Goal: Task Accomplishment & Management: Use online tool/utility

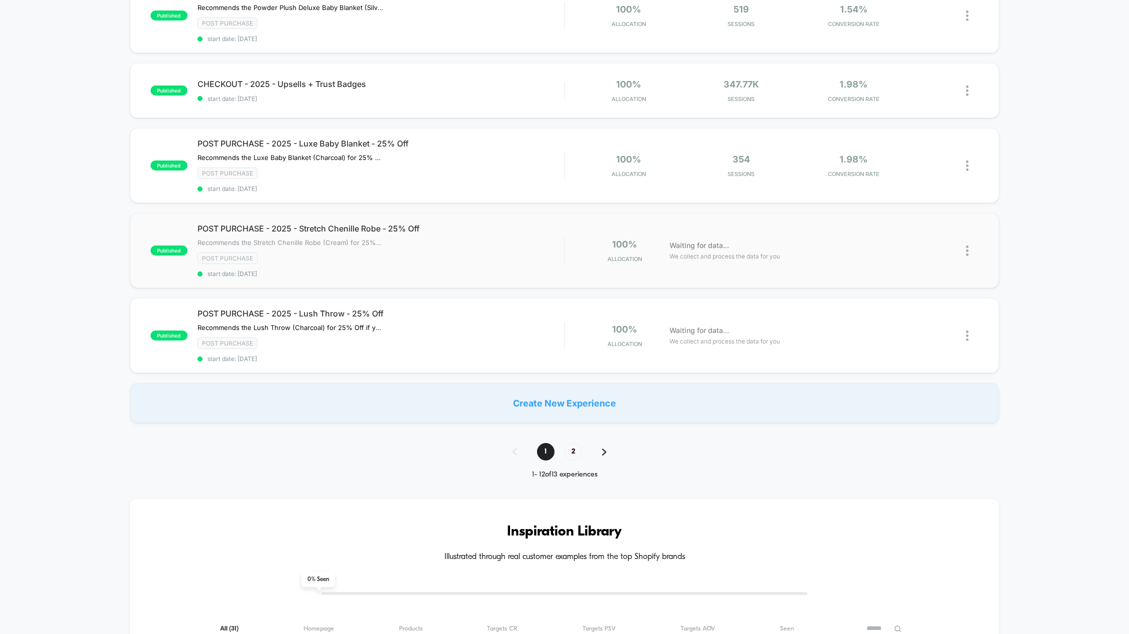
scroll to position [600, 0]
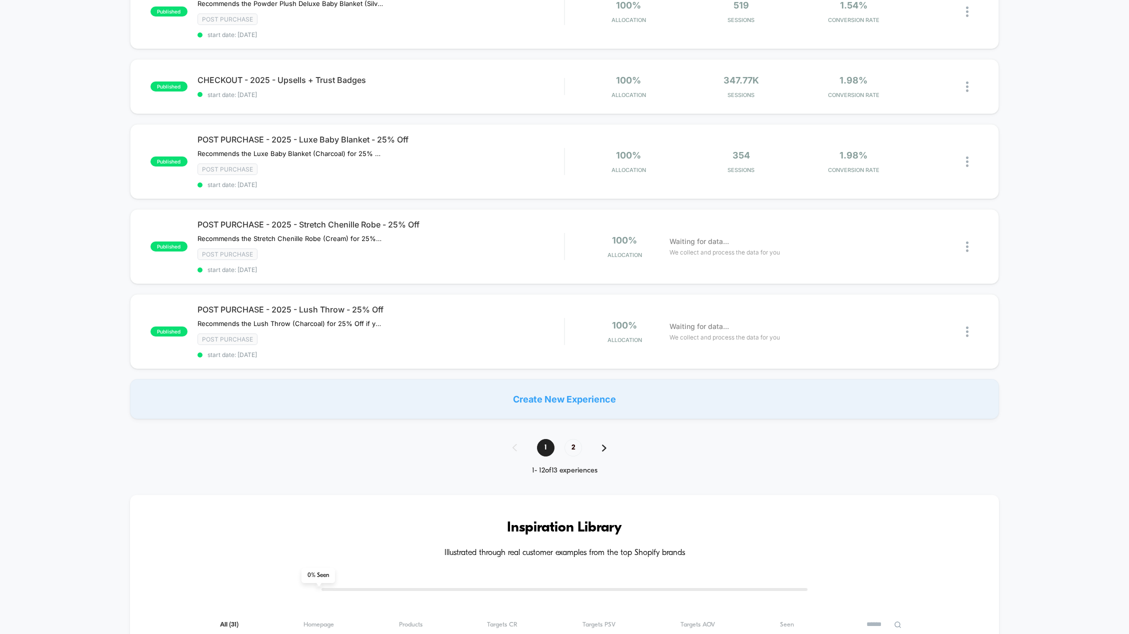
click at [602, 446] on img at bounding box center [604, 447] width 4 height 7
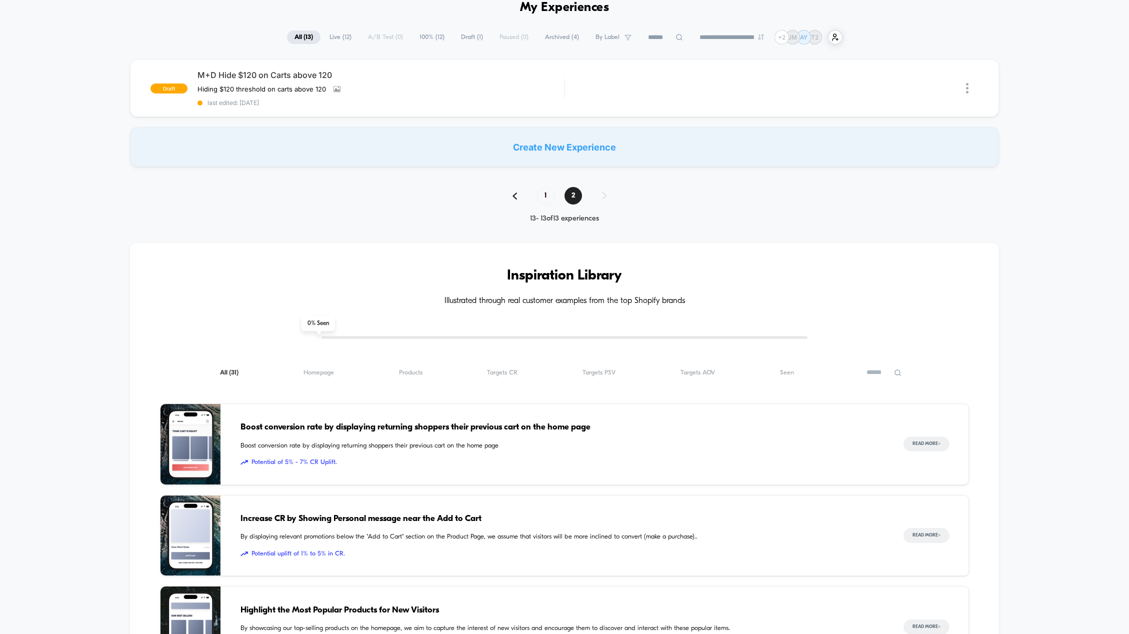
scroll to position [0, 0]
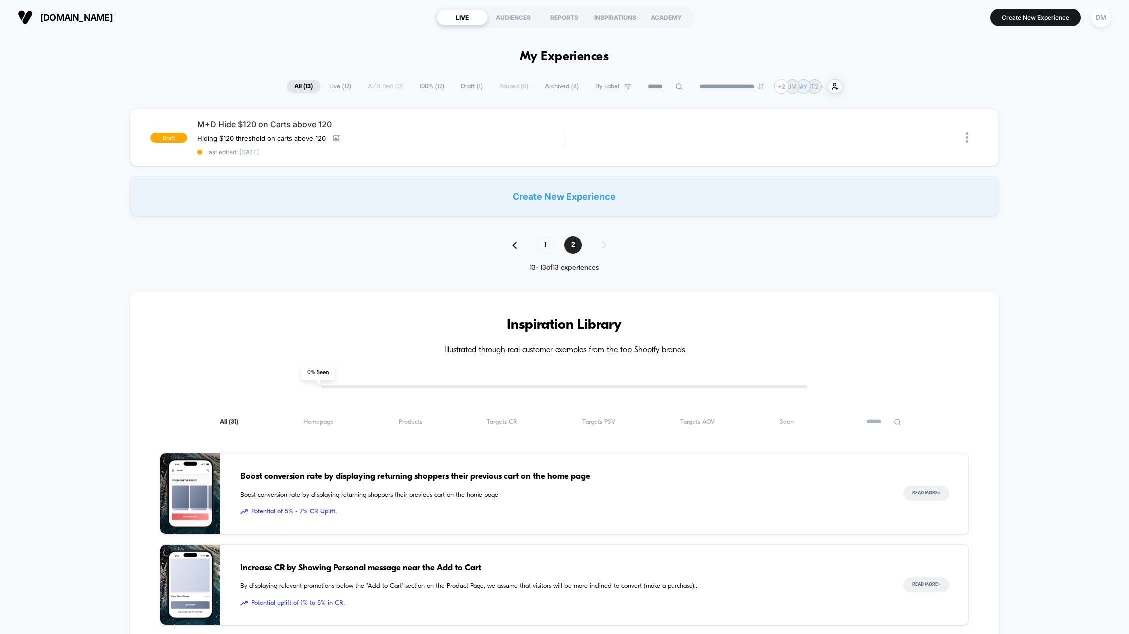
click at [512, 247] on img at bounding box center [514, 245] width 4 height 7
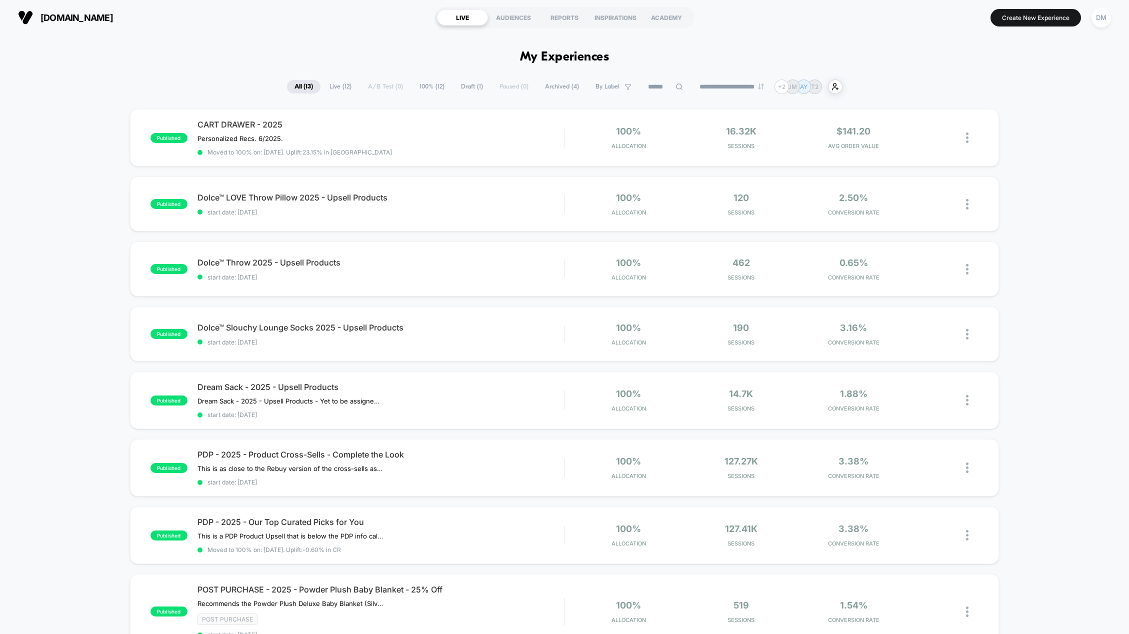
drag, startPoint x: 540, startPoint y: 56, endPoint x: 611, endPoint y: 55, distance: 71.0
click at [606, 55] on h1 "My Experiences" at bounding box center [564, 57] width 89 height 14
click at [971, 135] on div at bounding box center [972, 137] width 12 height 23
click at [1041, 126] on div "published CART DRAWER - 2025 Personalized Recs. 6/2025. Click to edit experienc…" at bounding box center [564, 564] width 1129 height 910
click at [970, 138] on div at bounding box center [972, 137] width 12 height 23
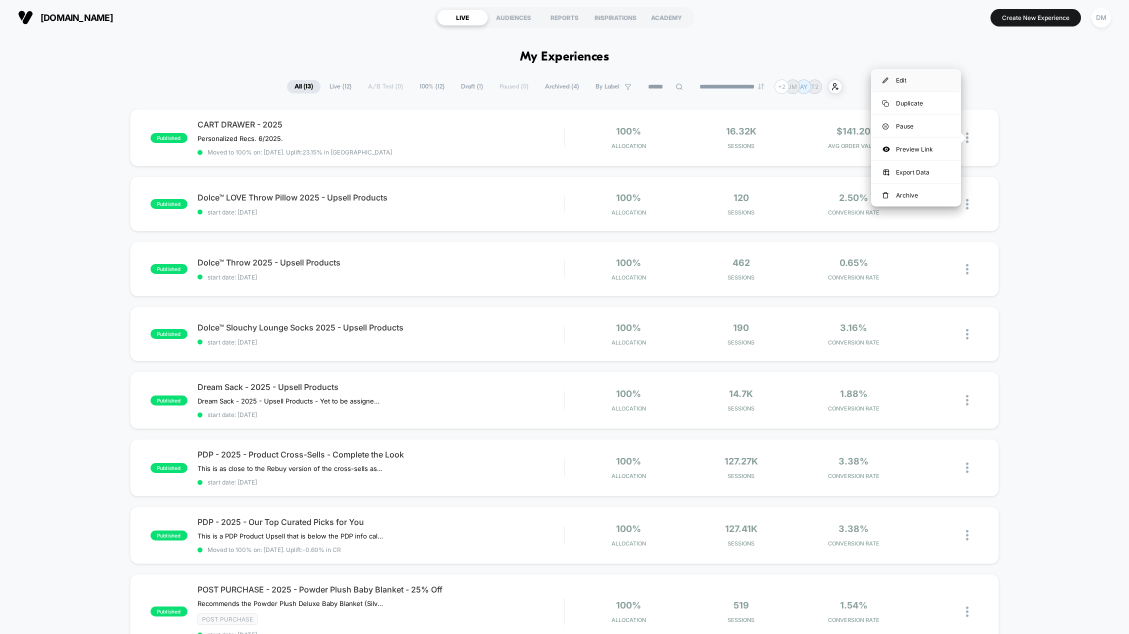
click at [929, 81] on div "Edit" at bounding box center [916, 80] width 90 height 22
click at [967, 202] on img at bounding box center [967, 204] width 2 height 10
click at [910, 146] on div "Edit" at bounding box center [916, 146] width 90 height 22
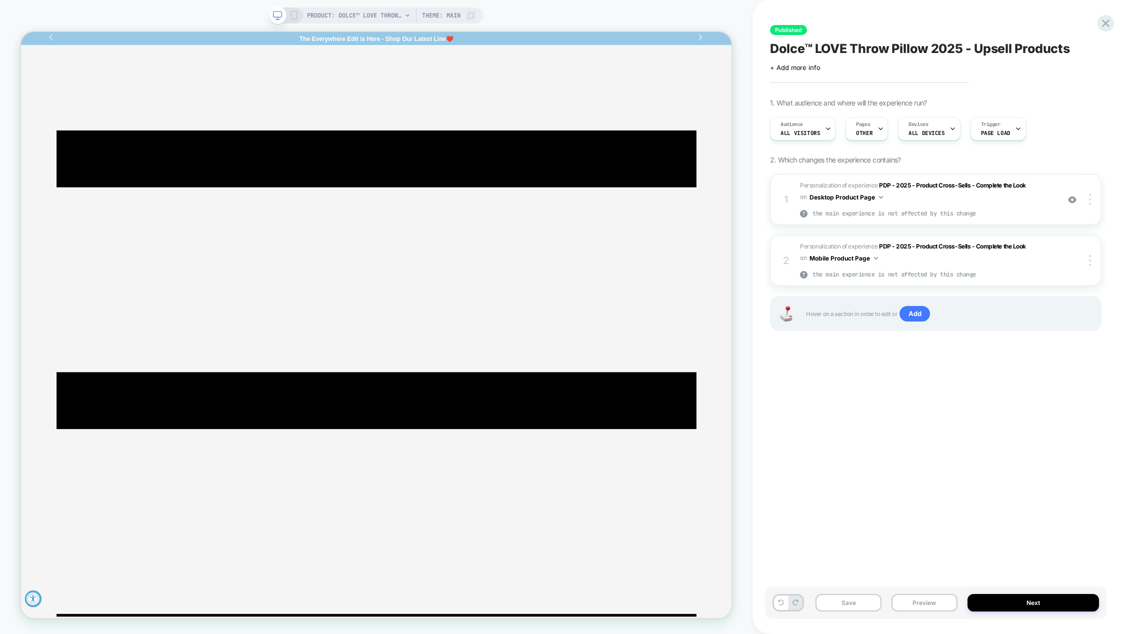
click at [827, 45] on span "Dolce™ LOVE Throw Pillow 2025 - Upsell Products" at bounding box center [920, 48] width 300 height 15
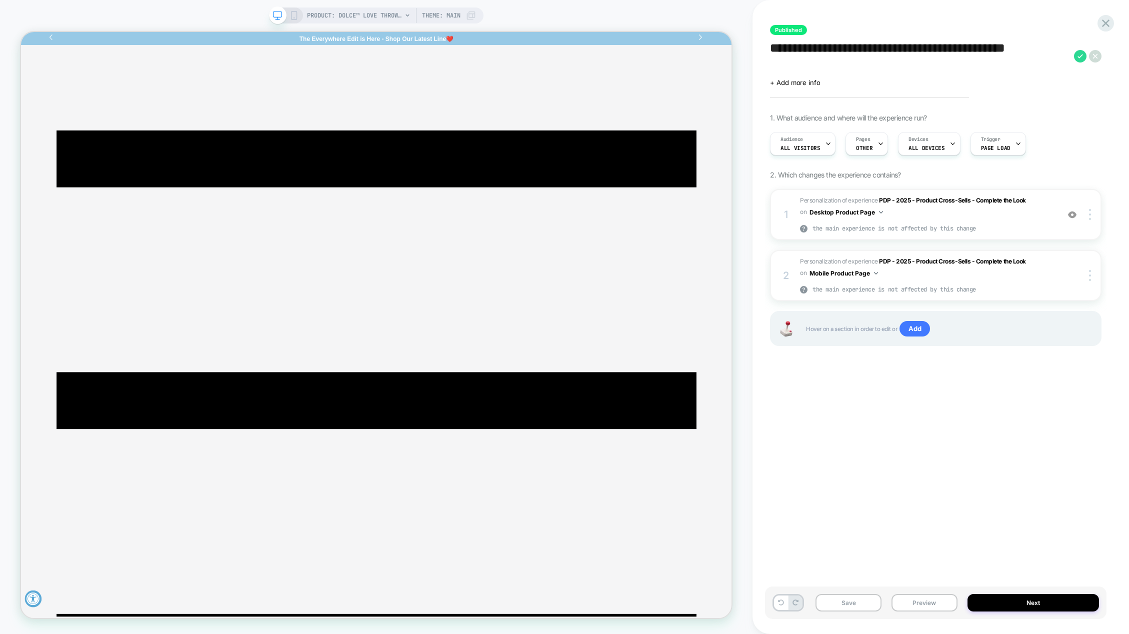
click at [827, 45] on textarea "**********" at bounding box center [919, 56] width 299 height 30
click at [877, 142] on icon at bounding box center [880, 143] width 6 height 6
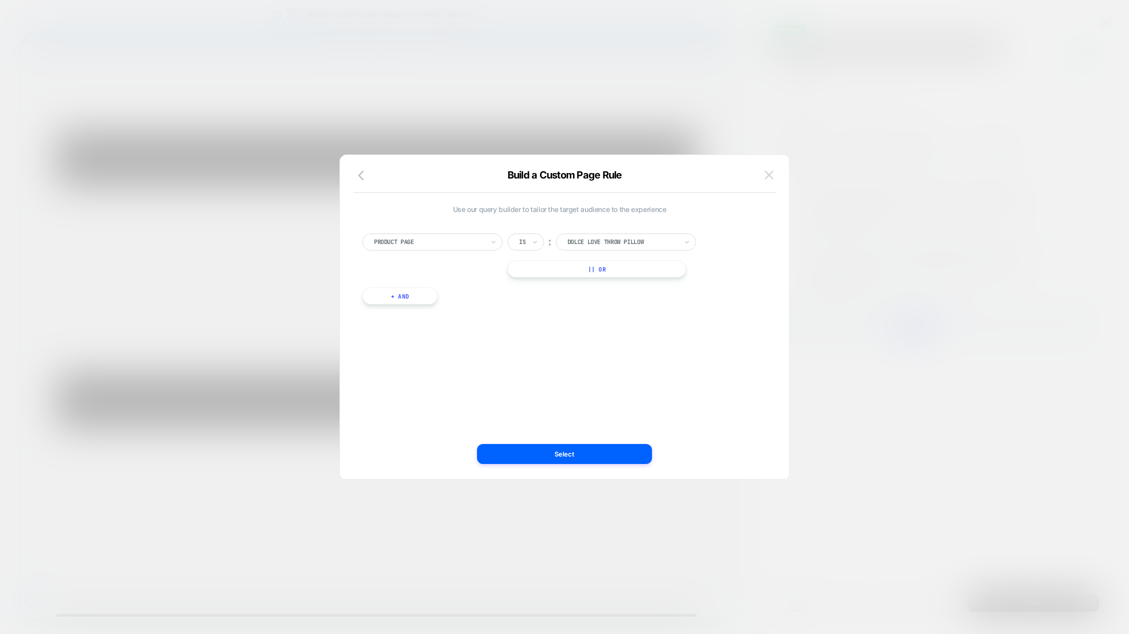
click at [772, 178] on img at bounding box center [768, 174] width 9 height 8
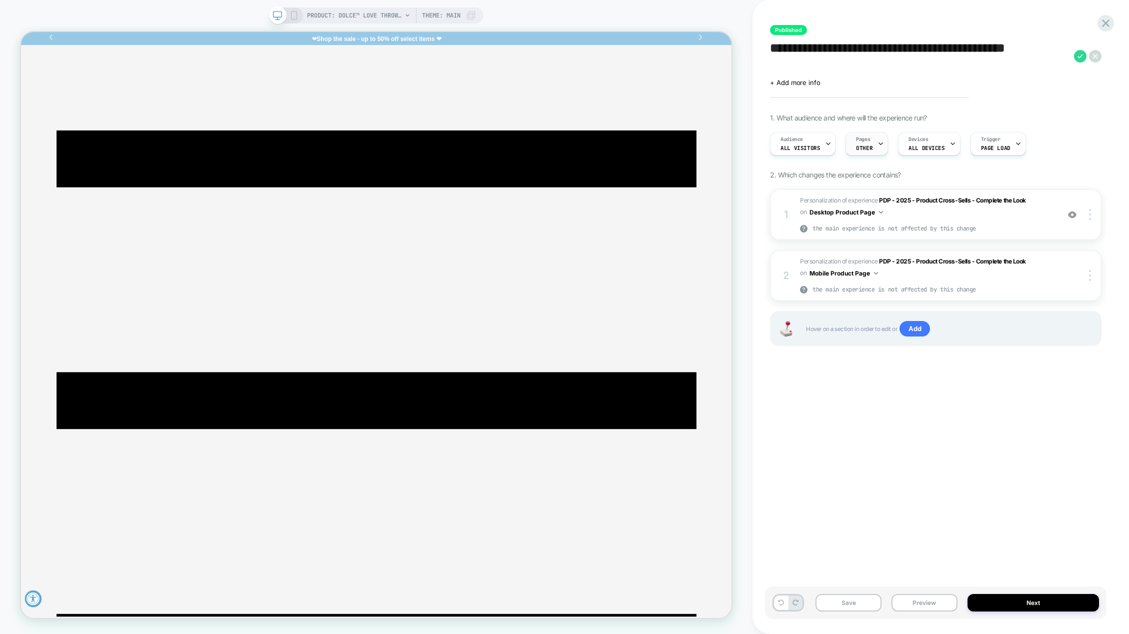
click at [877, 143] on icon at bounding box center [880, 143] width 6 height 6
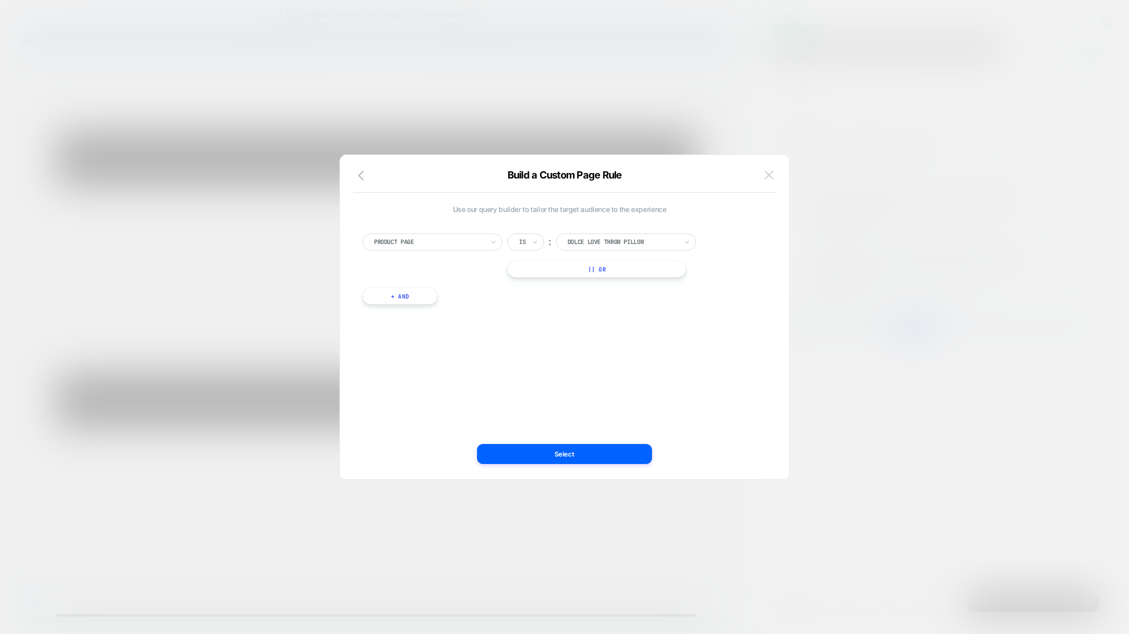
click at [772, 176] on img at bounding box center [768, 174] width 9 height 8
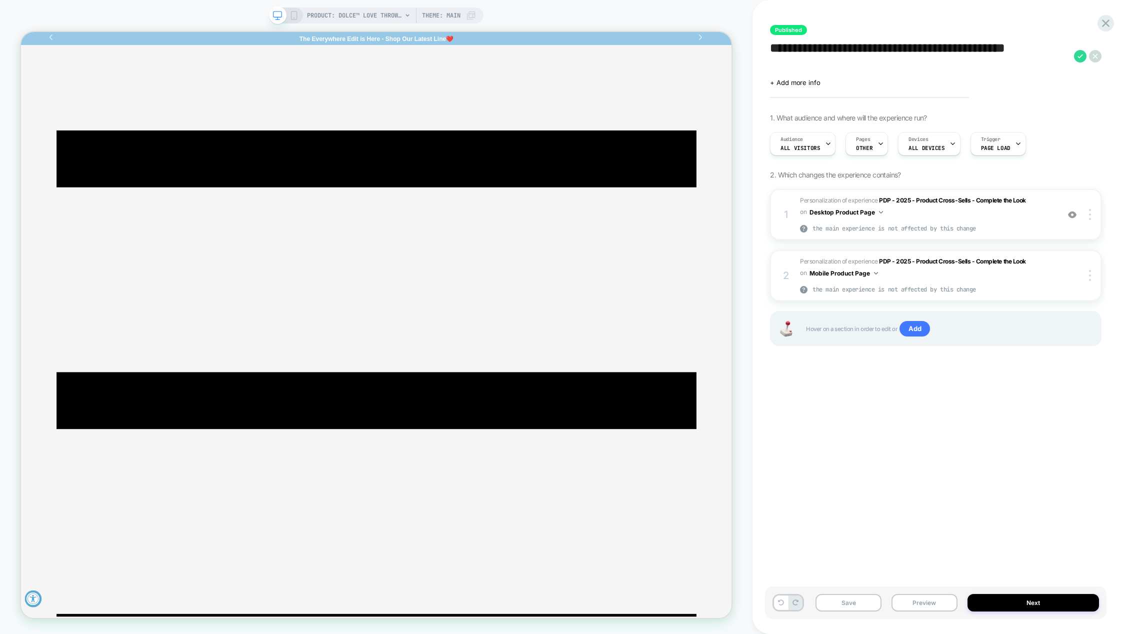
click at [628, 9] on div "PRODUCT: Dolce™ LOVE Throw Pillow PRODUCT: Dolce™ LOVE Throw Pillow Theme: MAIN" at bounding box center [376, 317] width 752 height 634
click at [939, 601] on button "Preview" at bounding box center [924, 602] width 66 height 17
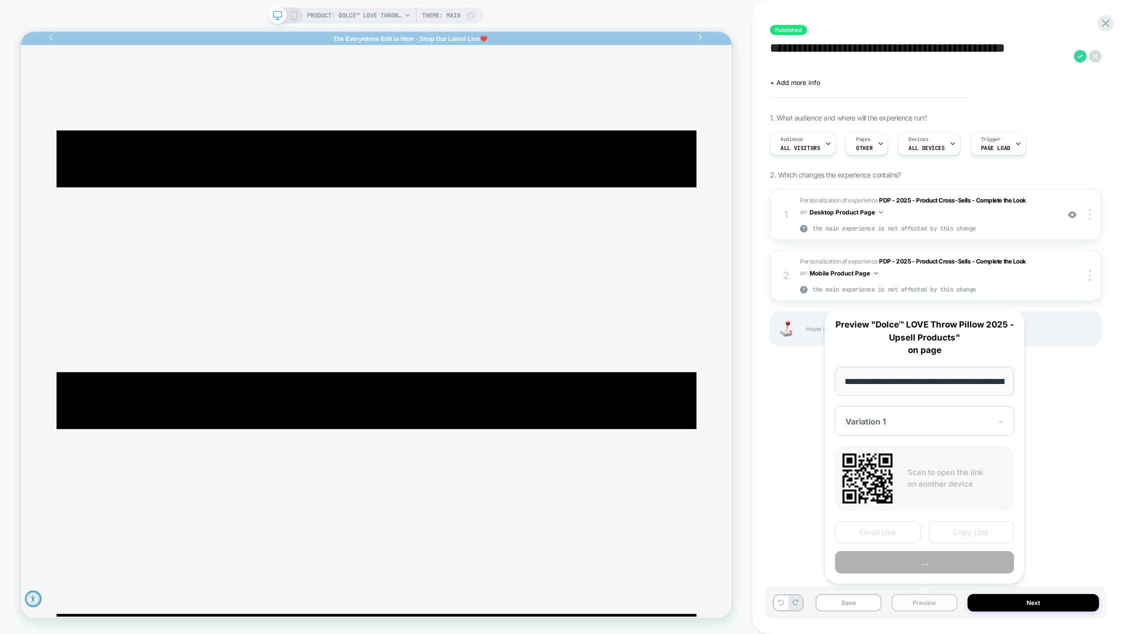
scroll to position [0, 141]
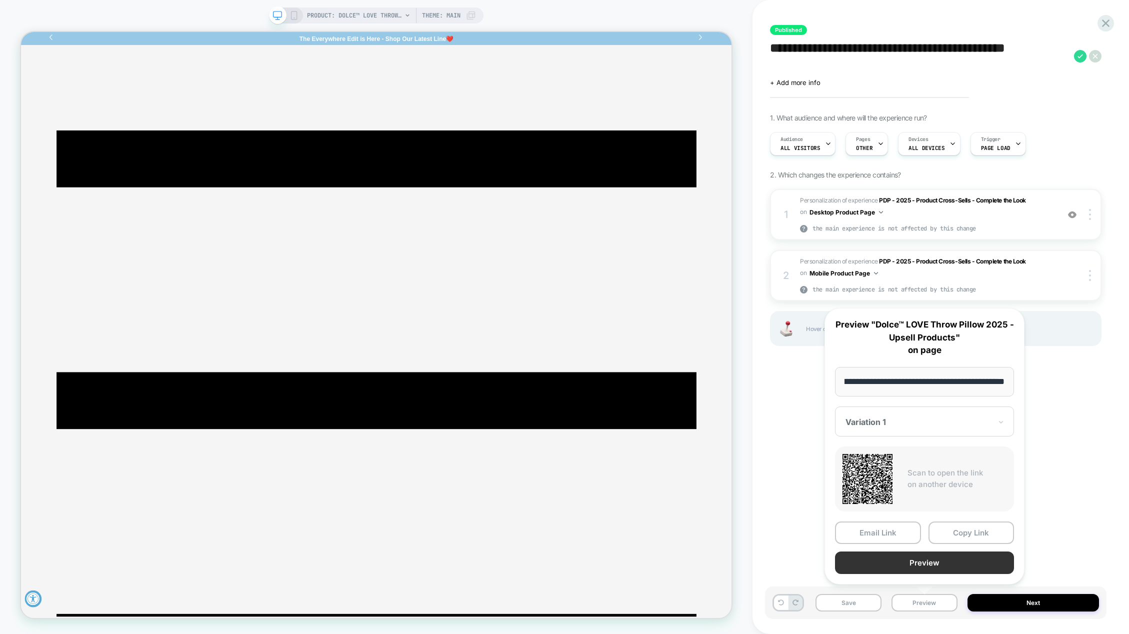
click at [915, 562] on button "Preview" at bounding box center [924, 562] width 179 height 22
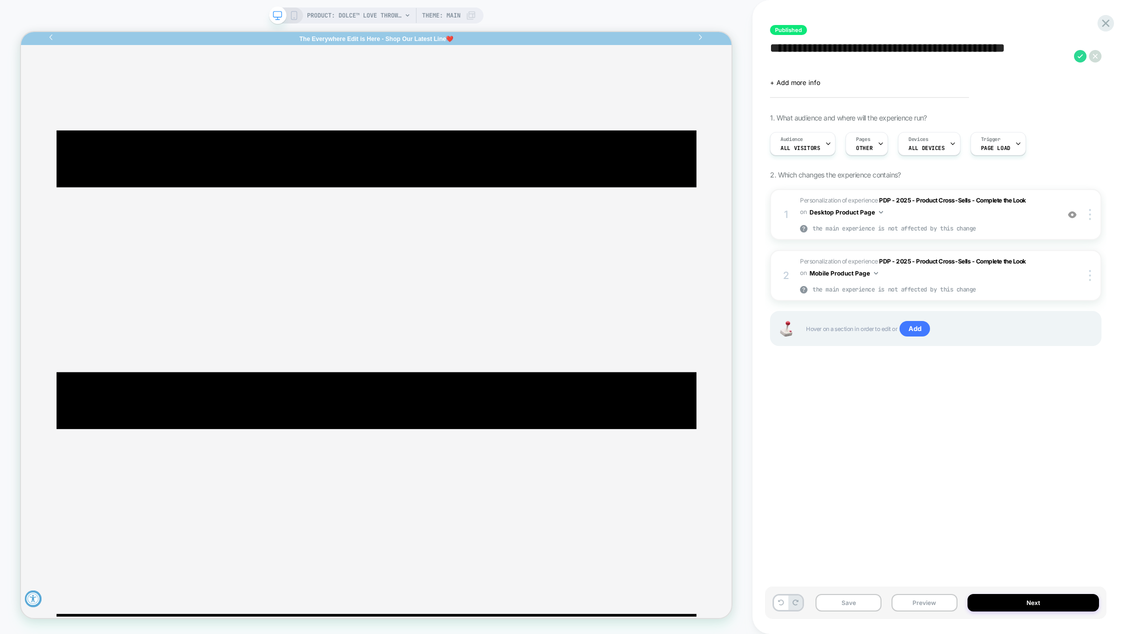
click at [294, 13] on icon at bounding box center [293, 15] width 9 height 9
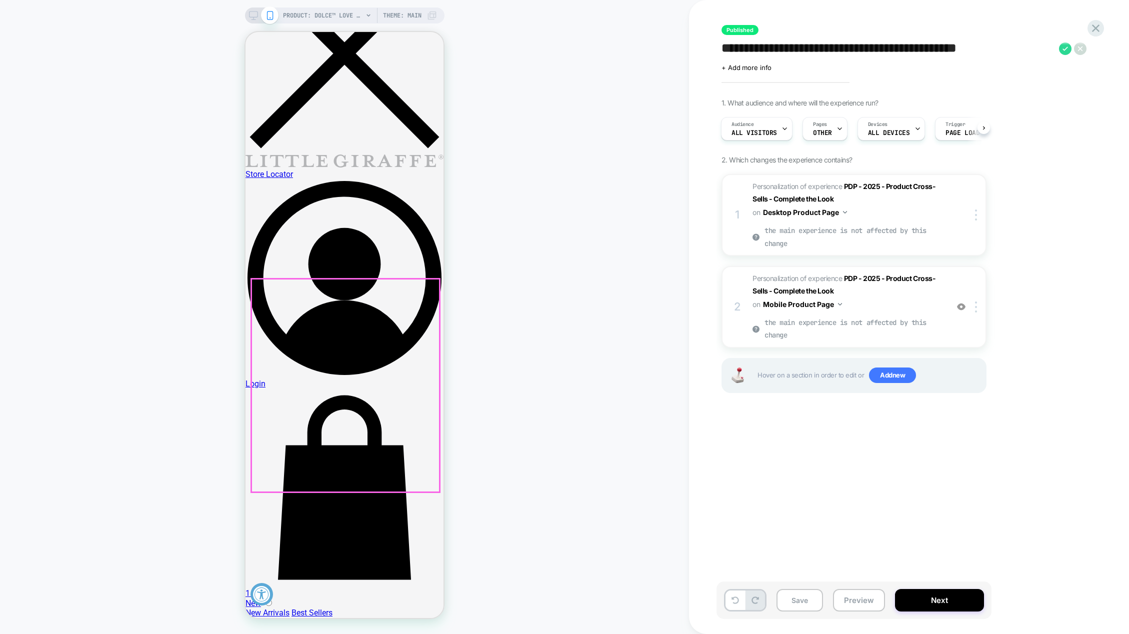
scroll to position [50, 0]
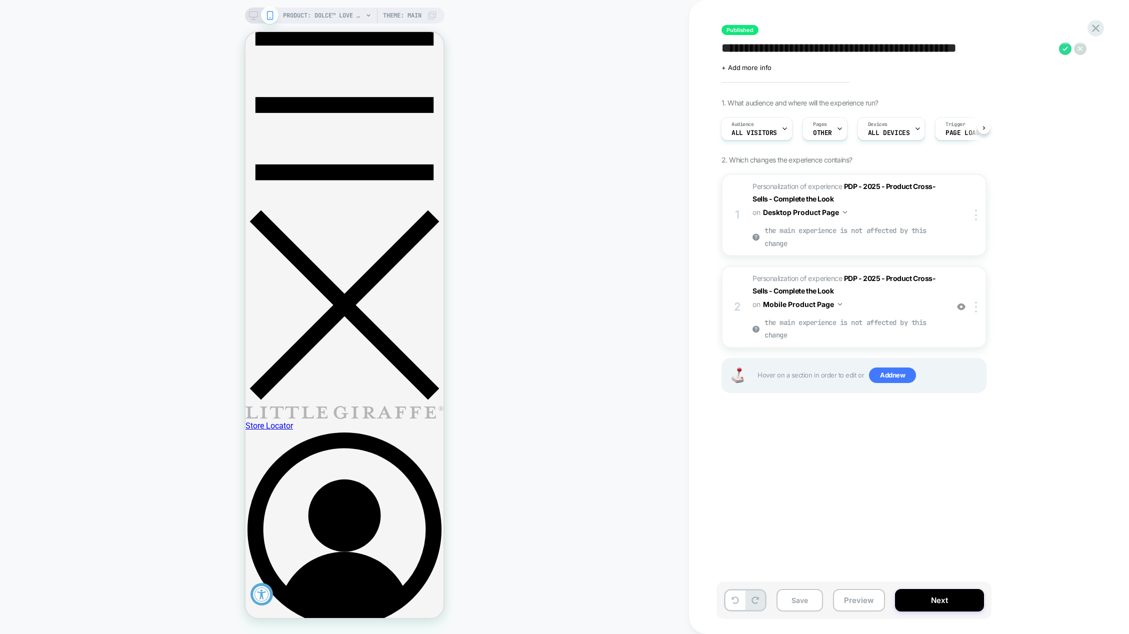
click at [254, 13] on icon at bounding box center [253, 15] width 9 height 9
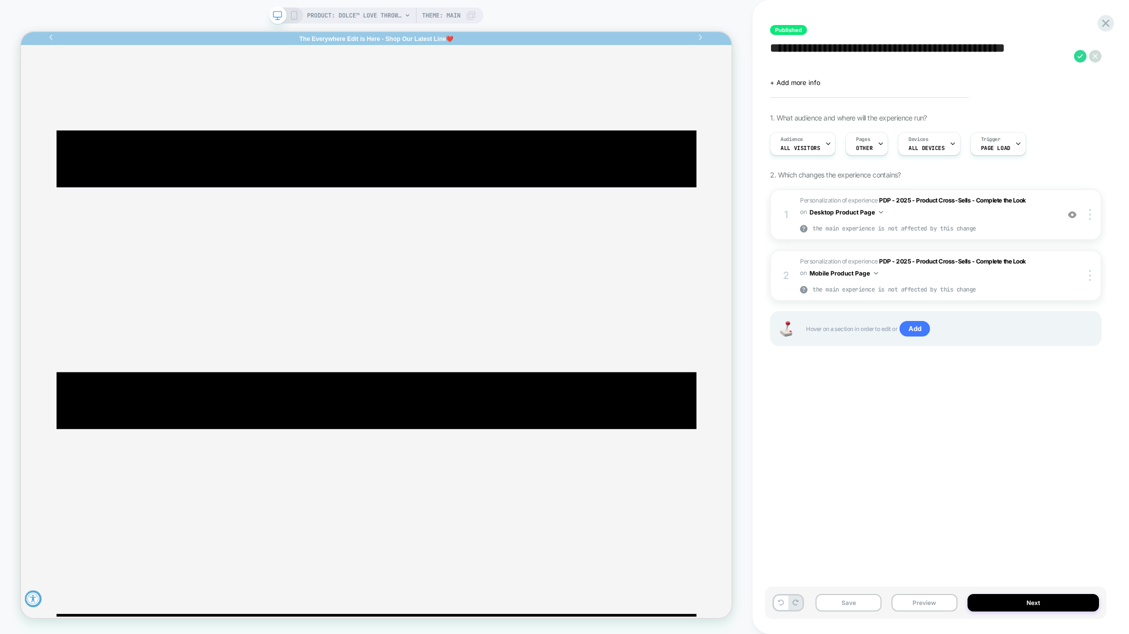
click at [296, 15] on rect at bounding box center [293, 15] width 5 height 8
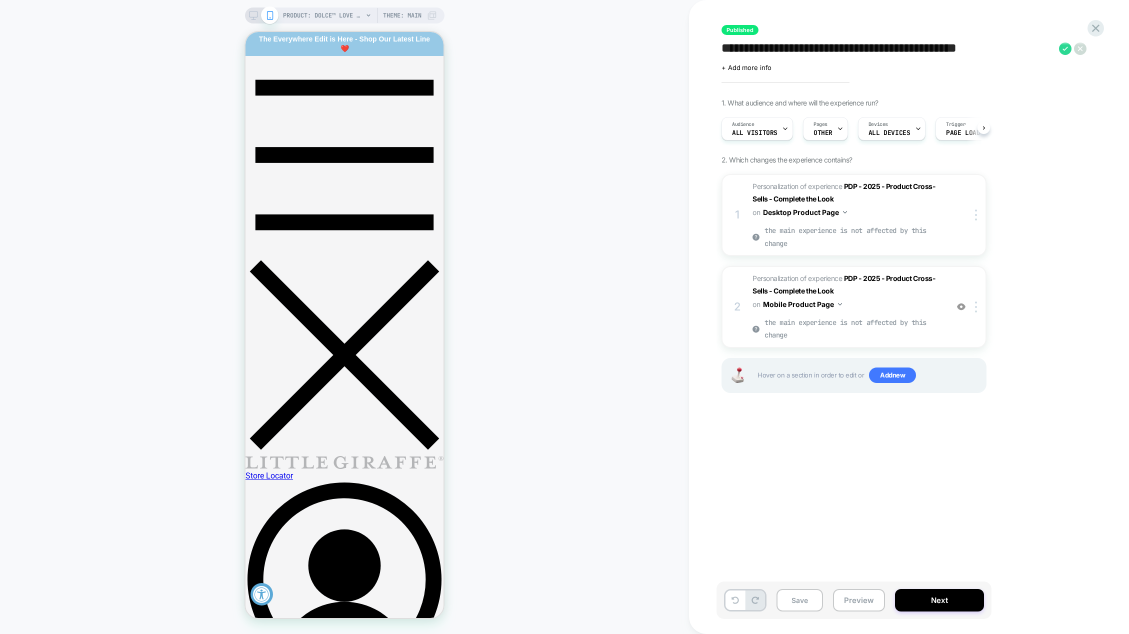
scroll to position [0, 0]
click at [854, 608] on button "Preview" at bounding box center [859, 600] width 52 height 22
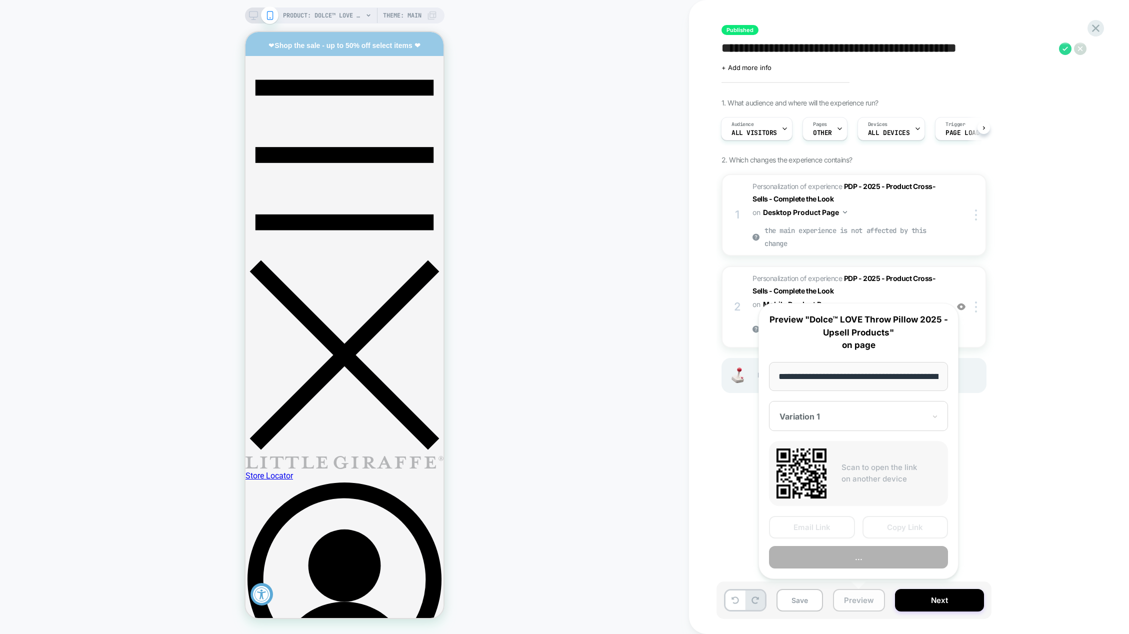
scroll to position [0, 141]
click at [850, 553] on button "Preview" at bounding box center [858, 557] width 179 height 22
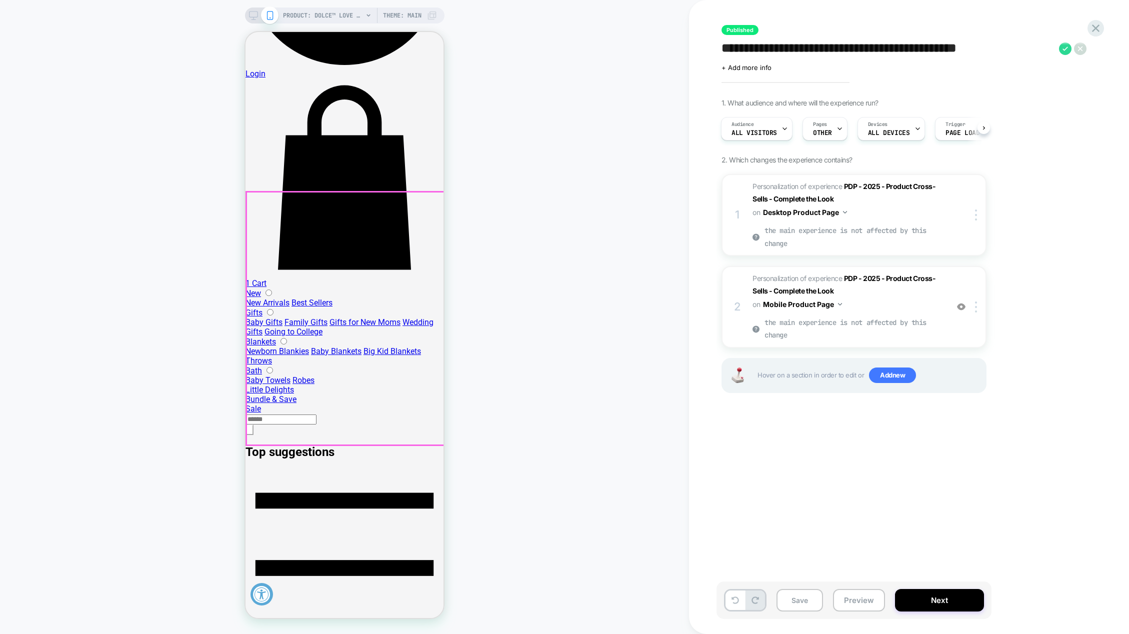
scroll to position [650, 0]
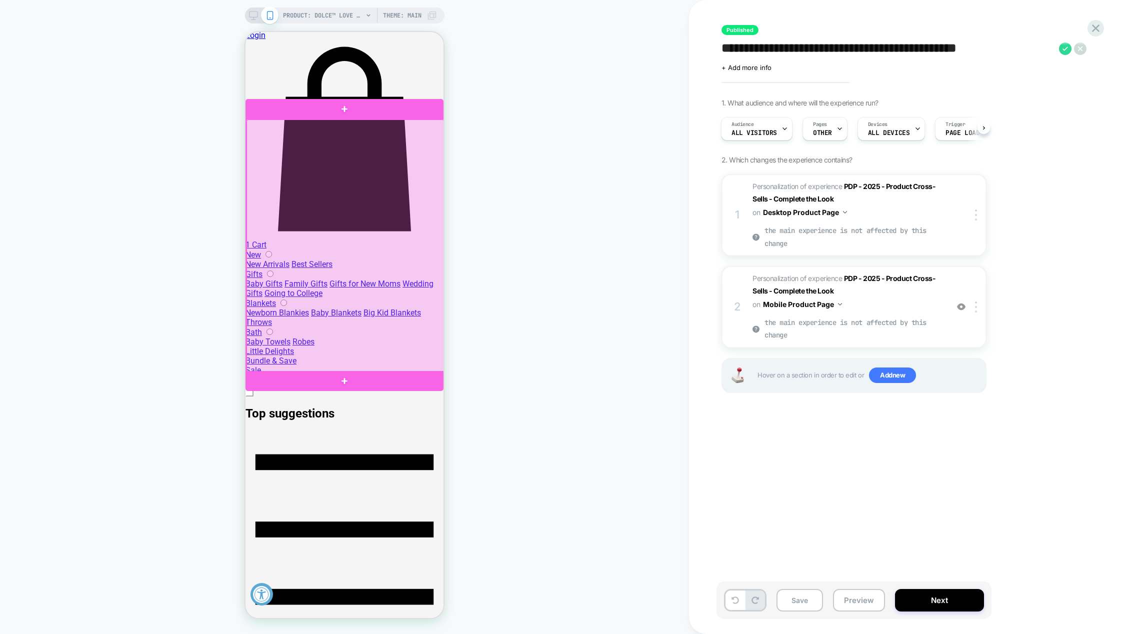
click at [340, 248] on div at bounding box center [345, 245] width 198 height 253
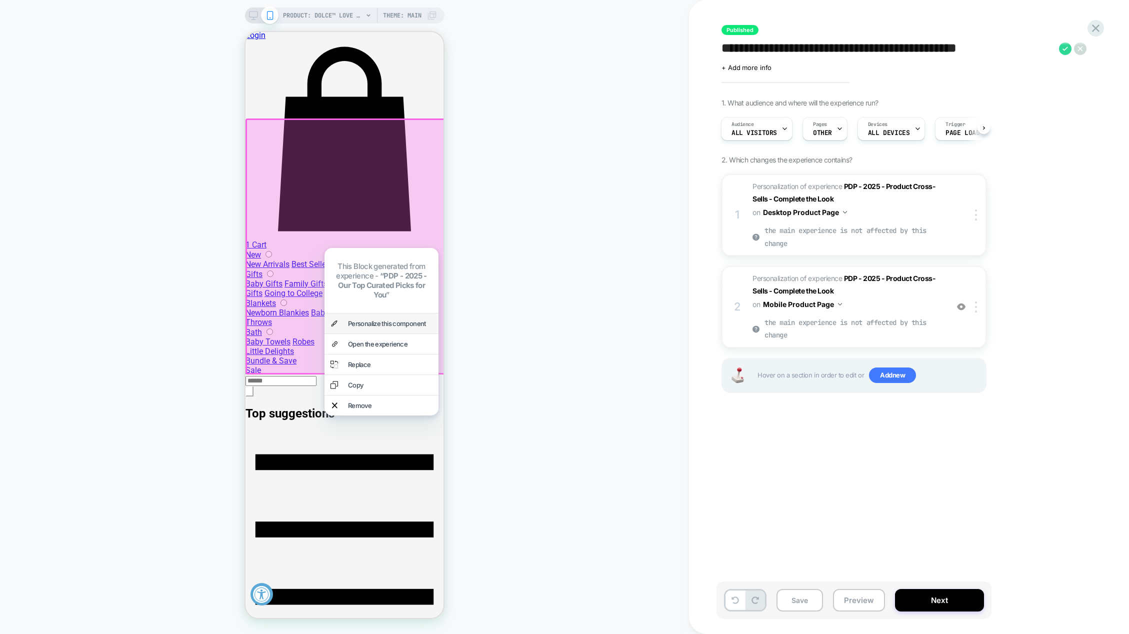
click at [358, 319] on div "Personalize this component" at bounding box center [390, 323] width 84 height 8
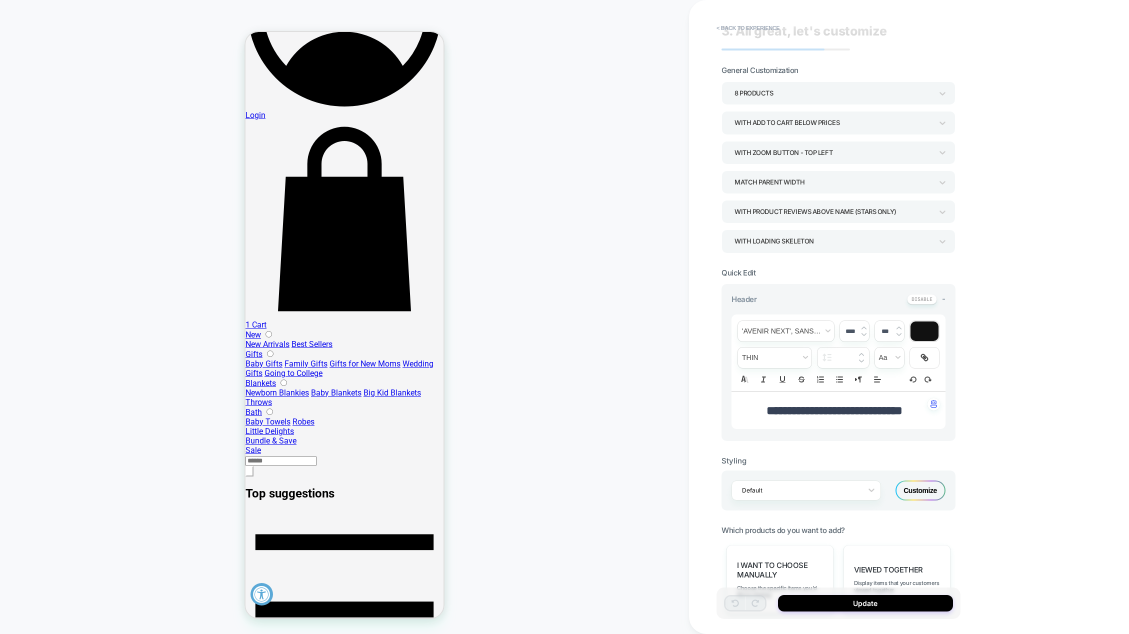
scroll to position [0, 0]
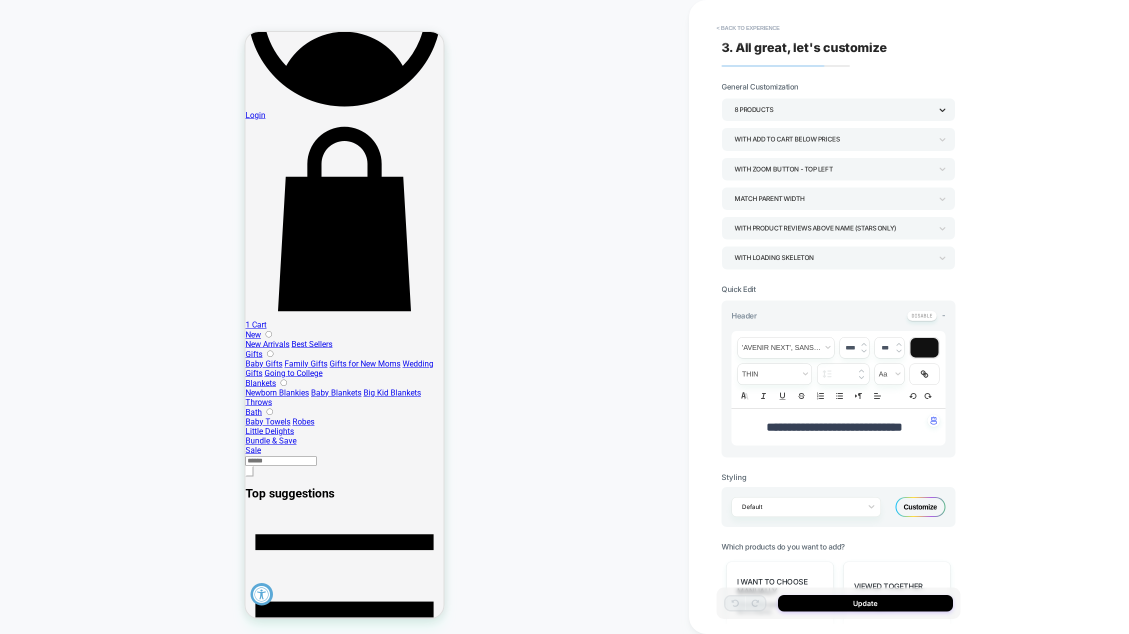
click at [942, 106] on icon at bounding box center [942, 110] width 10 height 10
click at [942, 106] on div at bounding box center [564, 317] width 1129 height 634
click at [992, 116] on div "**********" at bounding box center [909, 317] width 440 height 634
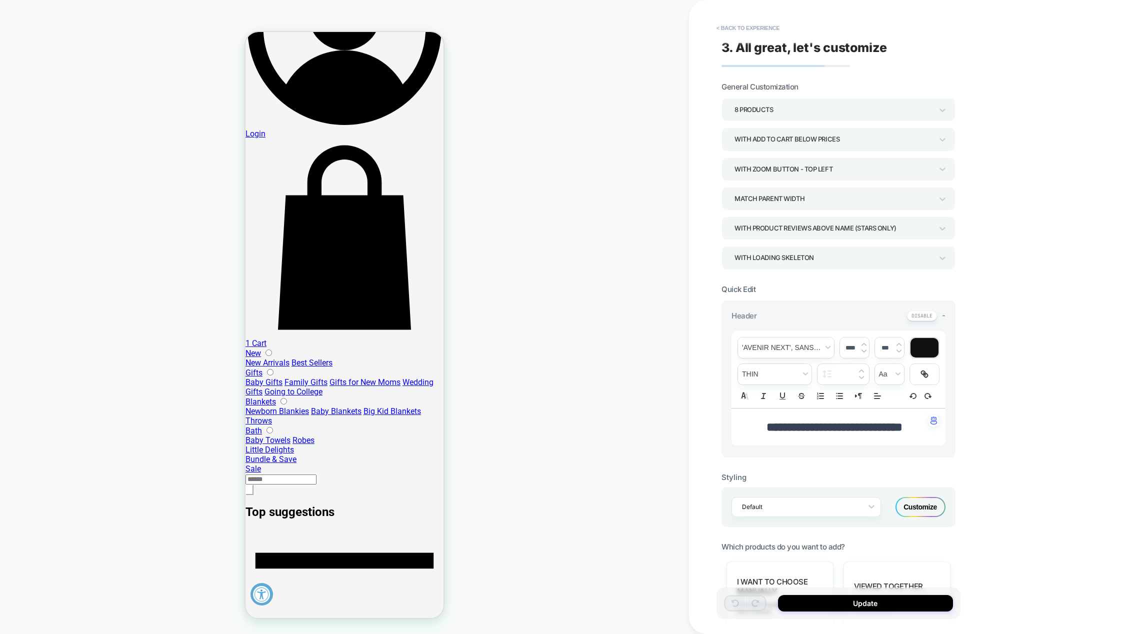
scroll to position [520, 0]
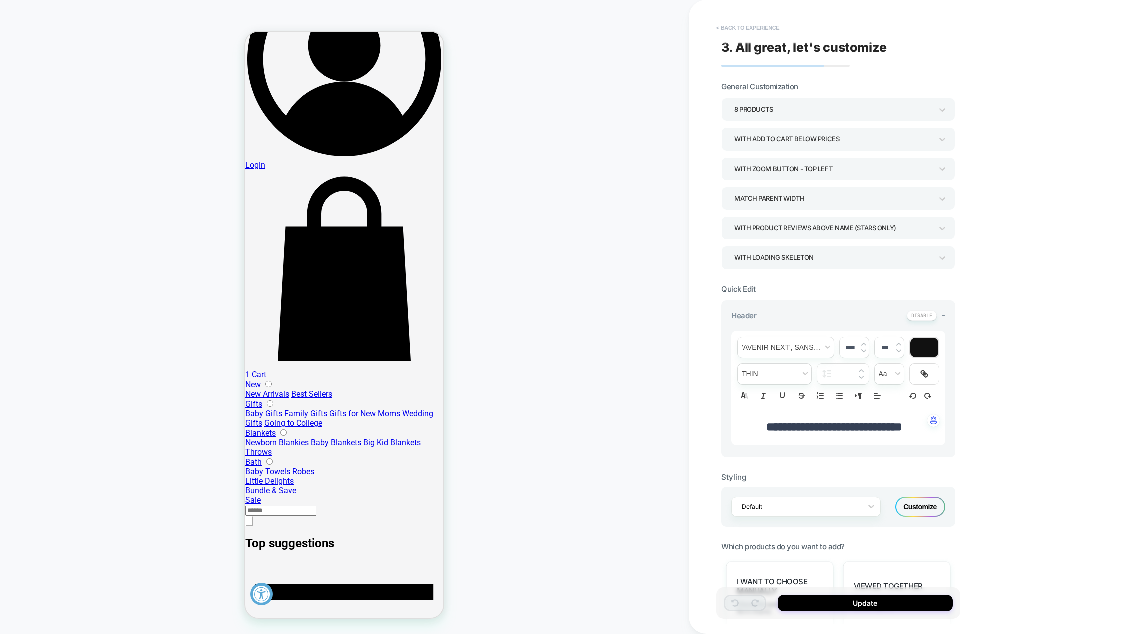
click at [722, 26] on button "< Back to experience" at bounding box center [747, 28] width 73 height 16
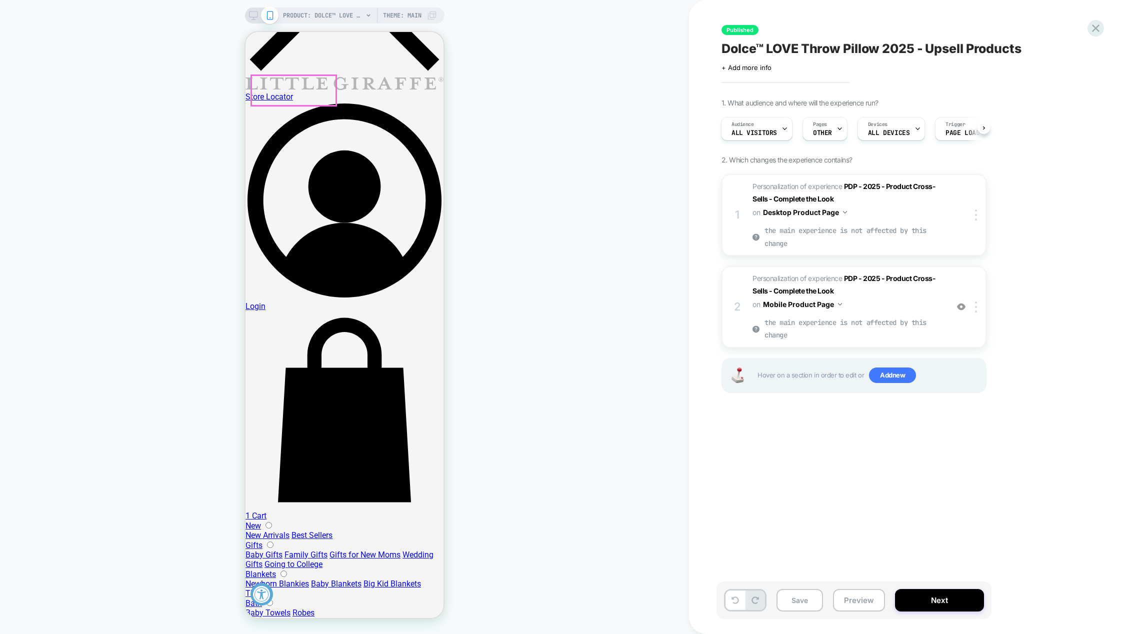
scroll to position [400, 0]
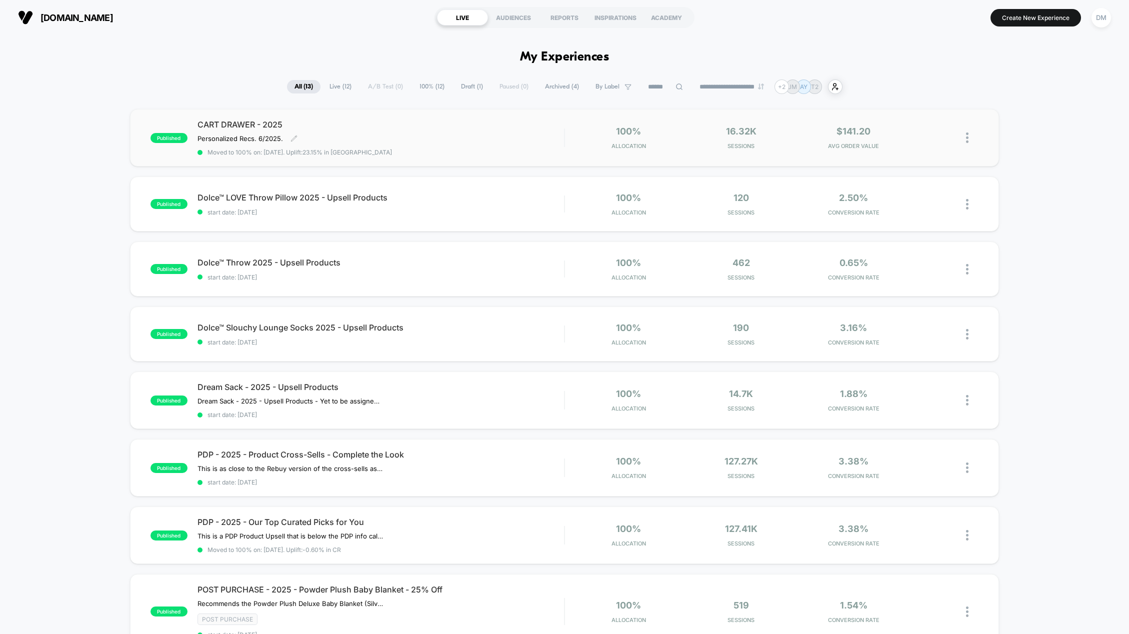
click at [255, 121] on span "CART DRAWER - 2025" at bounding box center [380, 124] width 367 height 10
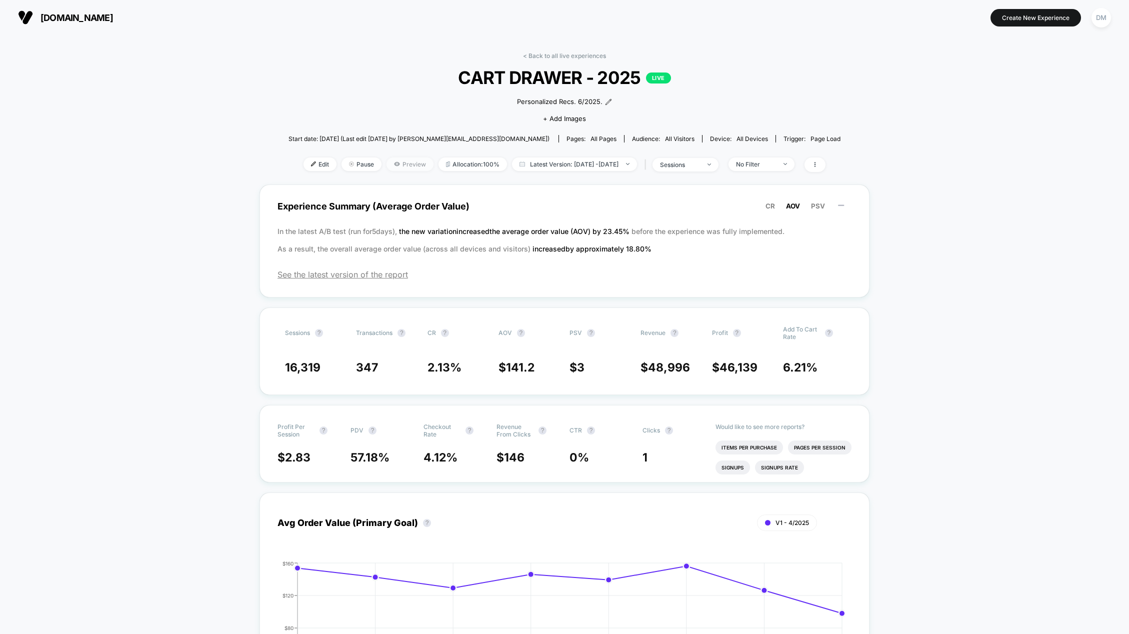
click at [401, 169] on span "Preview" at bounding box center [409, 163] width 47 height 13
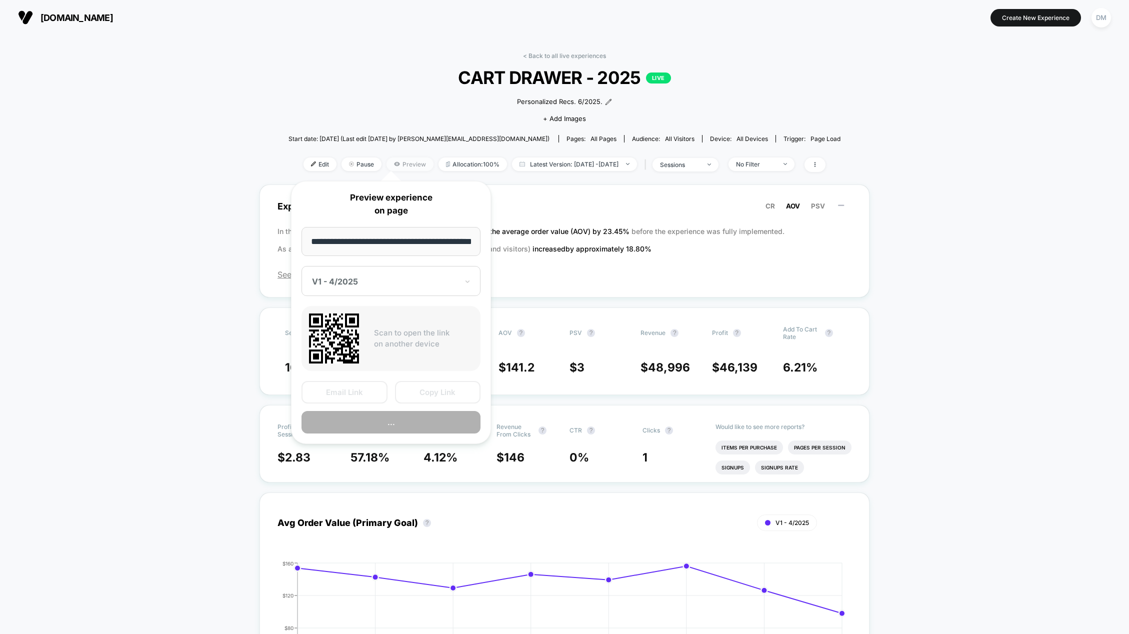
scroll to position [0, 8]
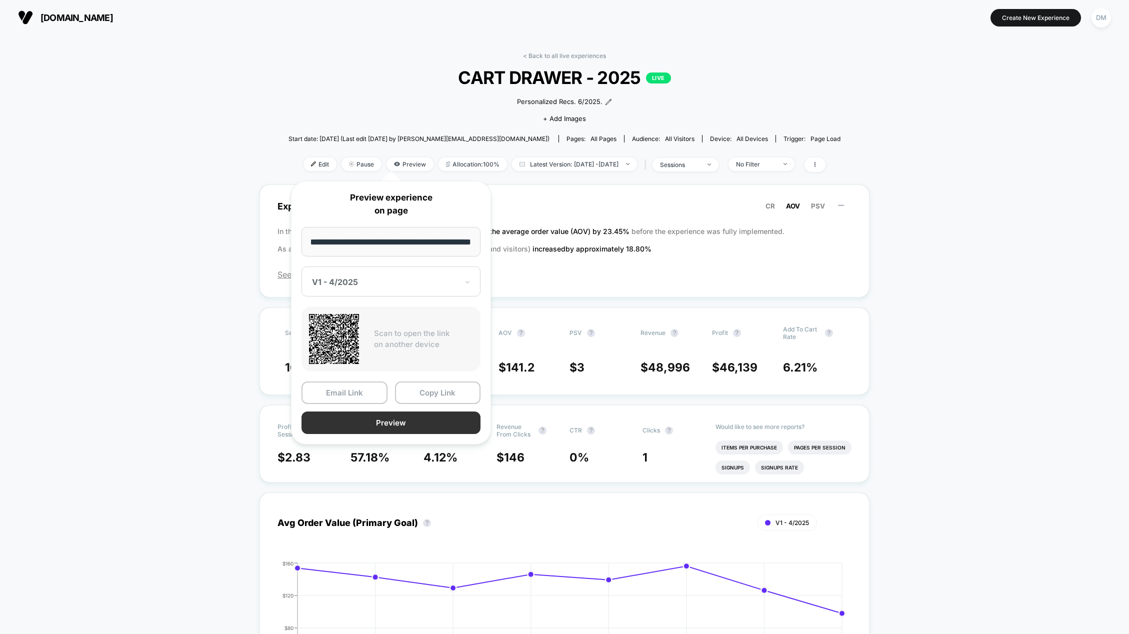
click at [374, 423] on button "Preview" at bounding box center [390, 422] width 179 height 22
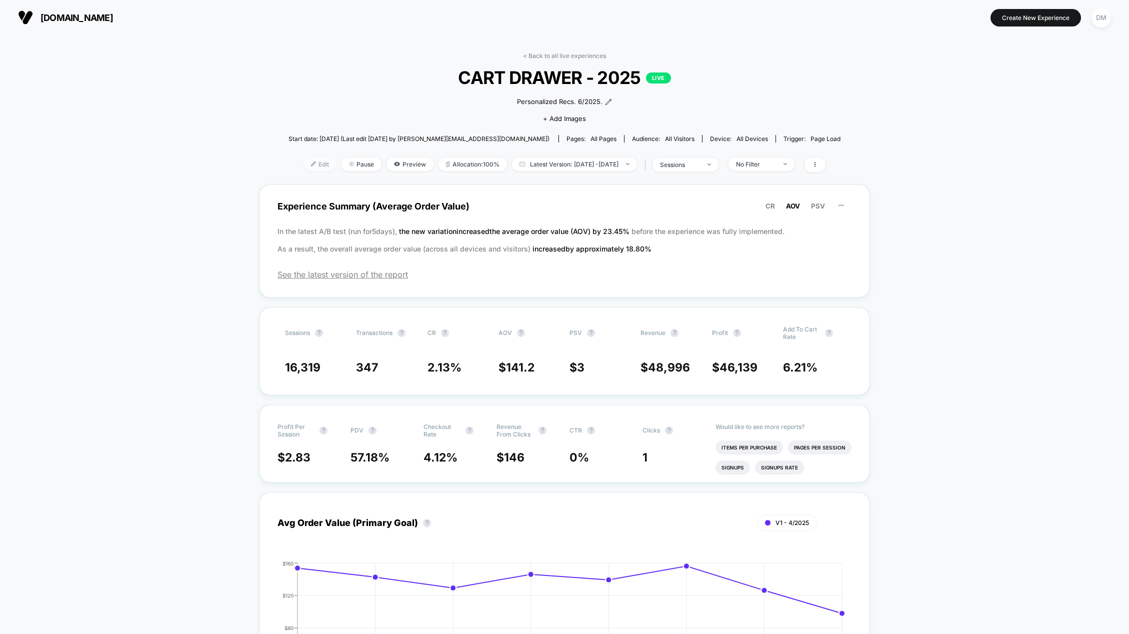
click at [305, 165] on span "Edit" at bounding box center [319, 163] width 33 height 13
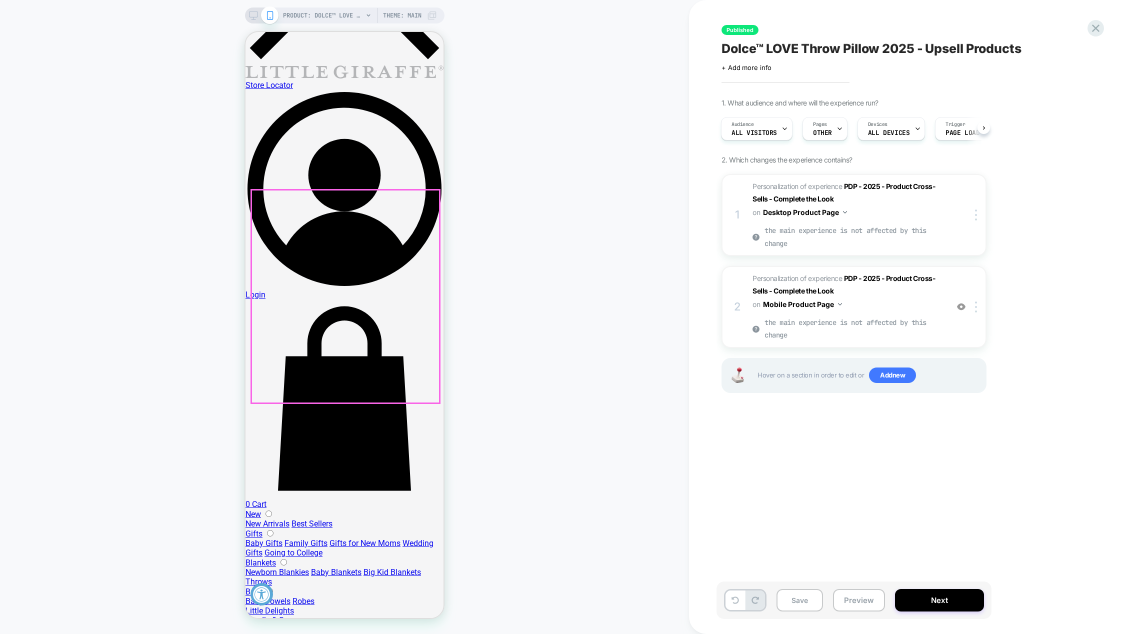
scroll to position [550, 0]
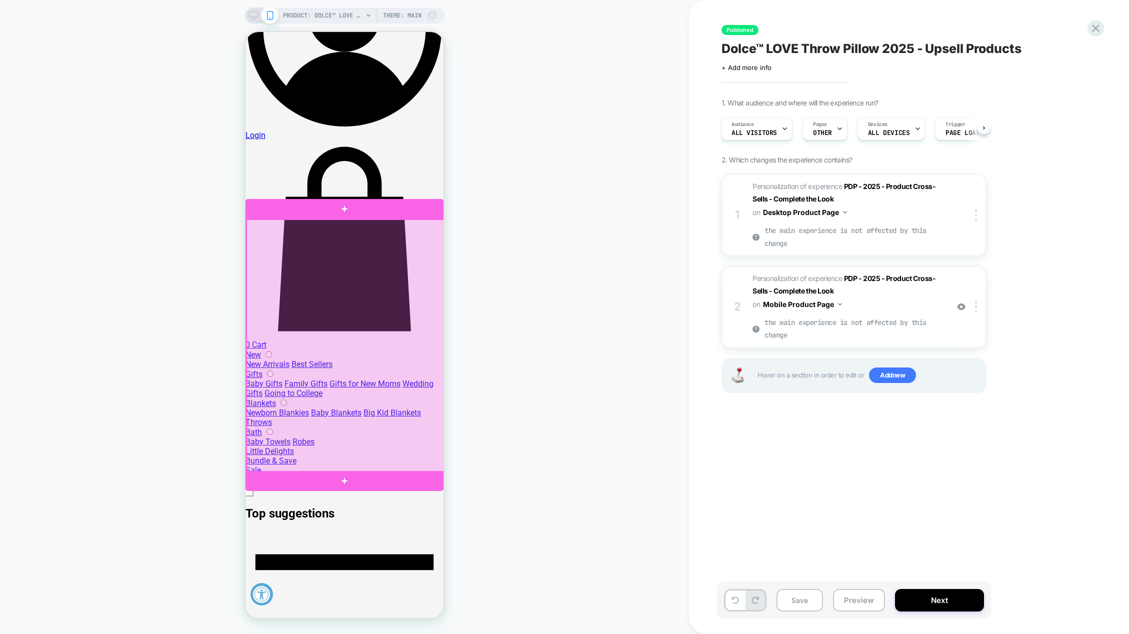
drag, startPoint x: 253, startPoint y: 366, endPoint x: 288, endPoint y: 369, distance: 35.1
click at [288, 369] on div at bounding box center [345, 345] width 198 height 253
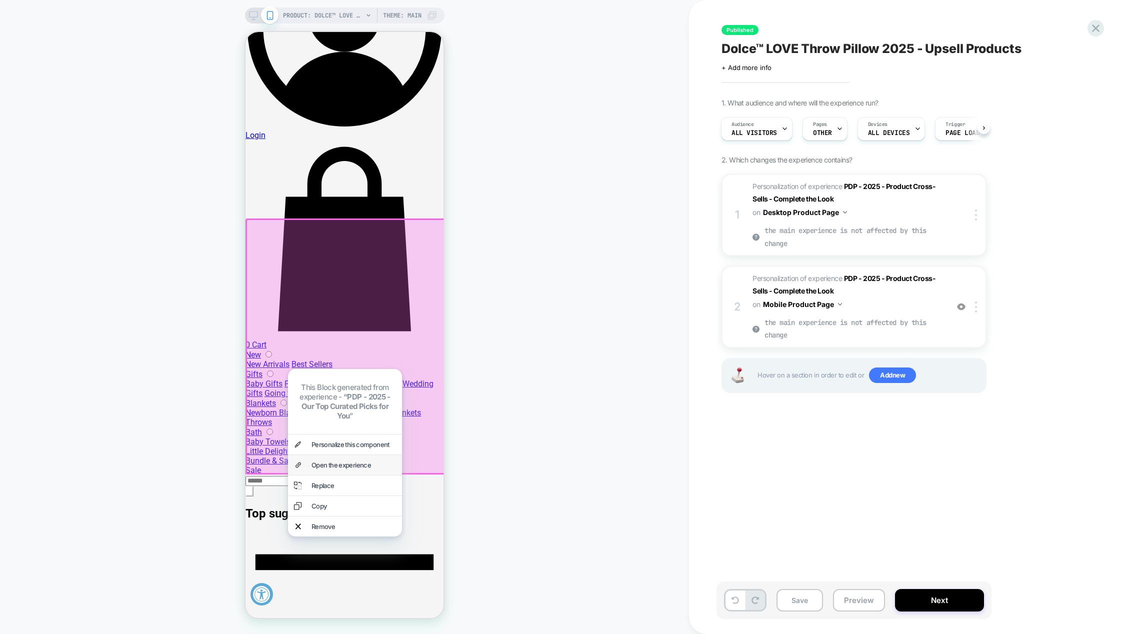
click at [354, 461] on div "Open the experience" at bounding box center [353, 465] width 84 height 8
click at [404, 260] on div at bounding box center [345, 346] width 201 height 256
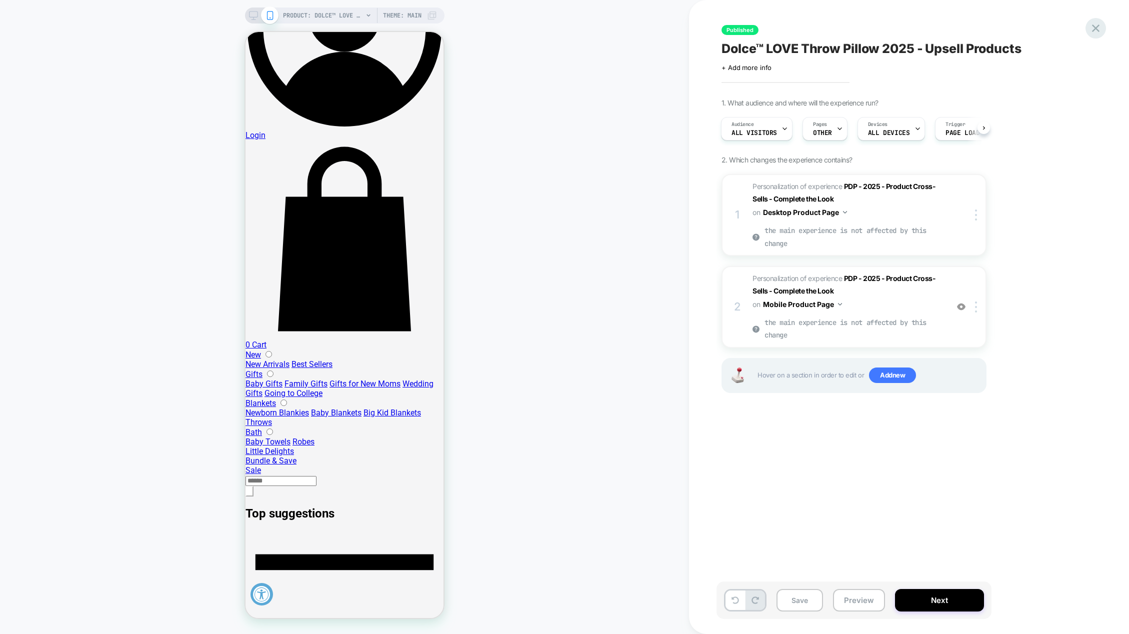
click at [1097, 34] on icon at bounding box center [1095, 27] width 13 height 13
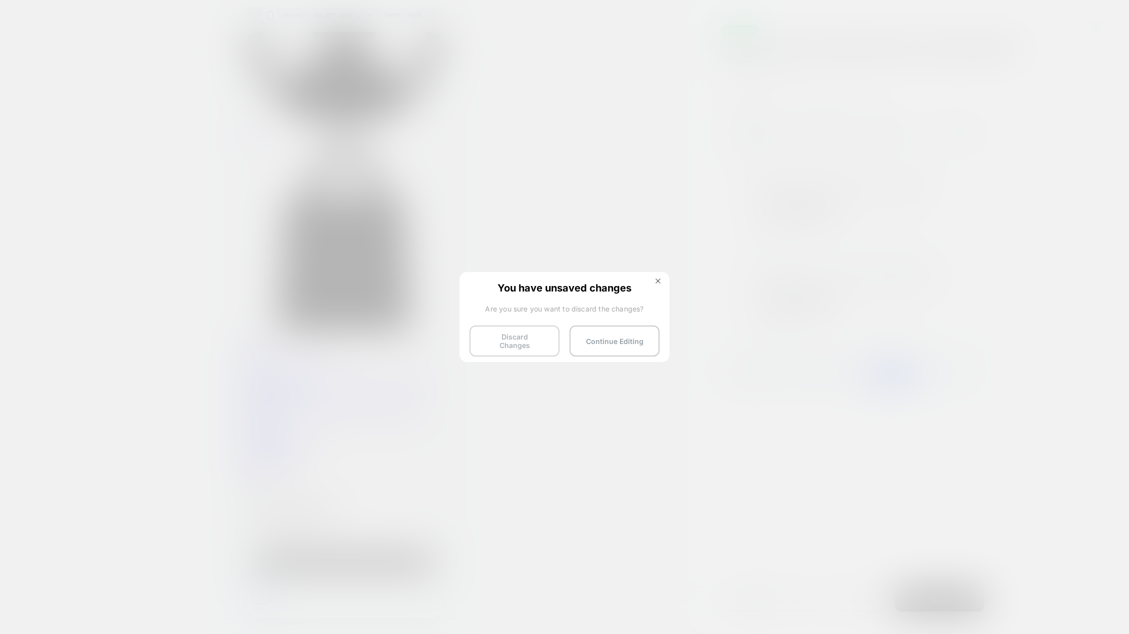
click at [536, 345] on button "Discard Changes" at bounding box center [514, 340] width 90 height 31
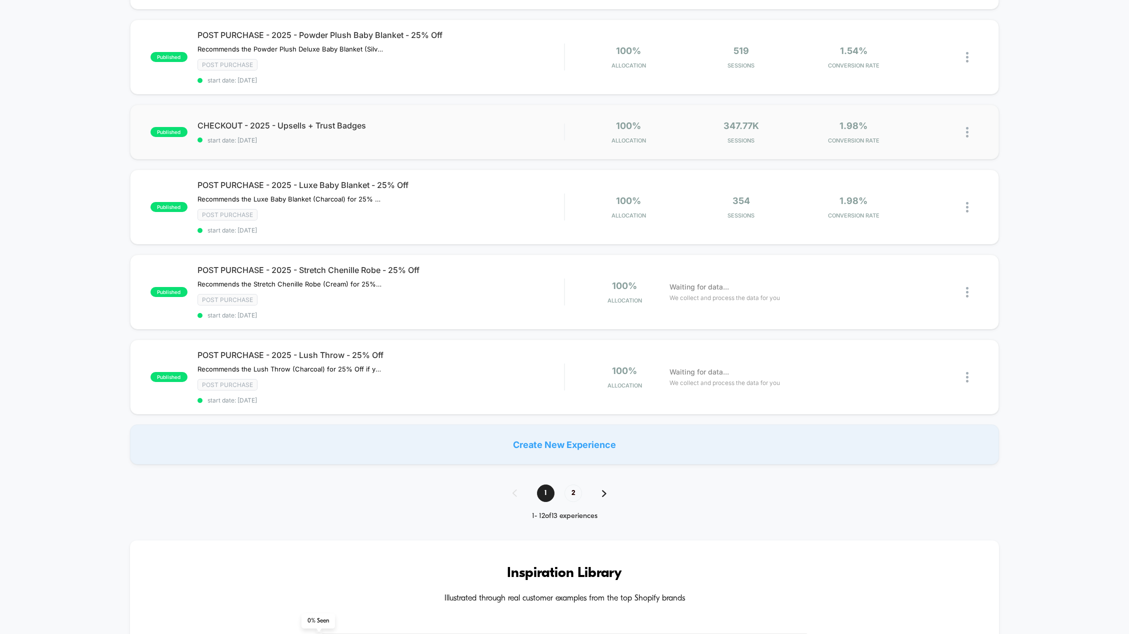
scroll to position [600, 0]
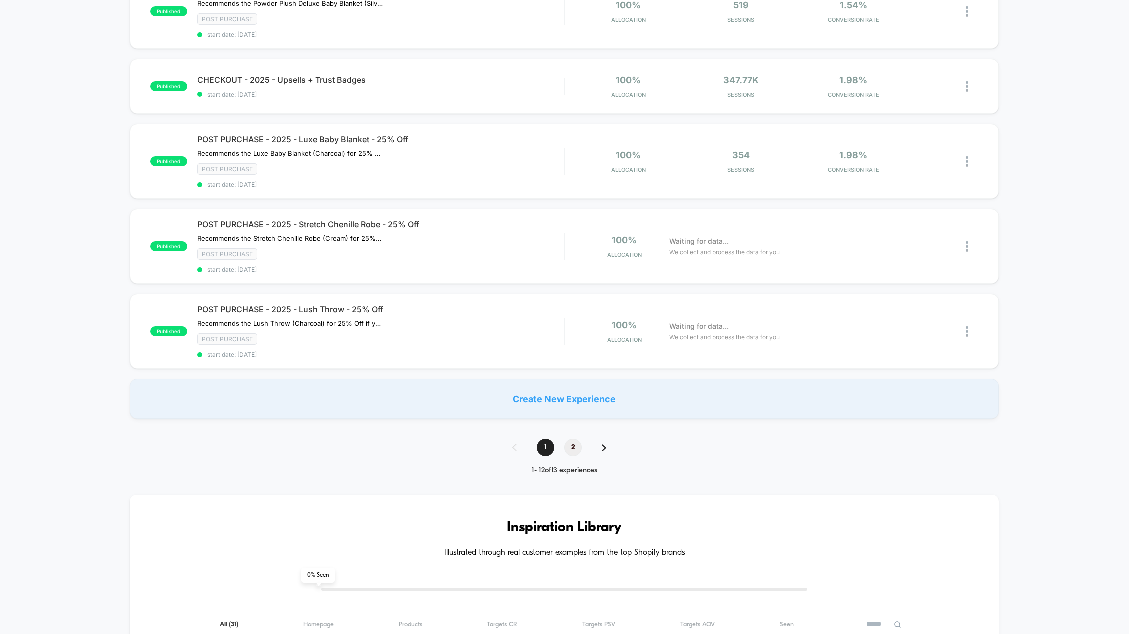
click at [570, 445] on span "2" at bounding box center [572, 447] width 17 height 17
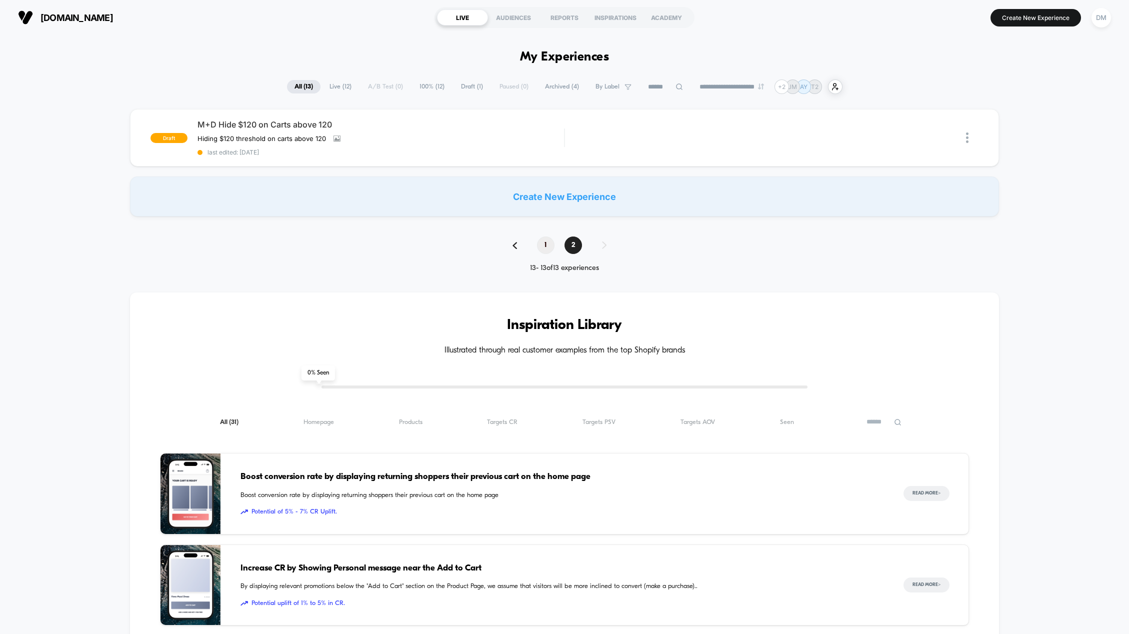
click at [542, 242] on span "1" at bounding box center [545, 244] width 17 height 17
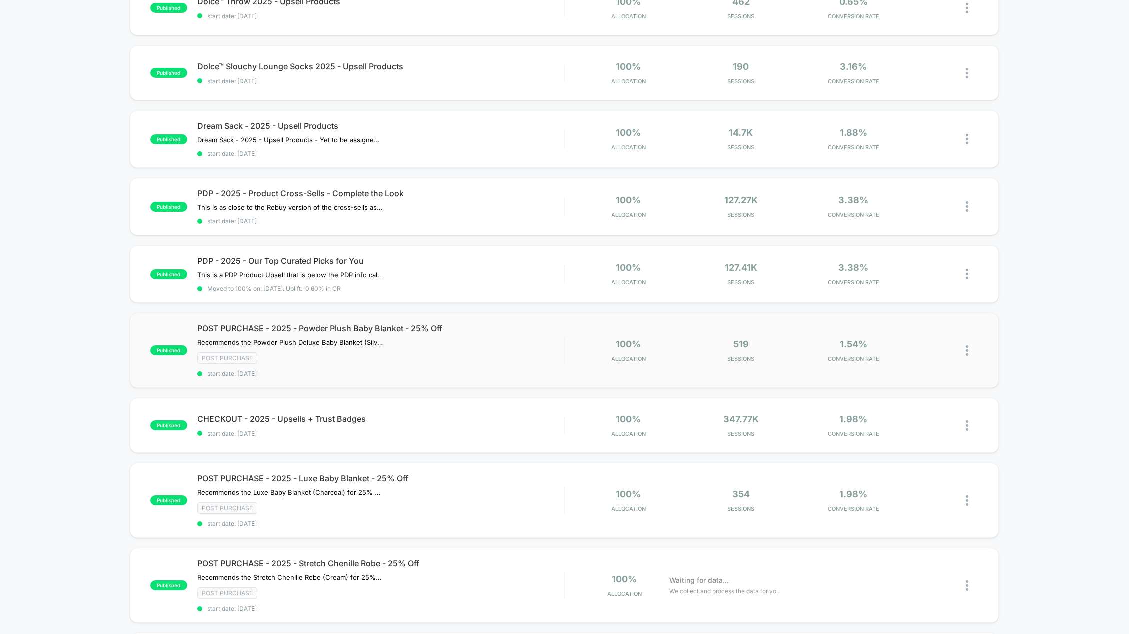
scroll to position [250, 0]
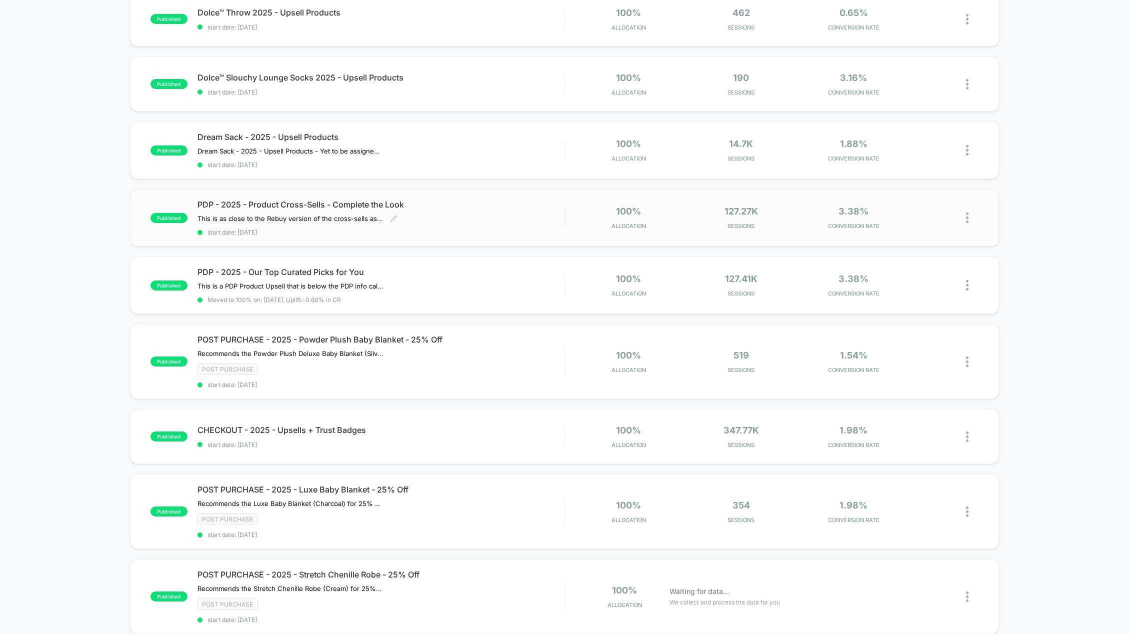
click at [350, 201] on span "PDP - 2025 - Product Cross-Sells - Complete the Look" at bounding box center [380, 204] width 367 height 10
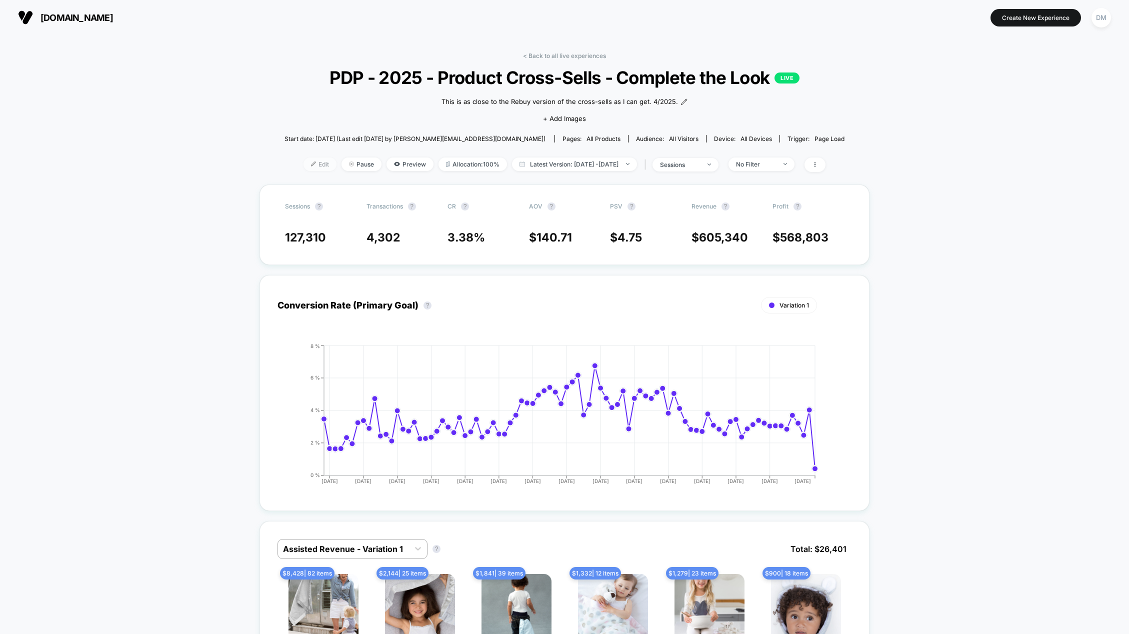
click at [307, 165] on span "Edit" at bounding box center [319, 163] width 33 height 13
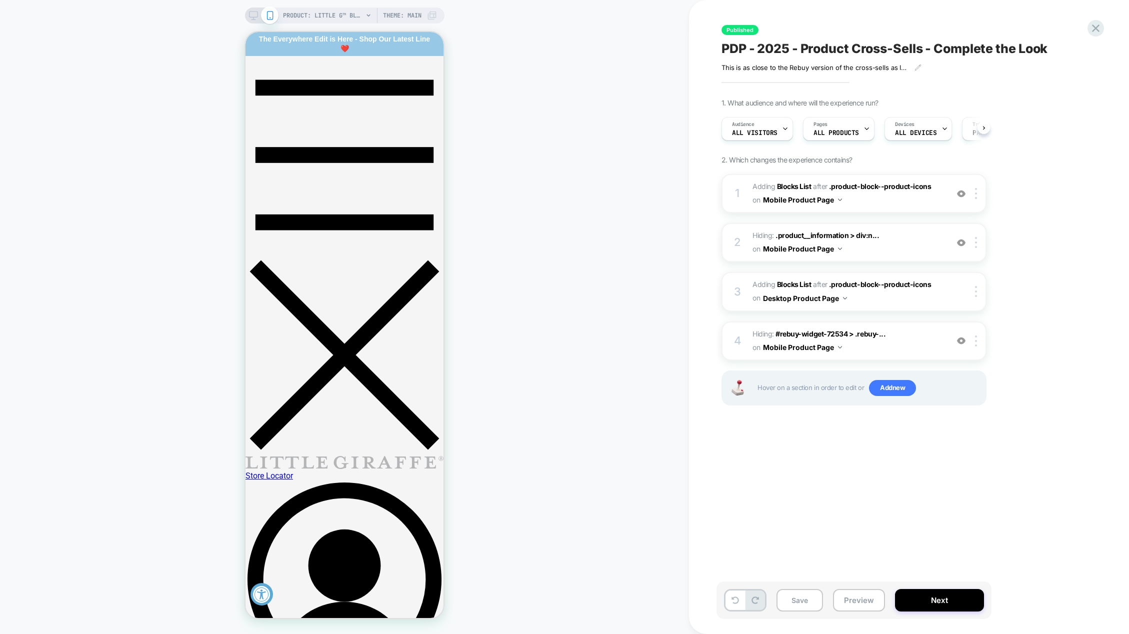
scroll to position [0, 0]
click at [250, 14] on icon at bounding box center [253, 15] width 9 height 9
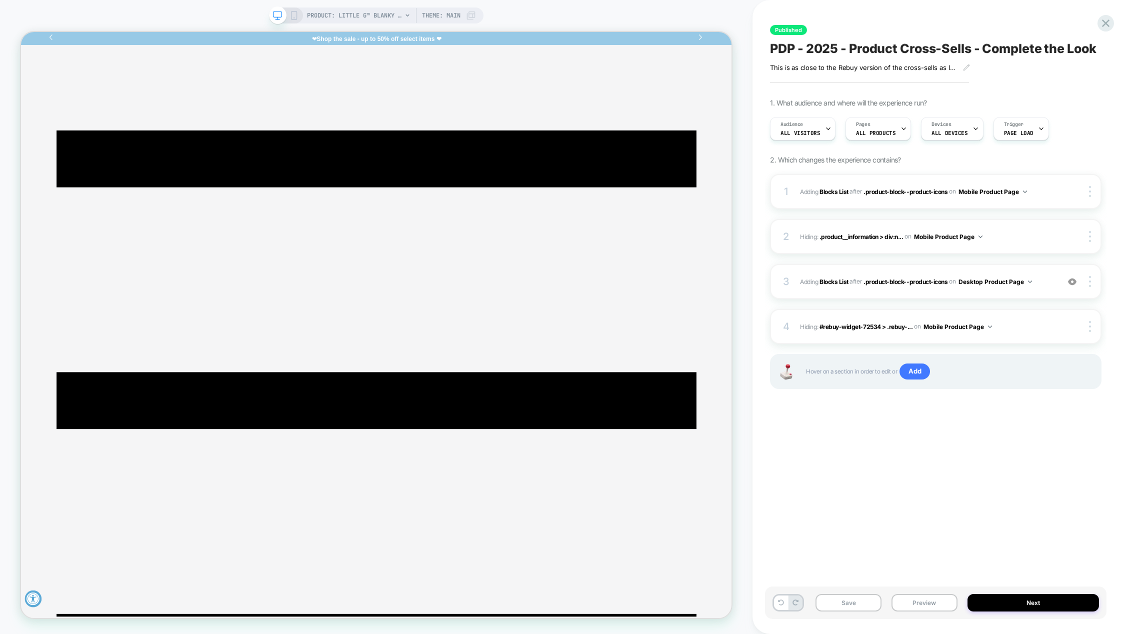
click at [879, 48] on span "PDP - 2025 - Product Cross-Sells - Complete the Look" at bounding box center [933, 48] width 326 height 15
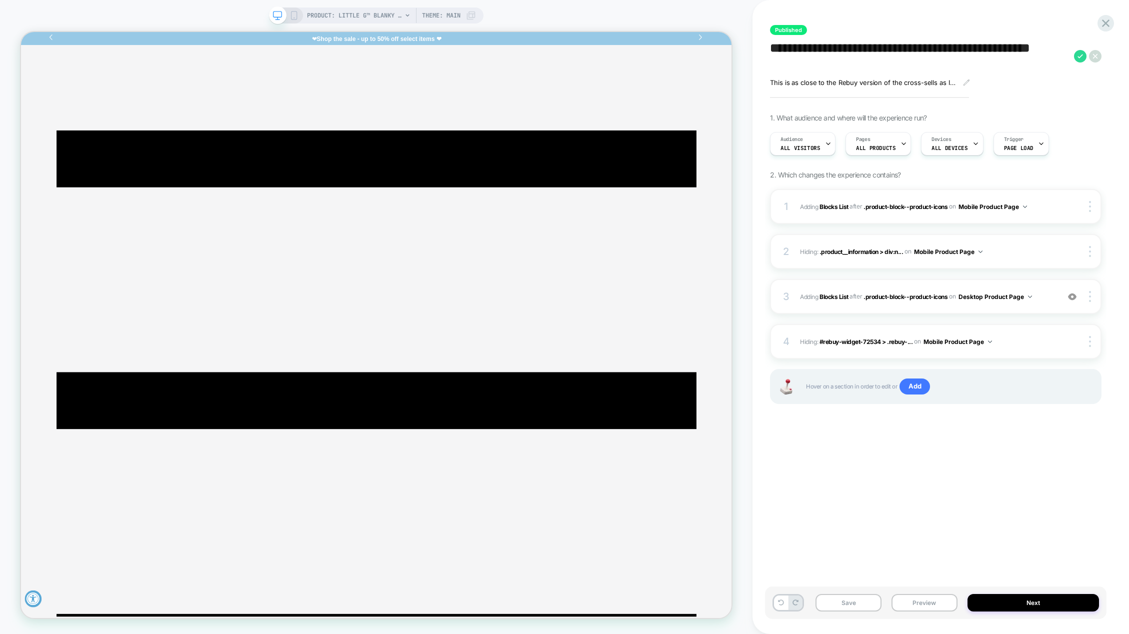
click at [879, 48] on textarea "**********" at bounding box center [919, 56] width 299 height 30
click at [920, 604] on button "Preview" at bounding box center [924, 602] width 66 height 17
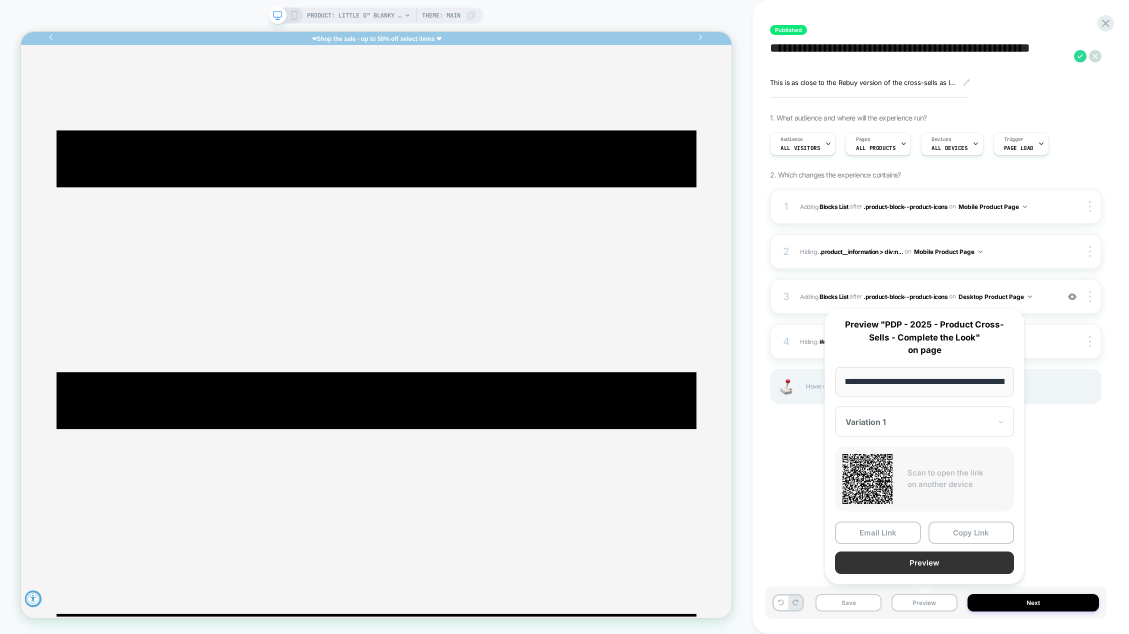
click at [894, 557] on button "Preview" at bounding box center [924, 562] width 179 height 22
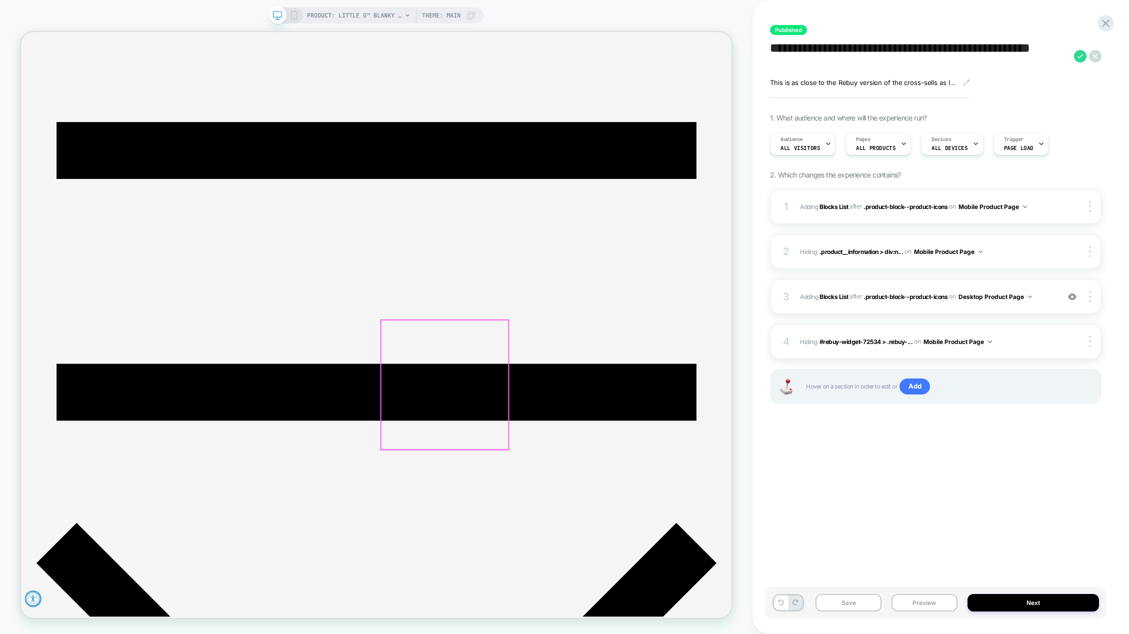
scroll to position [161, 0]
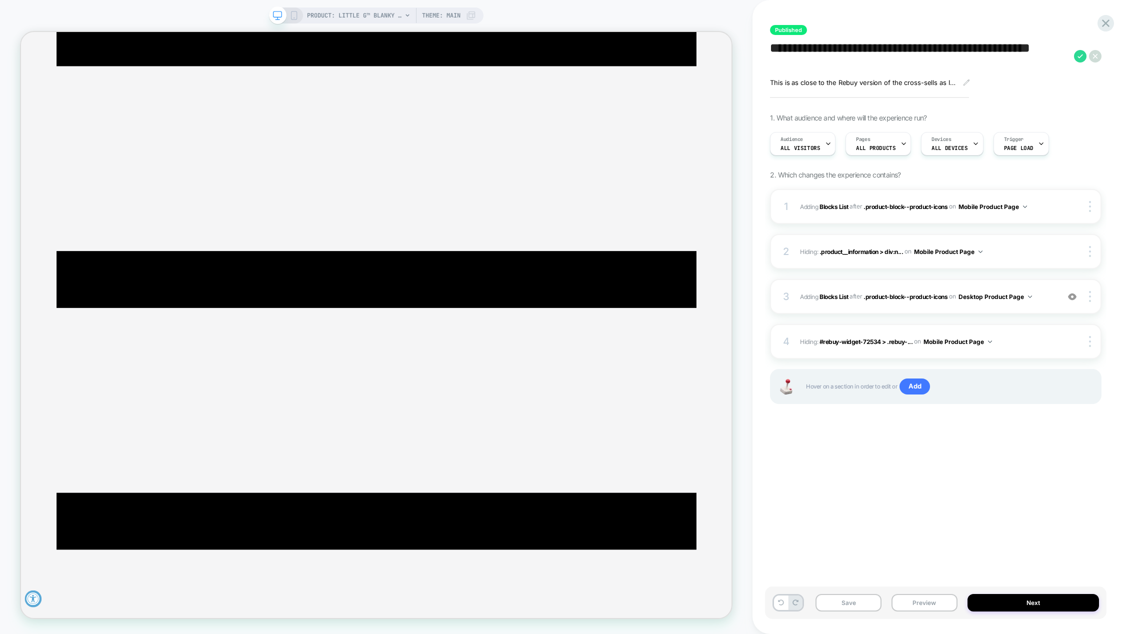
click at [290, 16] on icon at bounding box center [293, 15] width 9 height 9
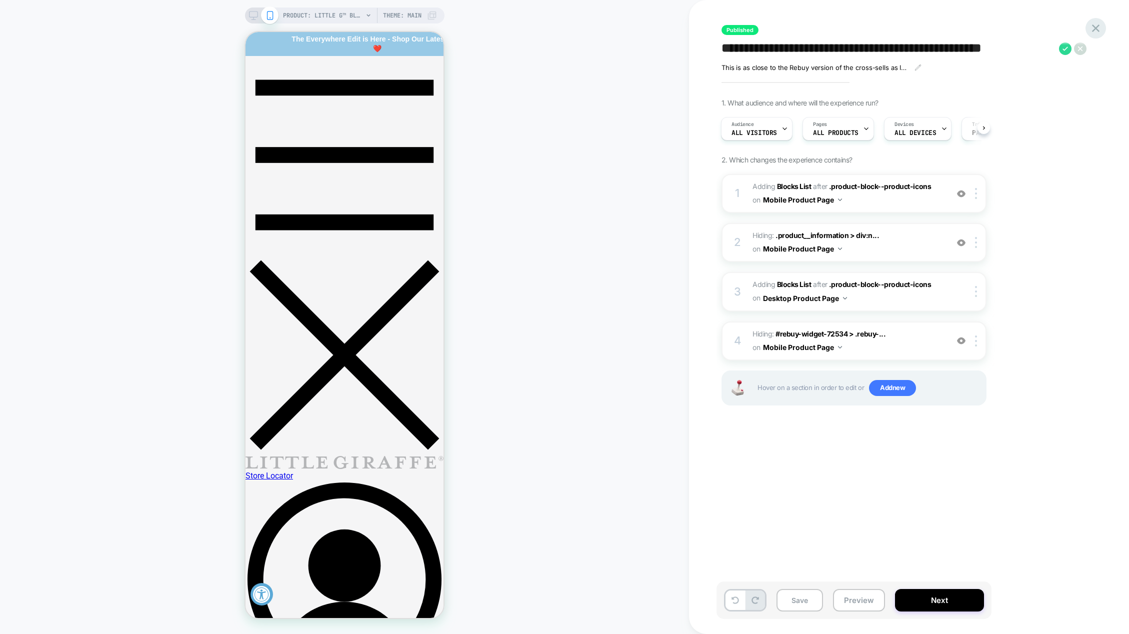
click at [1098, 30] on icon at bounding box center [1095, 27] width 7 height 7
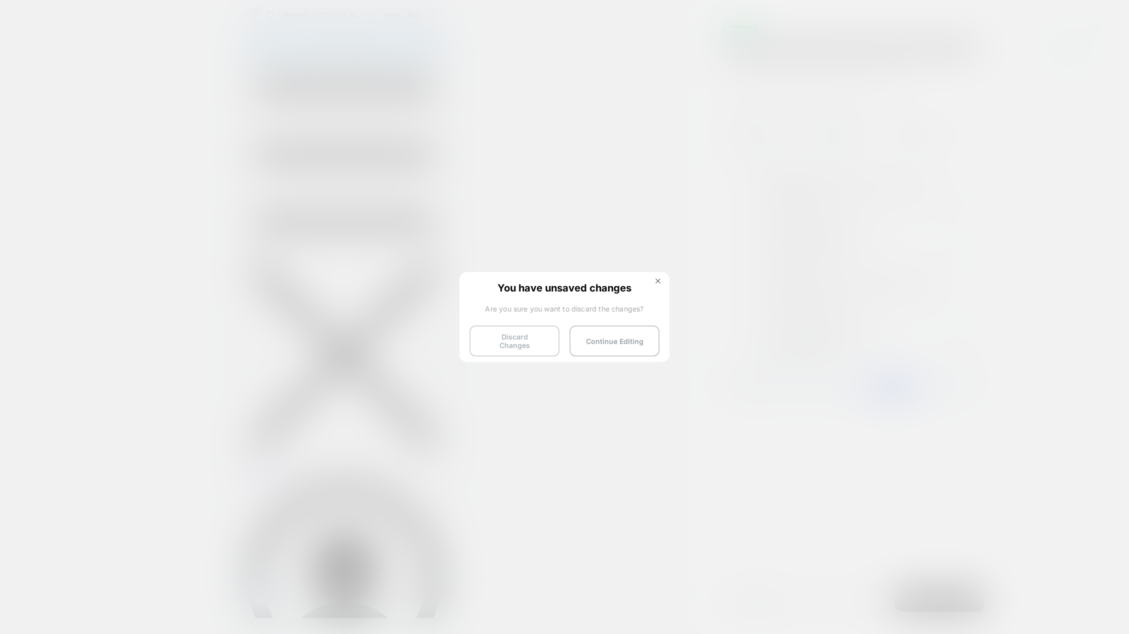
click at [530, 342] on button "Discard Changes" at bounding box center [514, 340] width 90 height 31
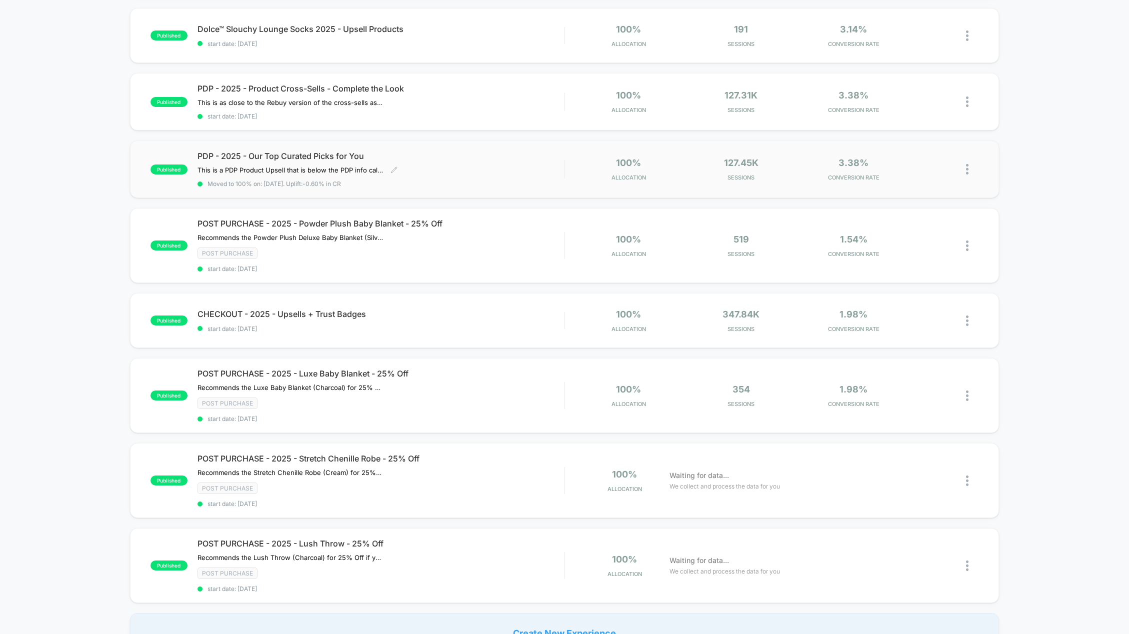
scroll to position [400, 0]
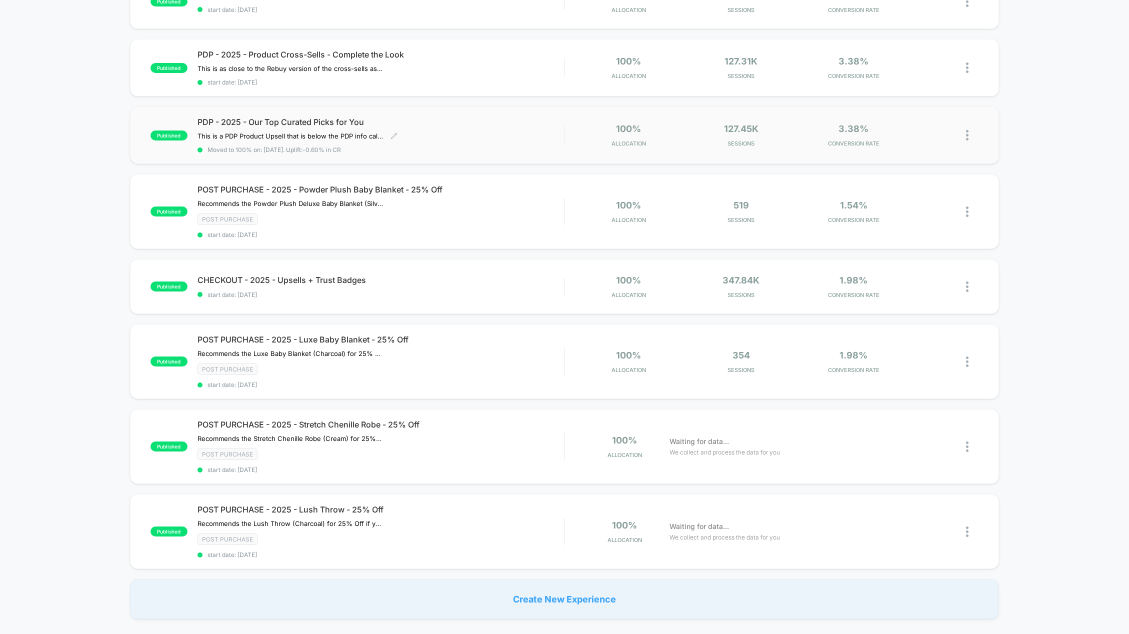
click at [303, 124] on span "PDP - 2025 - Our Top Curated Picks for You" at bounding box center [380, 122] width 367 height 10
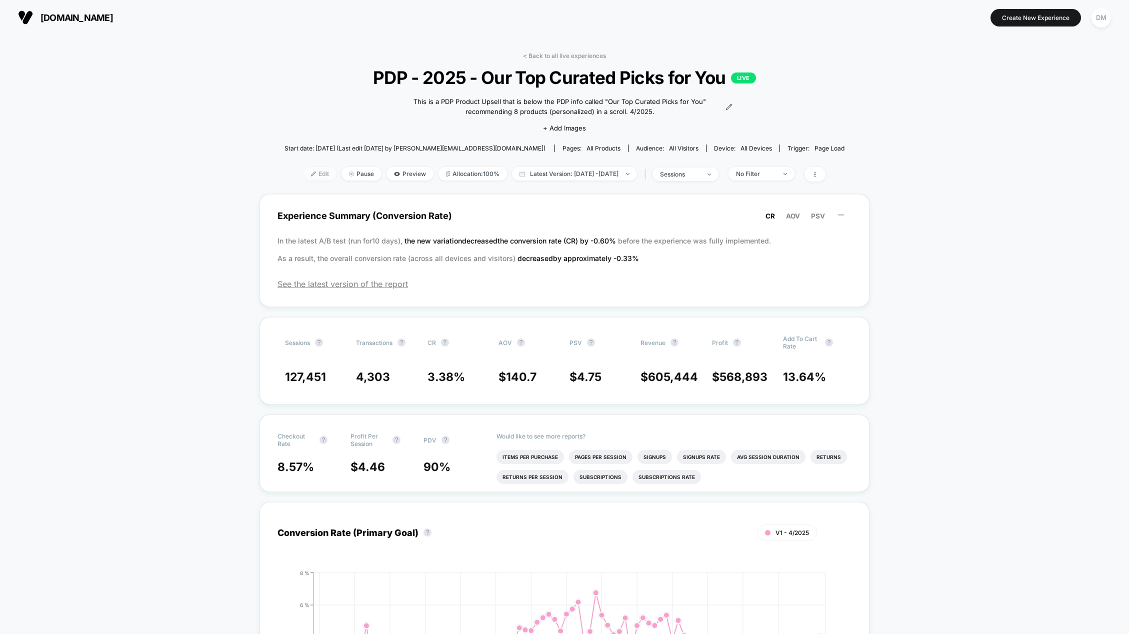
click at [303, 175] on span "Edit" at bounding box center [319, 173] width 33 height 13
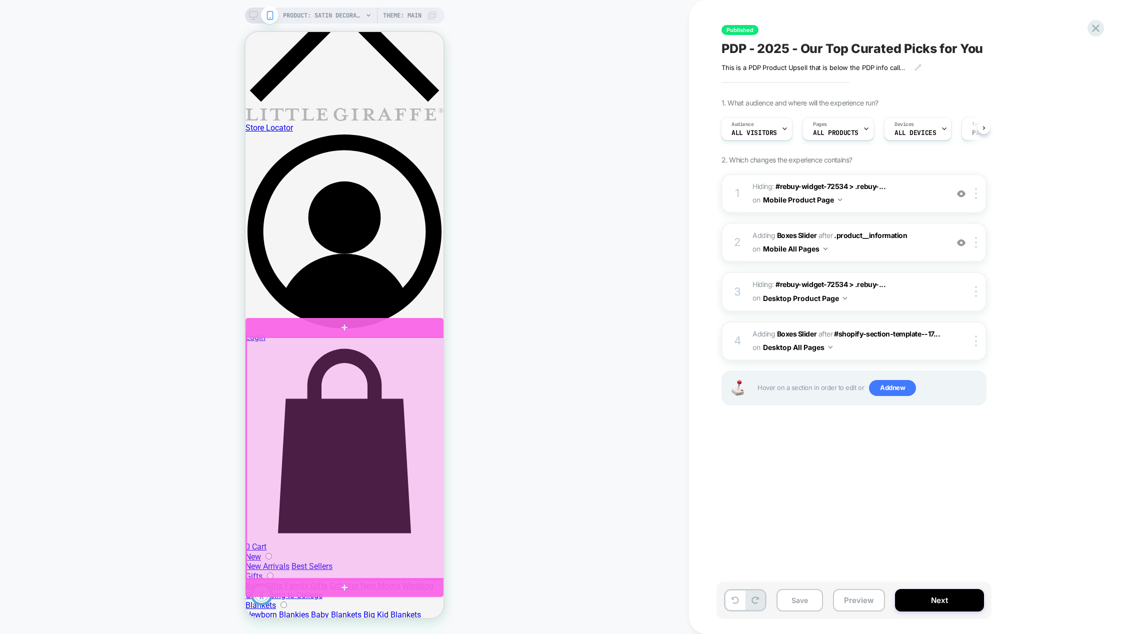
scroll to position [300, 0]
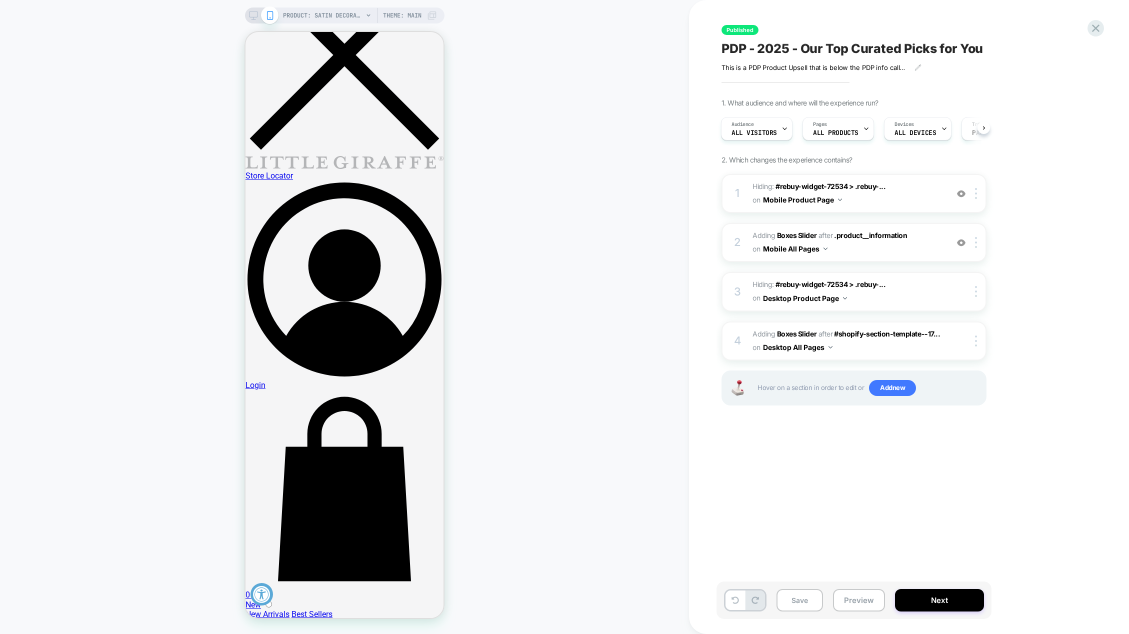
click at [258, 12] on div at bounding box center [261, 15] width 25 height 9
click at [253, 17] on rect at bounding box center [253, 13] width 8 height 5
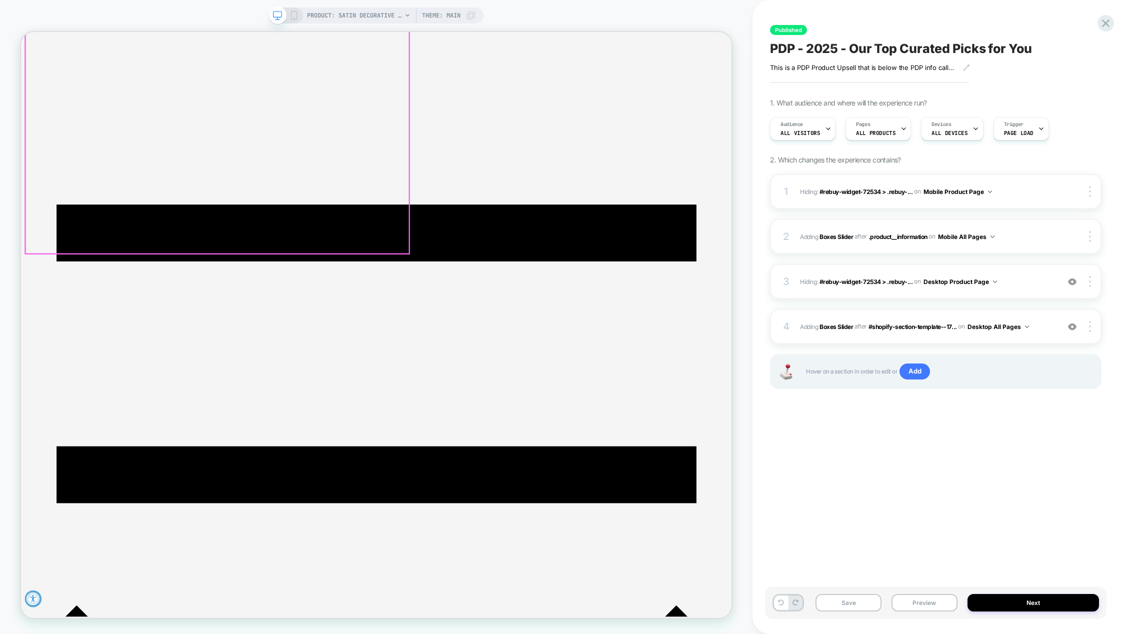
scroll to position [87, 0]
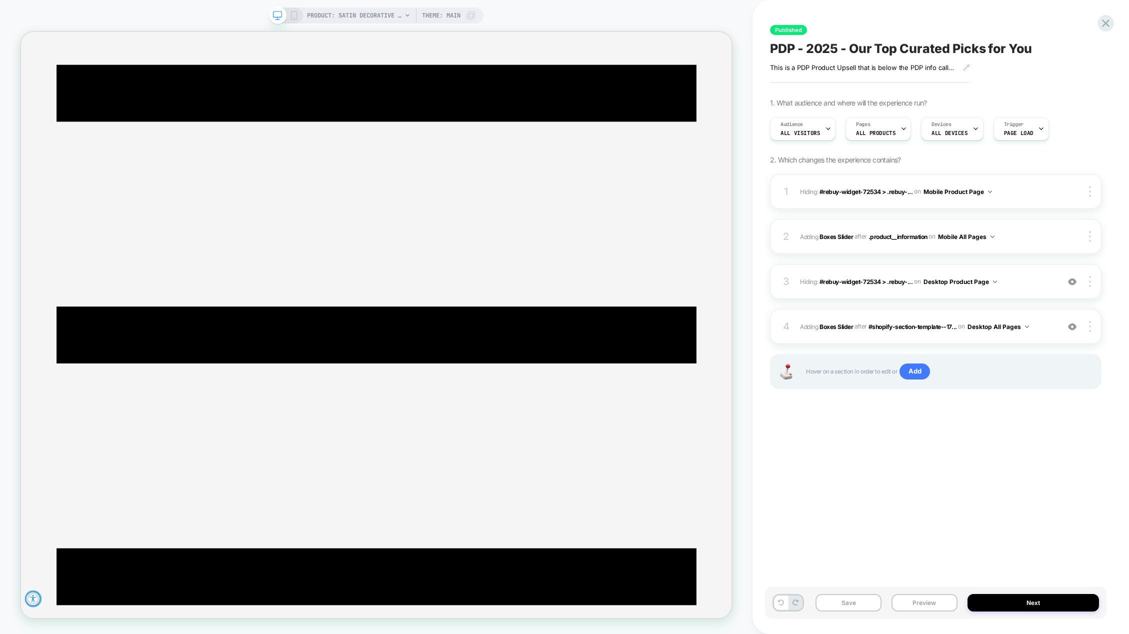
click at [294, 17] on icon at bounding box center [293, 15] width 9 height 9
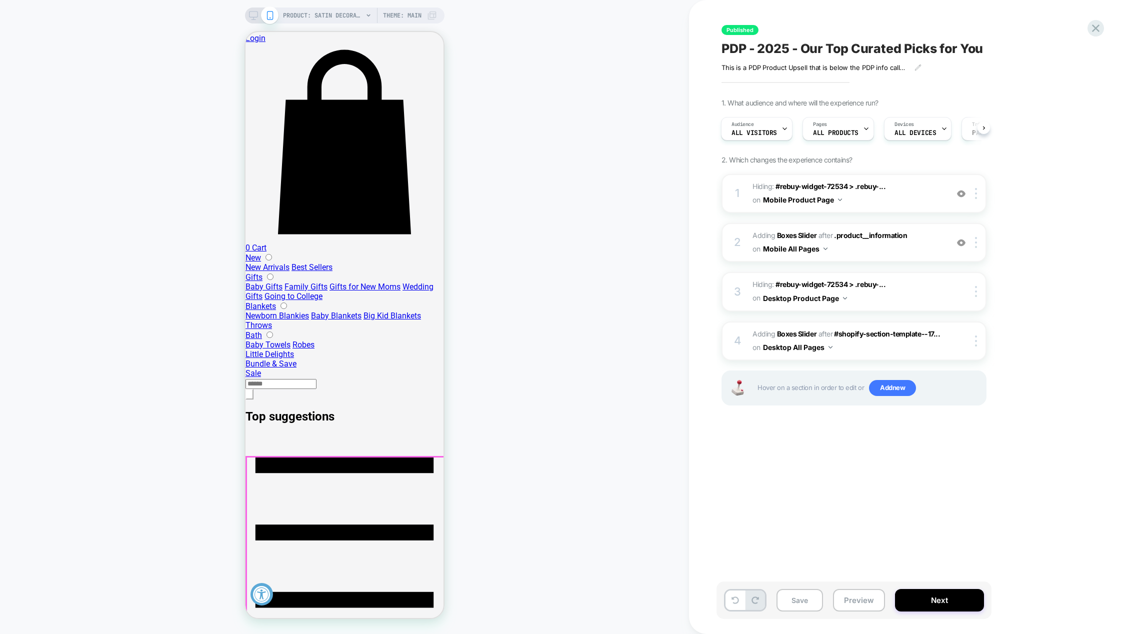
scroll to position [644, 0]
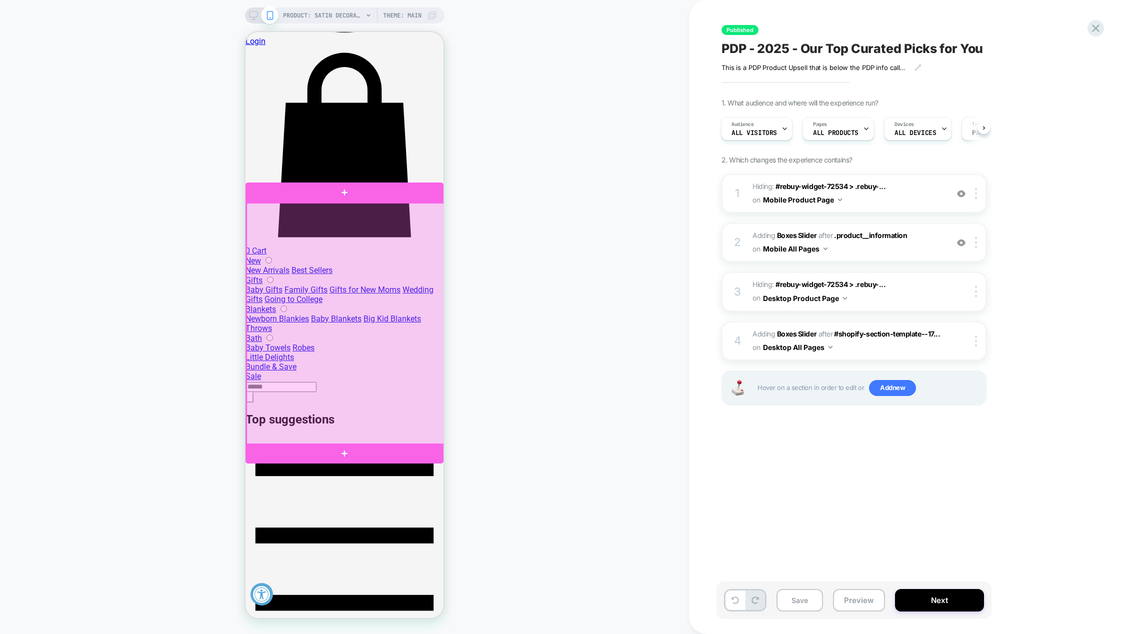
drag, startPoint x: 324, startPoint y: 244, endPoint x: 303, endPoint y: 244, distance: 21.5
click at [303, 244] on div at bounding box center [345, 324] width 198 height 242
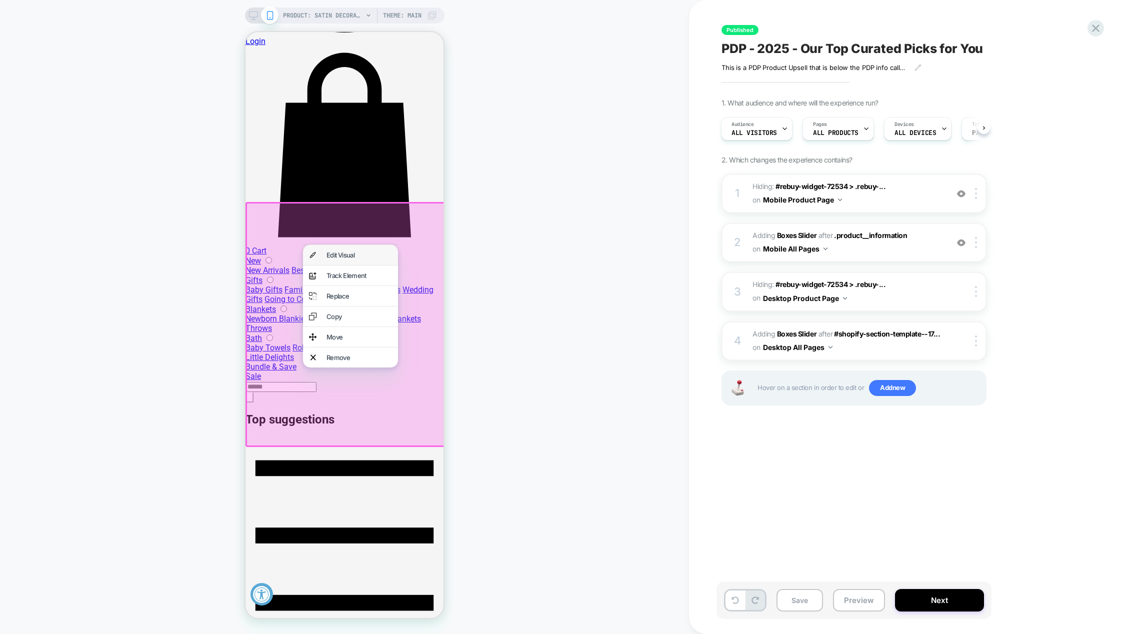
click at [351, 251] on div "Edit Visual" at bounding box center [358, 255] width 65 height 8
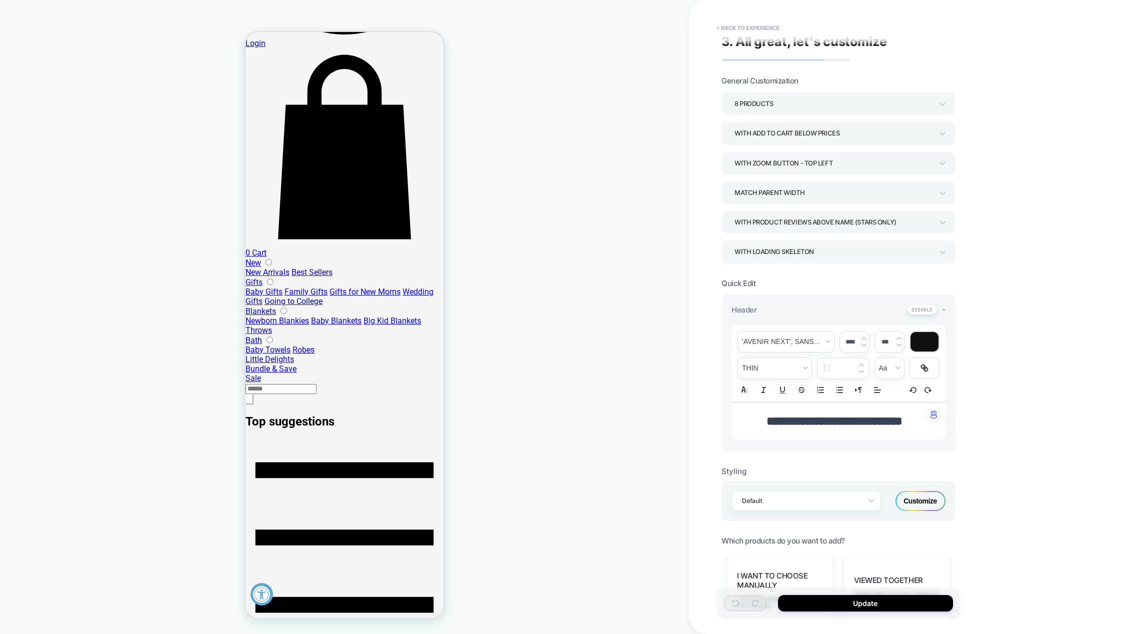
scroll to position [0, 0]
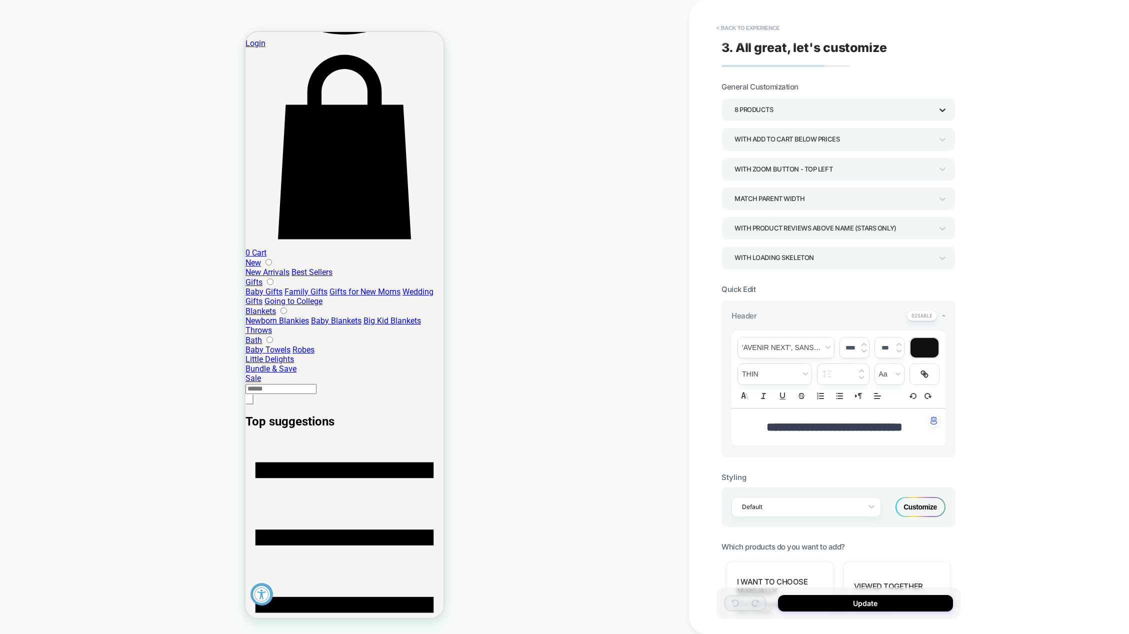
click at [943, 110] on icon at bounding box center [942, 109] width 6 height 3
click at [943, 110] on div at bounding box center [564, 317] width 1129 height 634
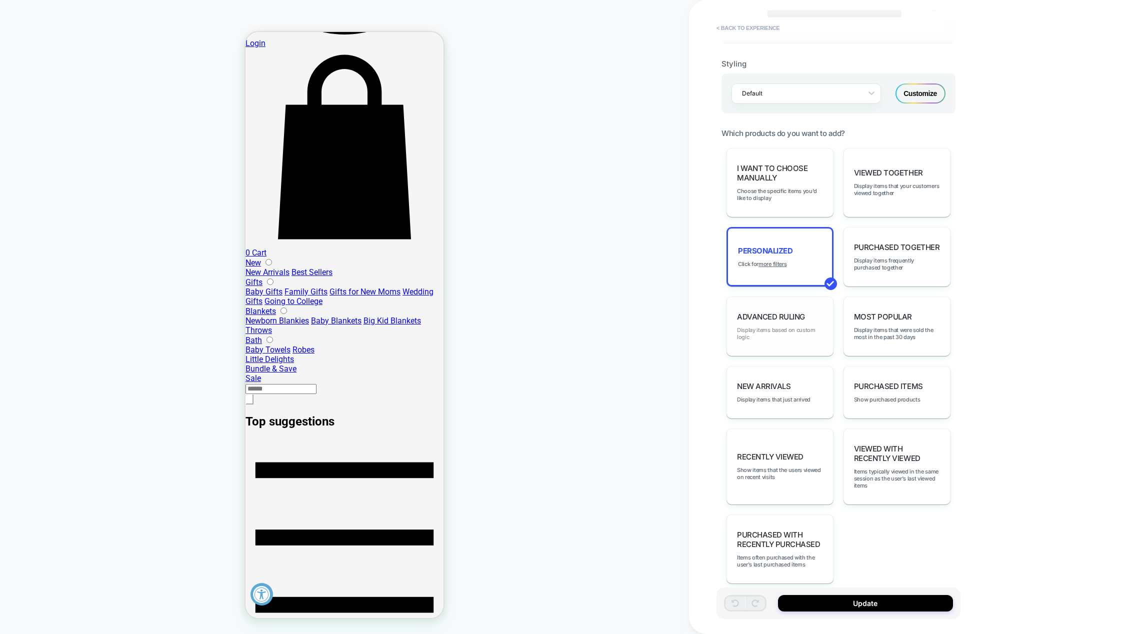
scroll to position [428, 0]
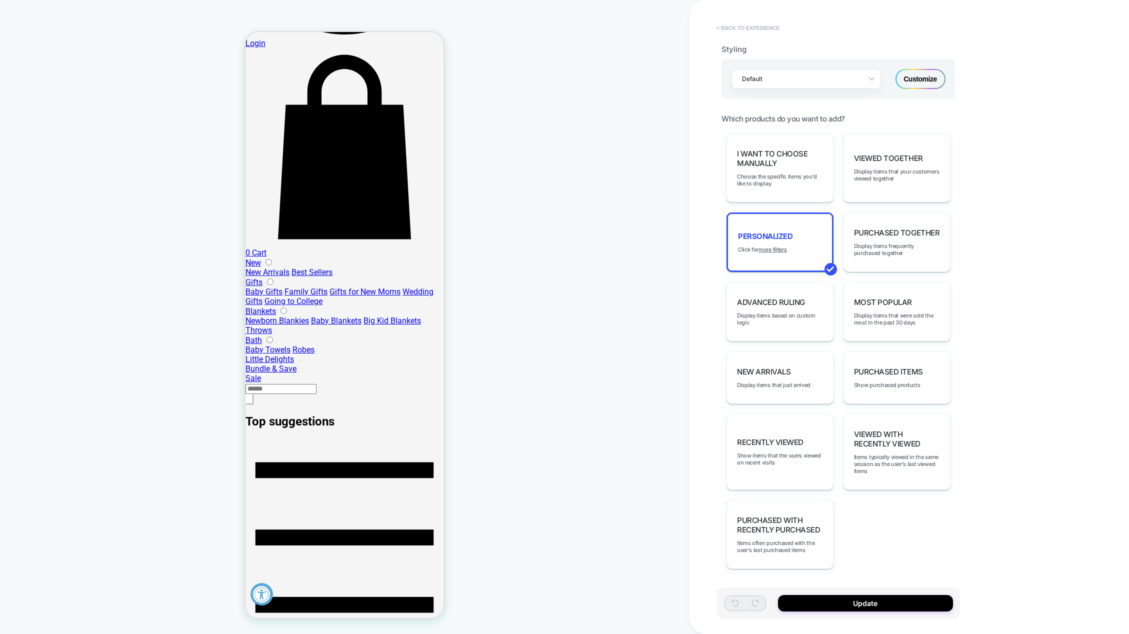
click at [725, 27] on button "< Back to experience" at bounding box center [747, 28] width 73 height 16
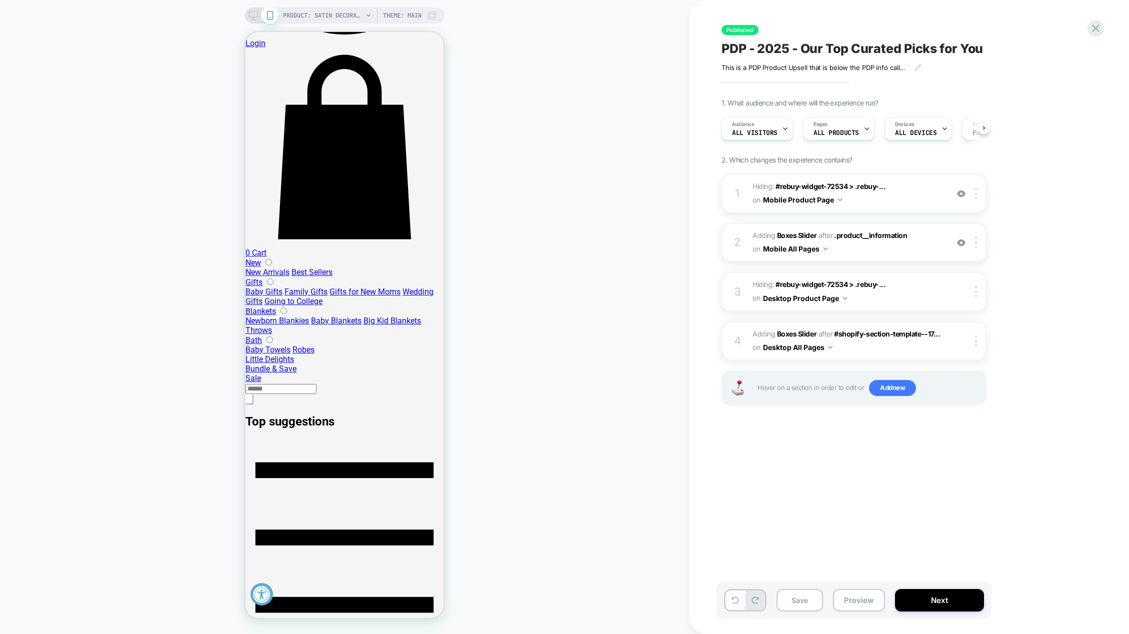
scroll to position [0, 0]
click at [1091, 32] on icon at bounding box center [1095, 27] width 13 height 13
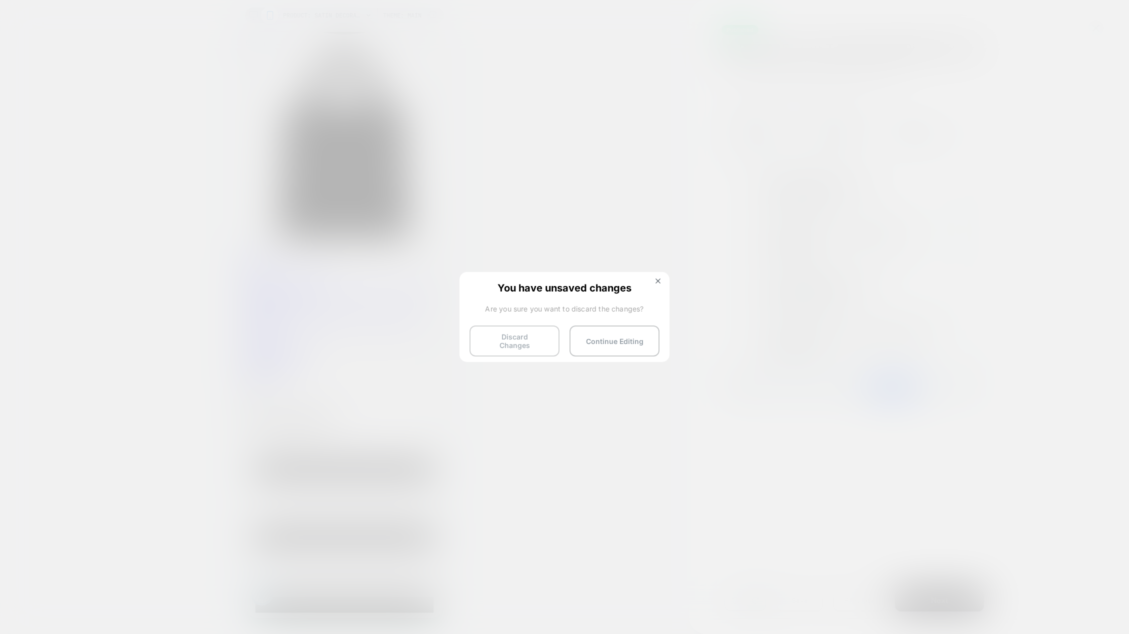
click at [520, 340] on button "Discard Changes" at bounding box center [514, 340] width 90 height 31
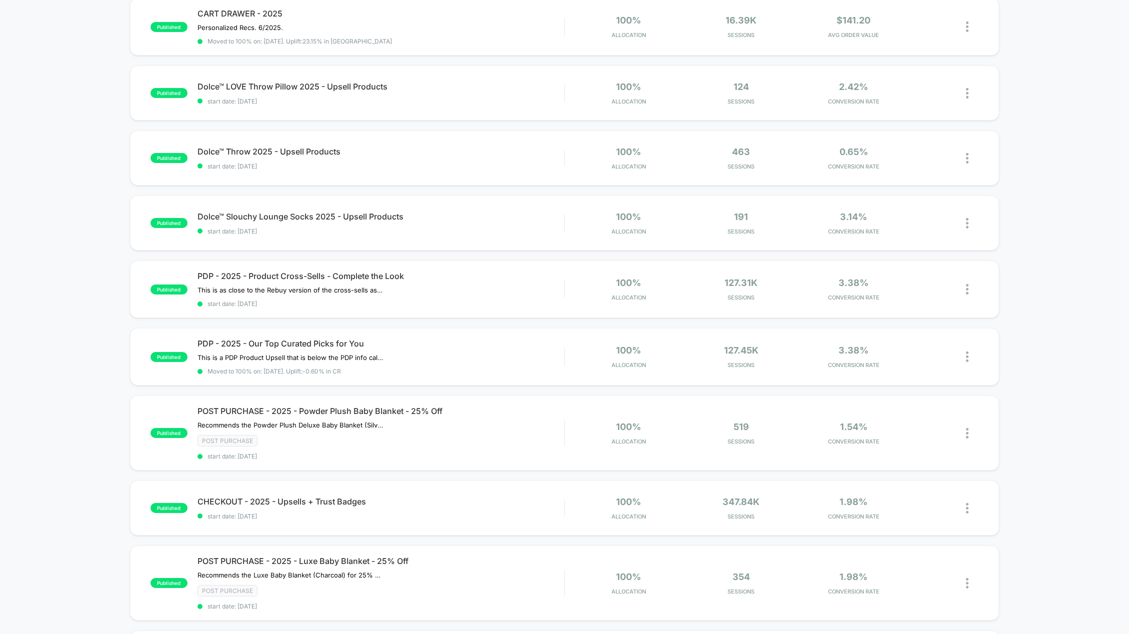
scroll to position [200, 0]
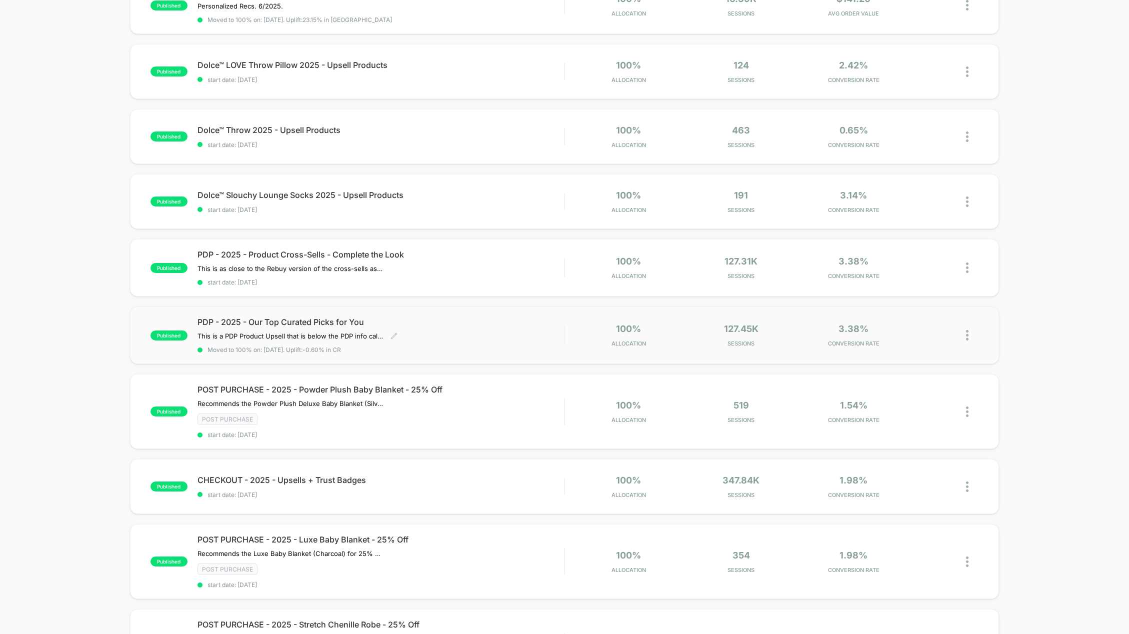
click at [276, 323] on span "PDP - 2025 - Our Top Curated Picks for You" at bounding box center [380, 322] width 367 height 10
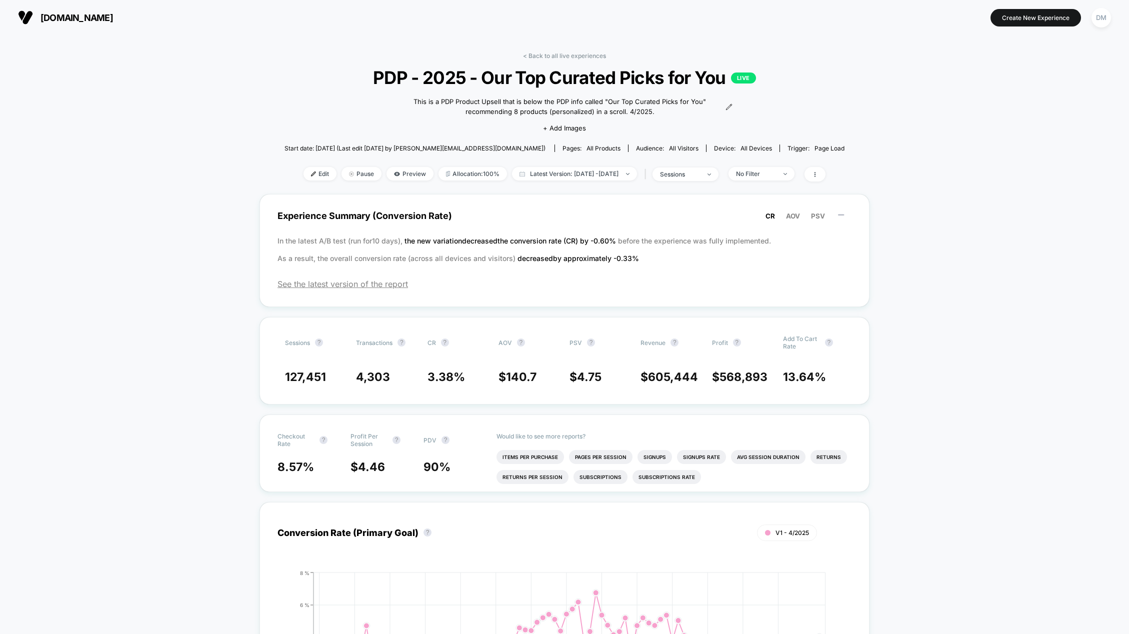
click at [460, 79] on span "PDP - 2025 - Our Top Curated Picks for You LIVE" at bounding box center [564, 77] width 504 height 21
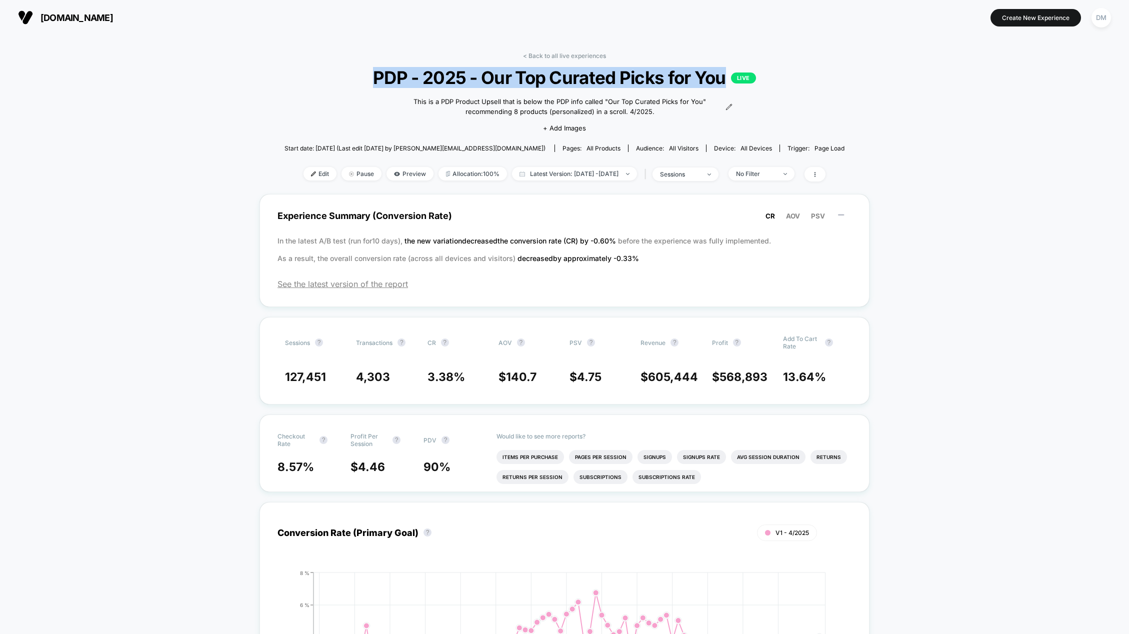
click at [460, 79] on span "PDP - 2025 - Our Top Curated Picks for You LIVE" at bounding box center [564, 77] width 504 height 21
copy span "PDP - 2025 - Our Top Curated Picks for You"
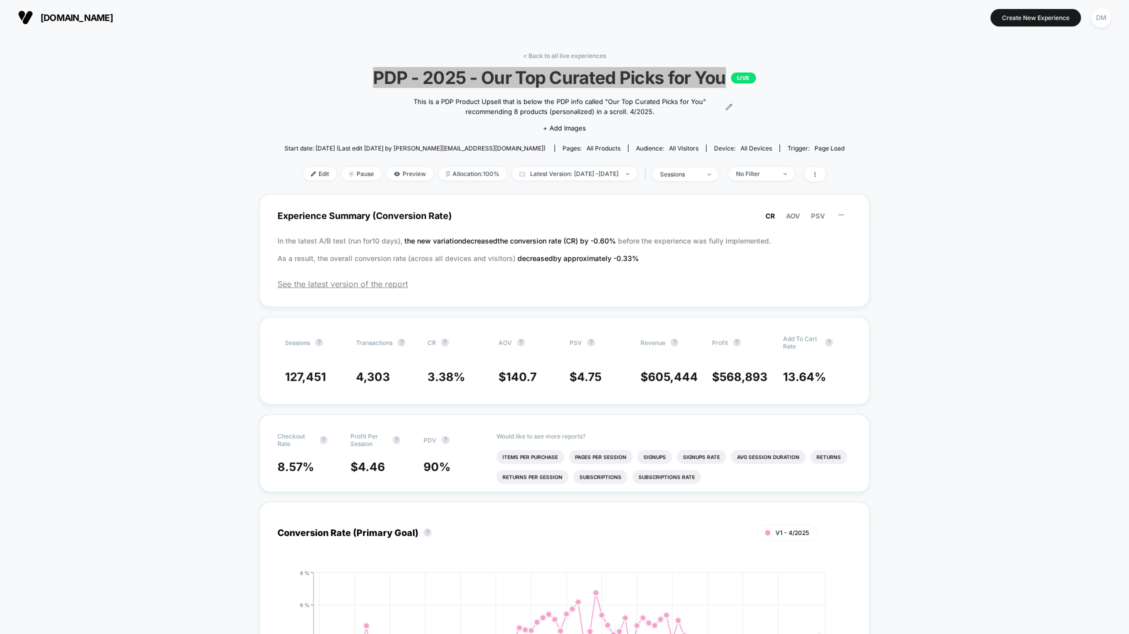
copy span "PDP - 2025 - Our Top Curated Picks for You"
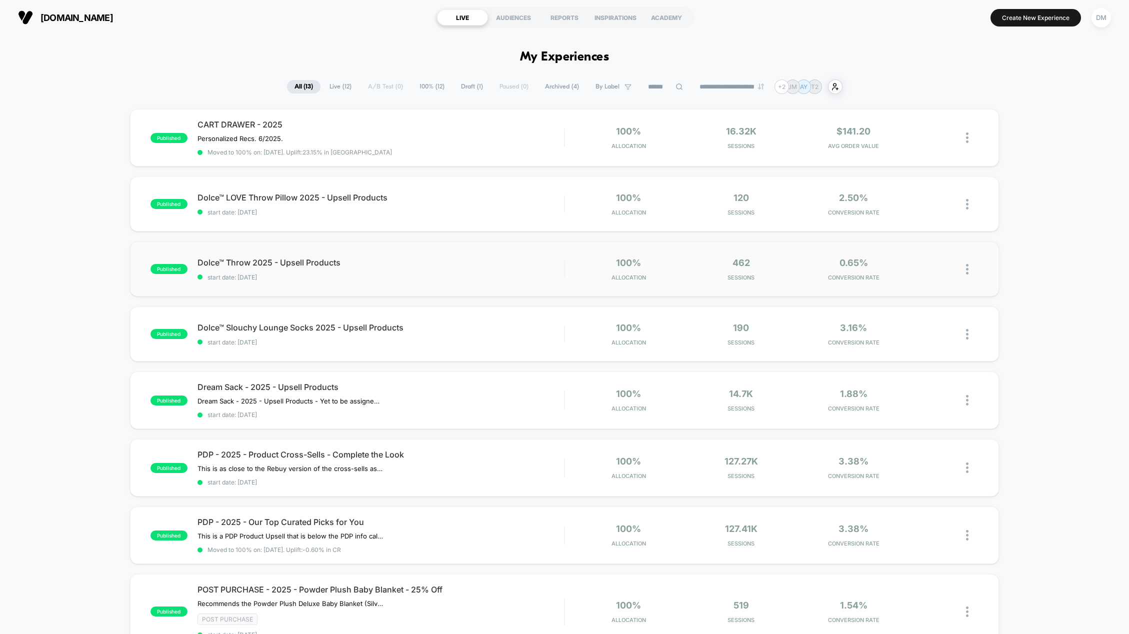
click at [968, 267] on img at bounding box center [967, 269] width 2 height 10
click at [895, 211] on div "Edit" at bounding box center [916, 211] width 90 height 22
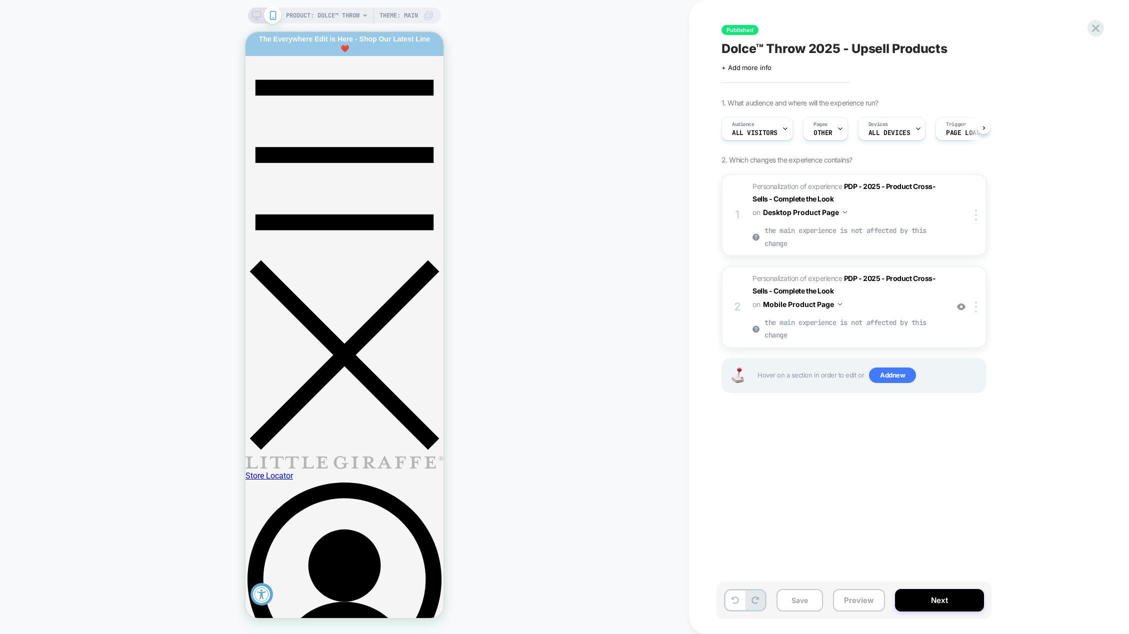
scroll to position [0, 0]
click at [781, 48] on span "Dolce™ Throw 2025 - Upsell Products" at bounding box center [834, 48] width 226 height 15
click at [781, 48] on textarea "**********" at bounding box center [876, 48] width 311 height 15
click at [851, 605] on button "Preview" at bounding box center [859, 600] width 52 height 22
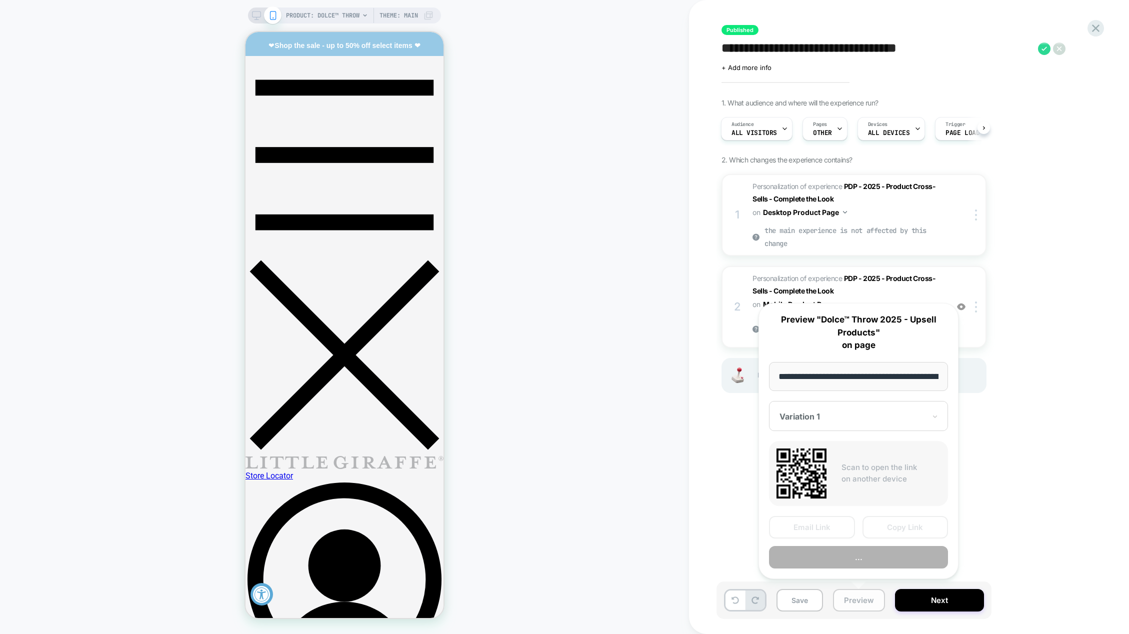
scroll to position [0, 96]
click at [866, 553] on button "Preview" at bounding box center [858, 557] width 179 height 22
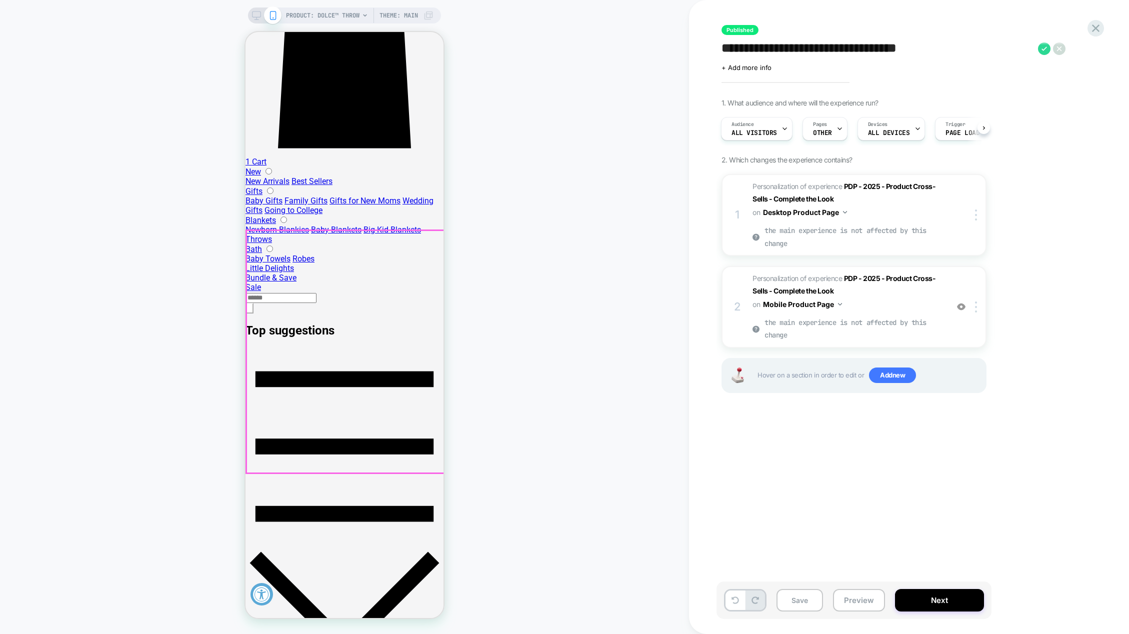
scroll to position [750, 0]
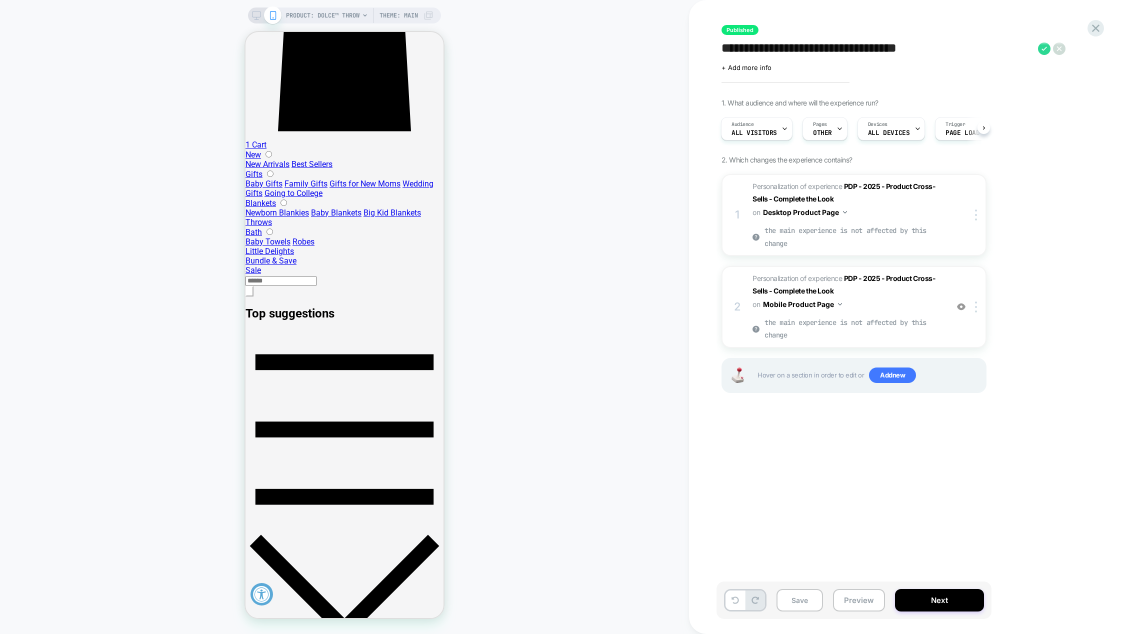
click at [255, 15] on icon at bounding box center [256, 15] width 9 height 9
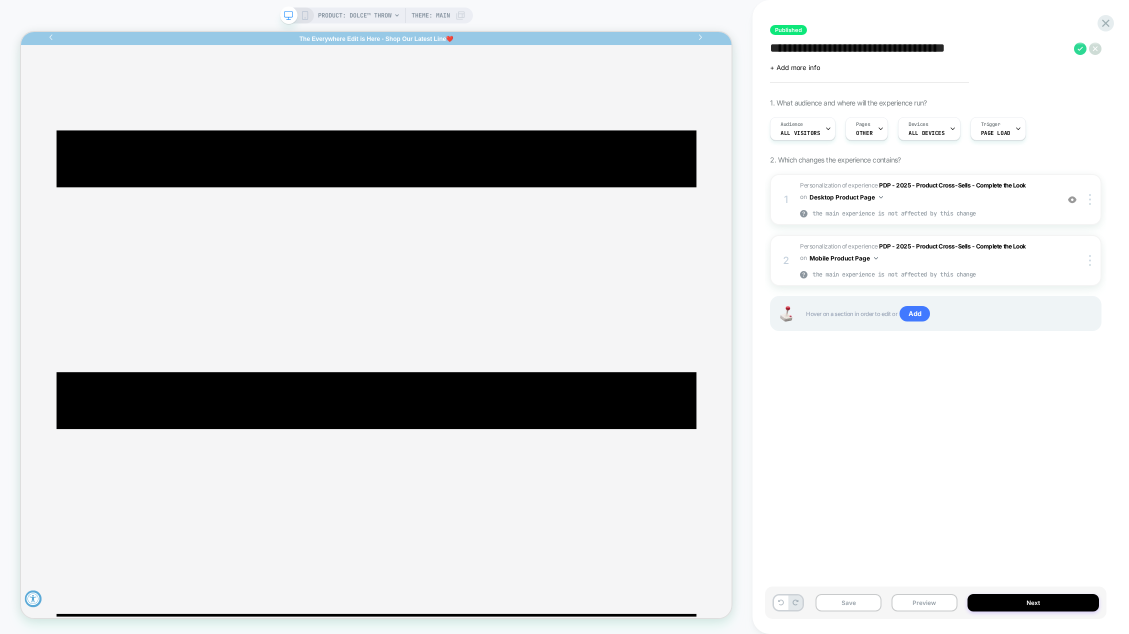
click at [303, 14] on icon at bounding box center [304, 15] width 9 height 9
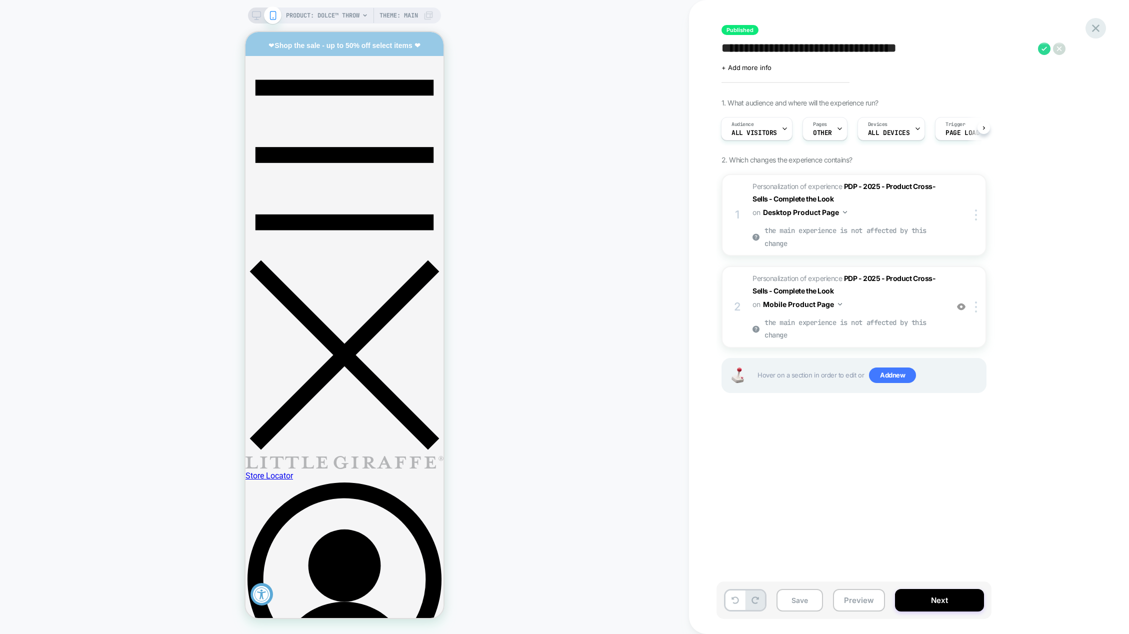
click at [1091, 30] on icon at bounding box center [1095, 27] width 13 height 13
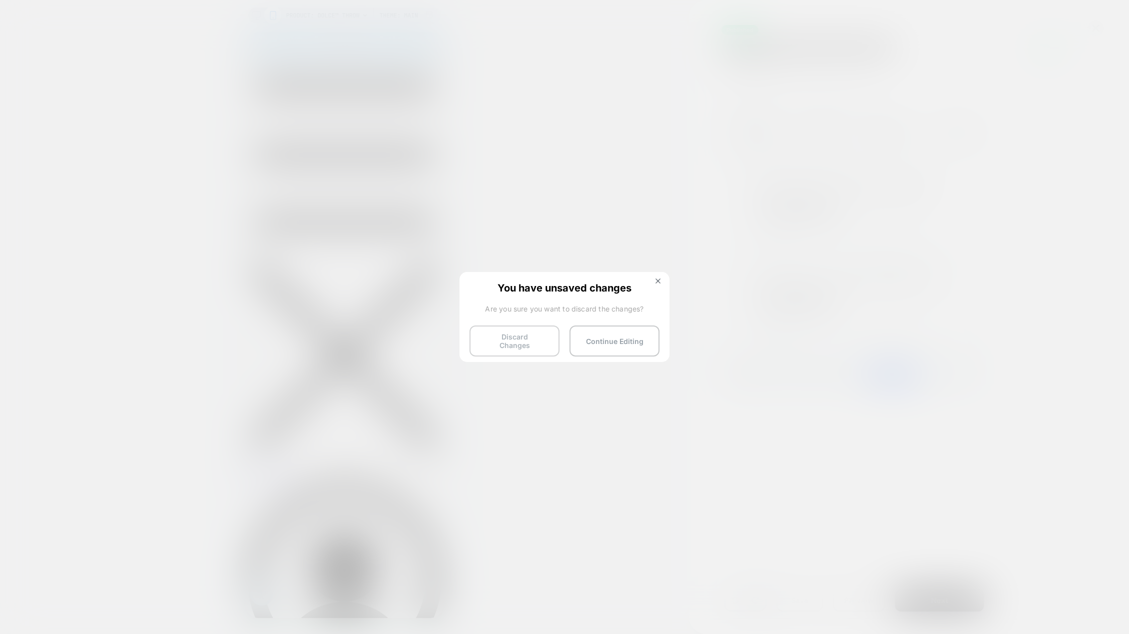
click at [522, 344] on button "Discard Changes" at bounding box center [514, 340] width 90 height 31
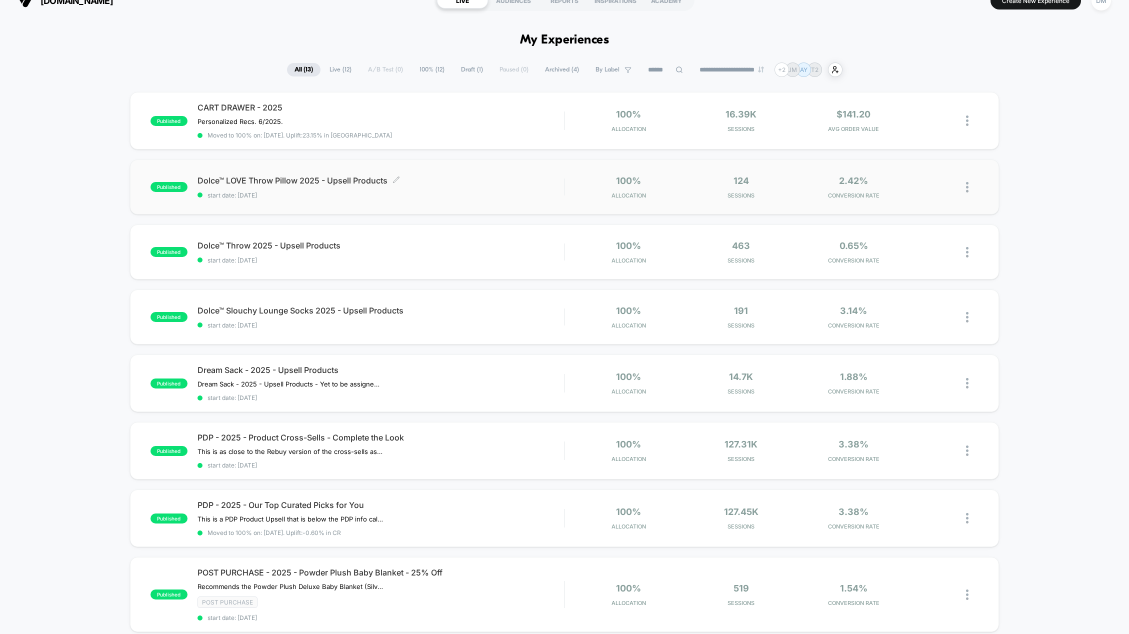
scroll to position [150, 0]
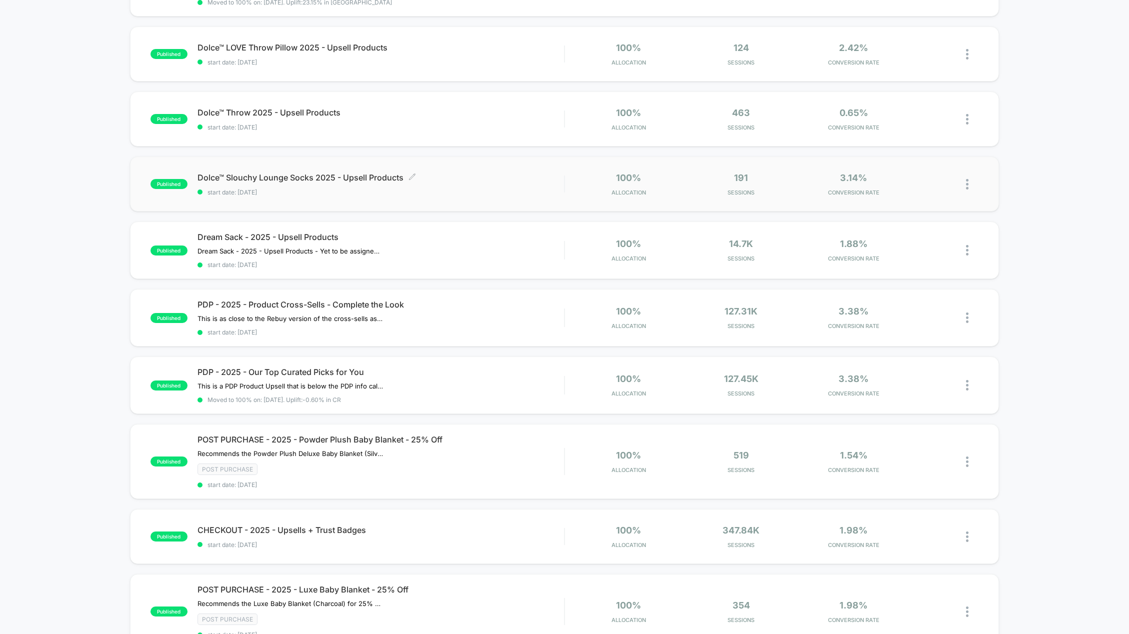
click at [286, 176] on span "Dolce™ Slouchy Lounge Socks 2025 - Upsell Products Click to edit experience det…" at bounding box center [380, 177] width 367 height 10
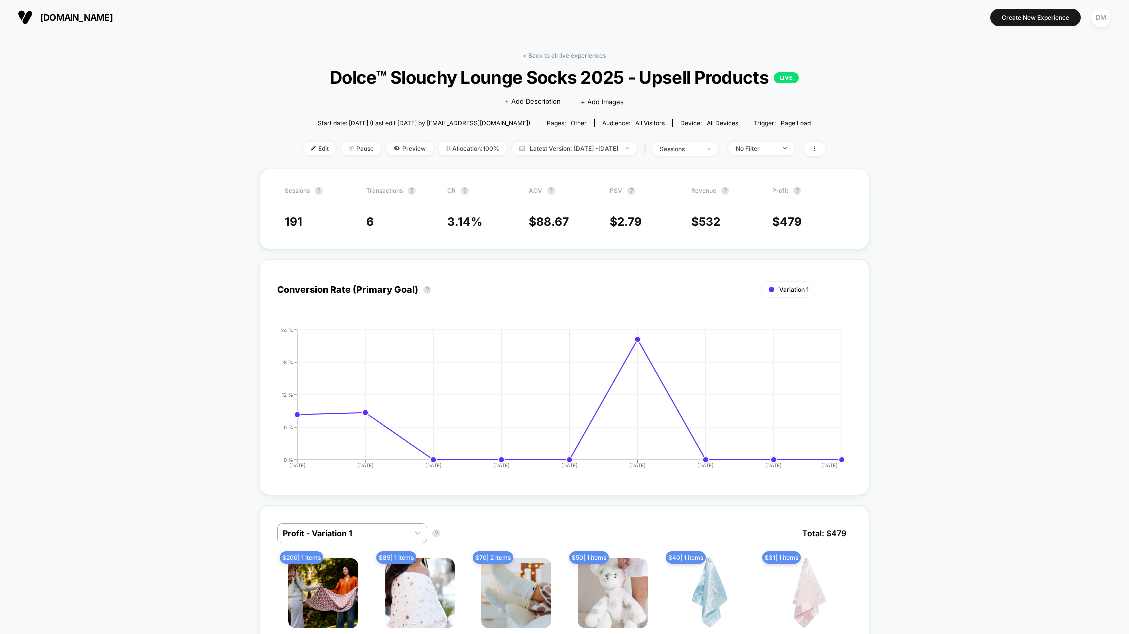
click at [388, 77] on span "Dolce™ Slouchy Lounge Socks 2025 - Upsell Products LIVE" at bounding box center [564, 77] width 470 height 21
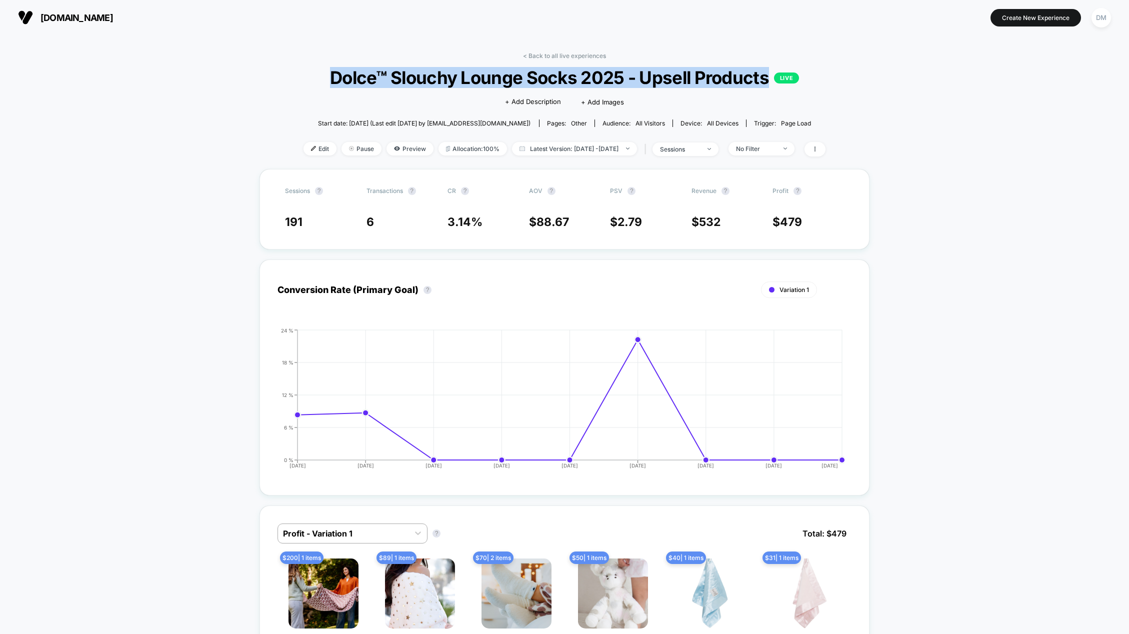
click at [388, 77] on span "Dolce™ Slouchy Lounge Socks 2025 - Upsell Products LIVE" at bounding box center [564, 77] width 470 height 21
copy span "Dolce™ Slouchy Lounge Socks 2025 - Upsell Products"
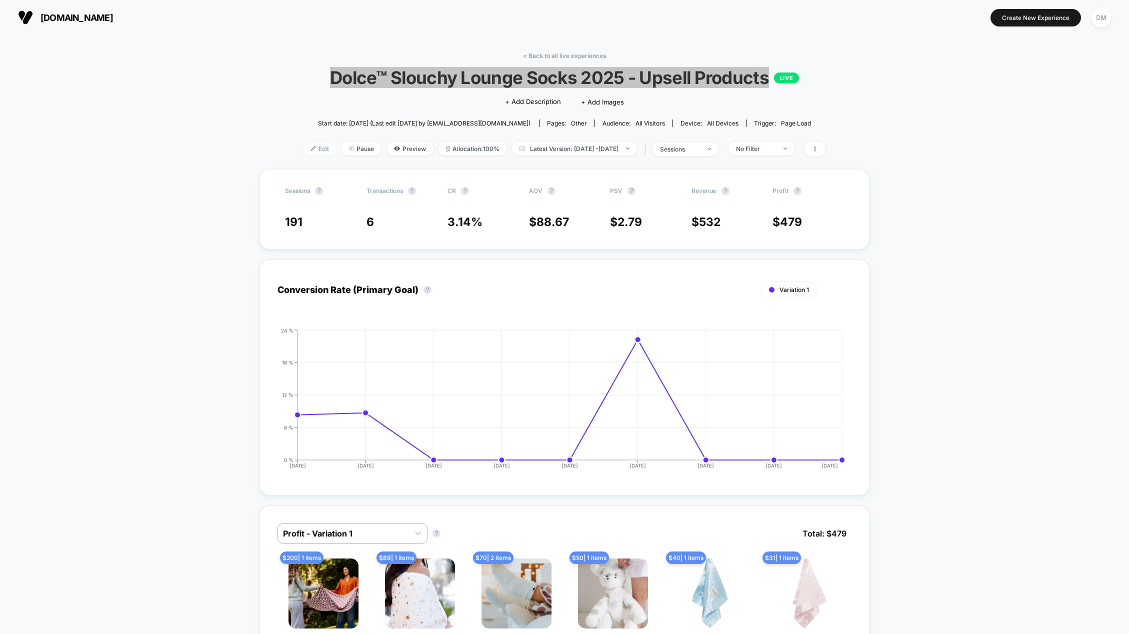
click at [312, 149] on span "Edit" at bounding box center [319, 148] width 33 height 13
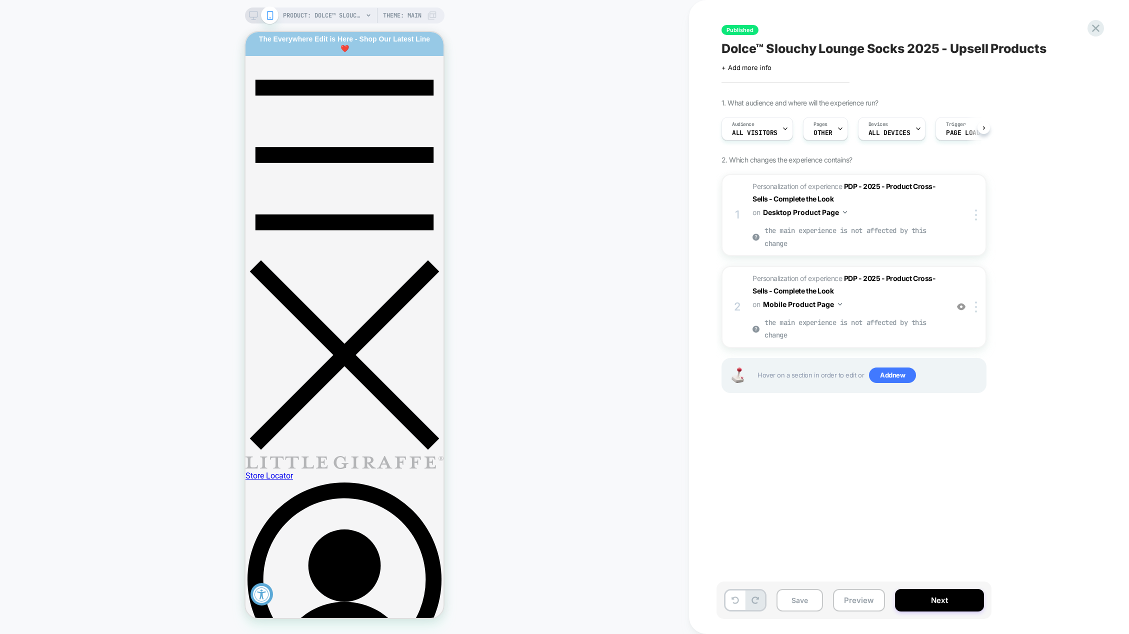
scroll to position [0, 0]
click at [251, 14] on icon at bounding box center [253, 15] width 9 height 9
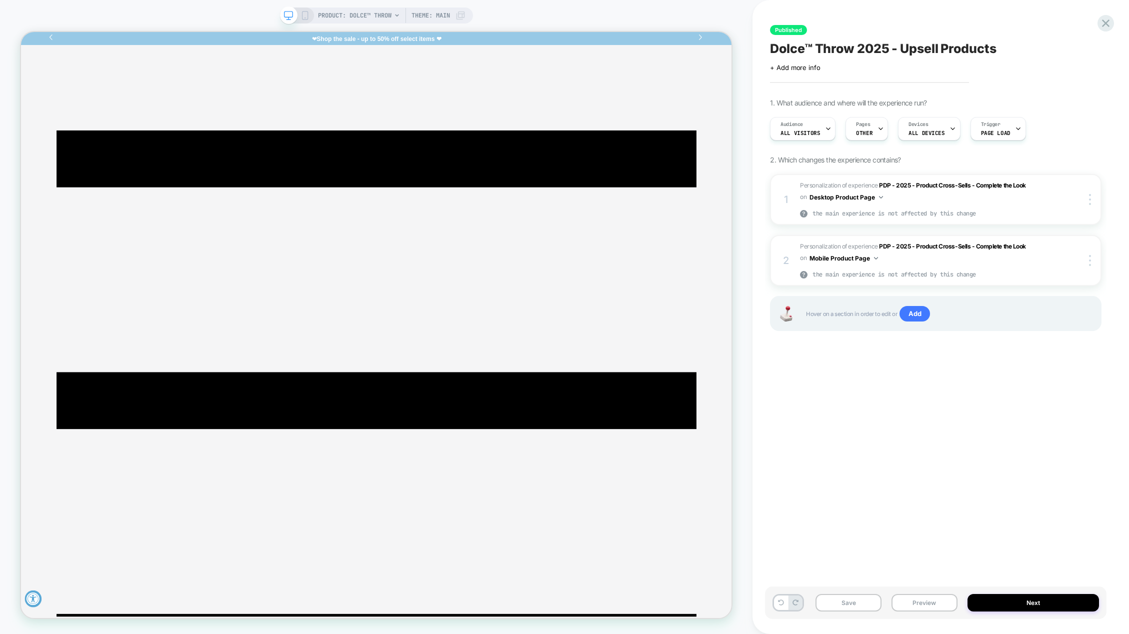
scroll to position [520, 0]
click at [936, 603] on button "Preview" at bounding box center [924, 602] width 66 height 17
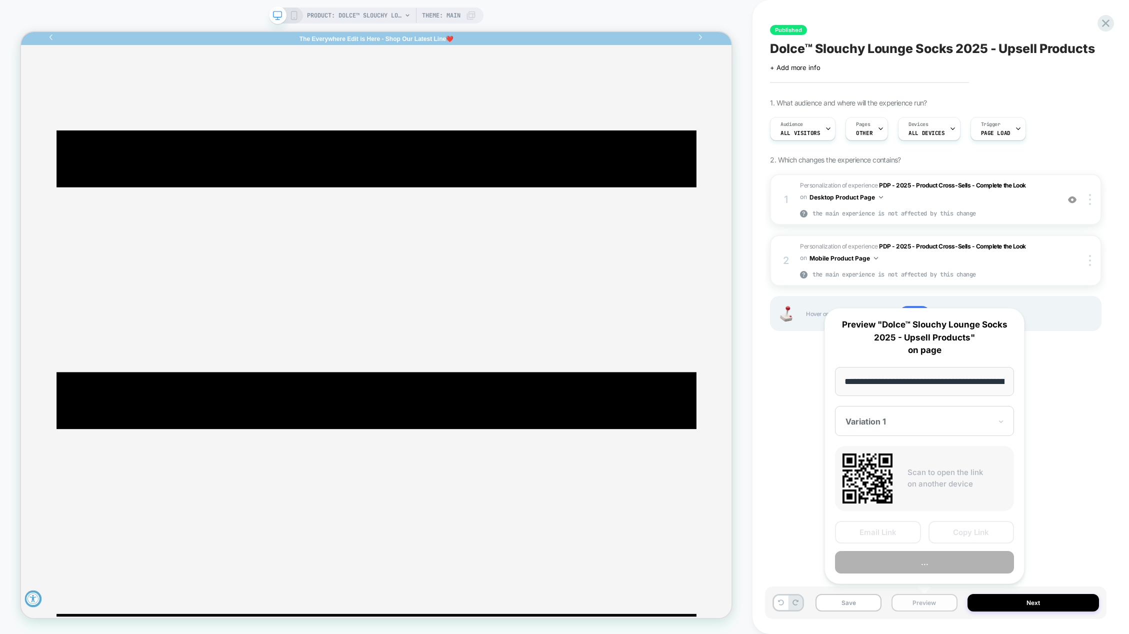
scroll to position [0, 127]
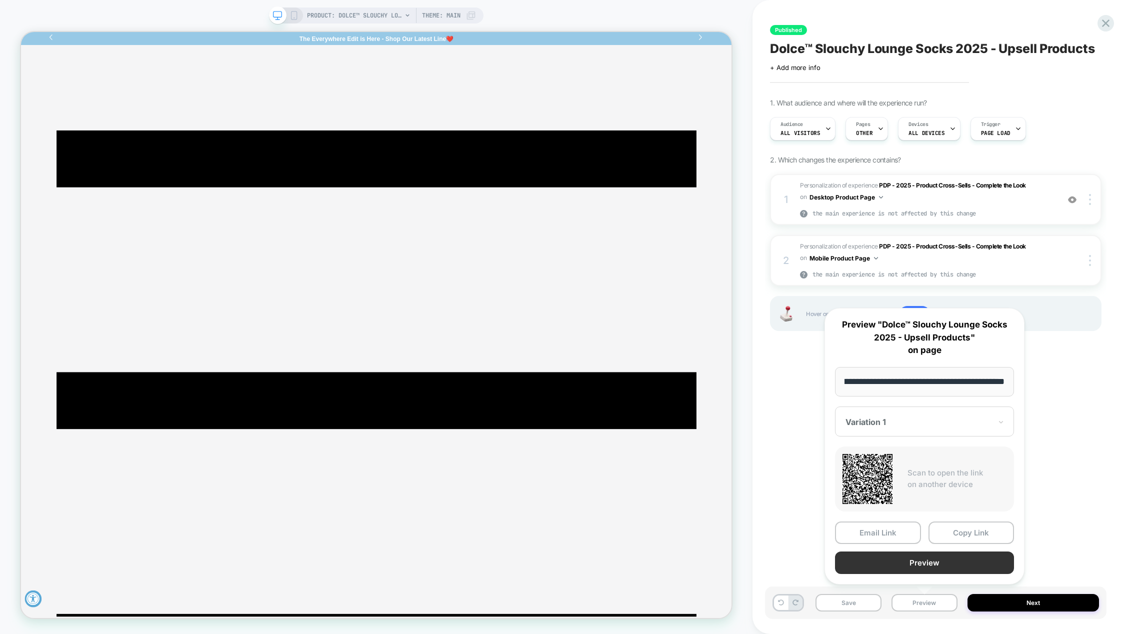
click at [920, 563] on button "Preview" at bounding box center [924, 562] width 179 height 22
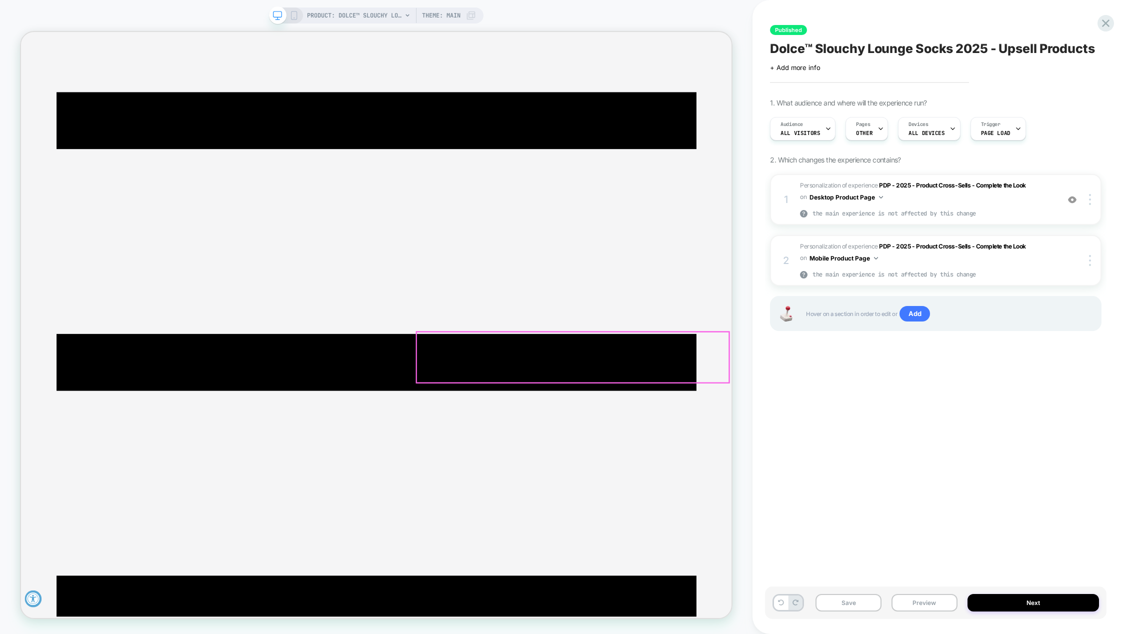
scroll to position [39, 0]
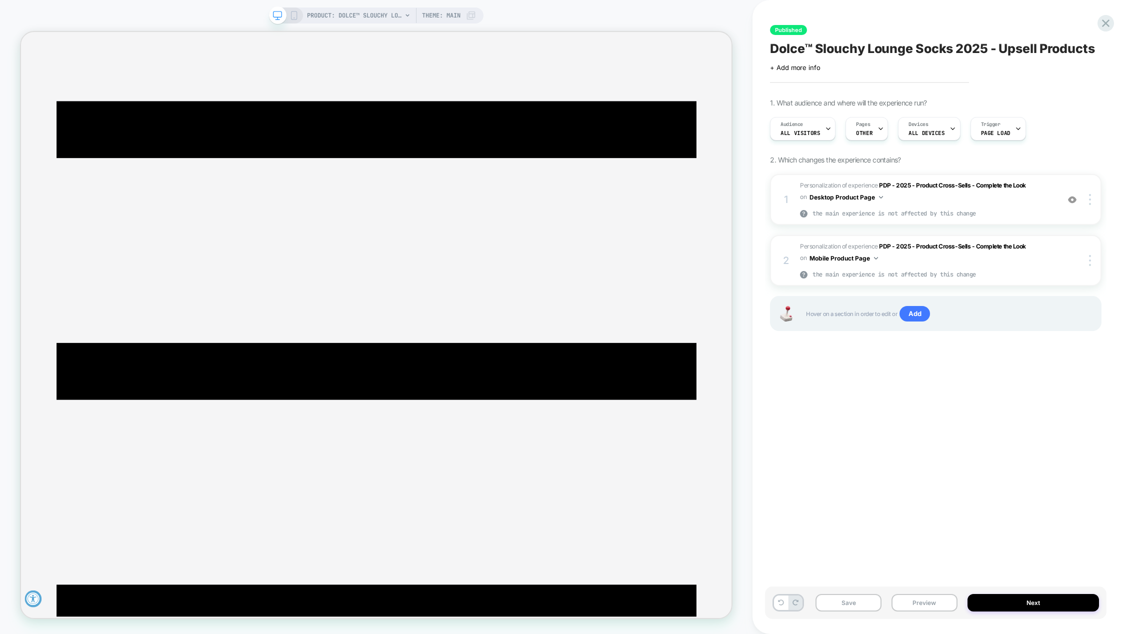
click at [297, 12] on icon at bounding box center [293, 15] width 9 height 9
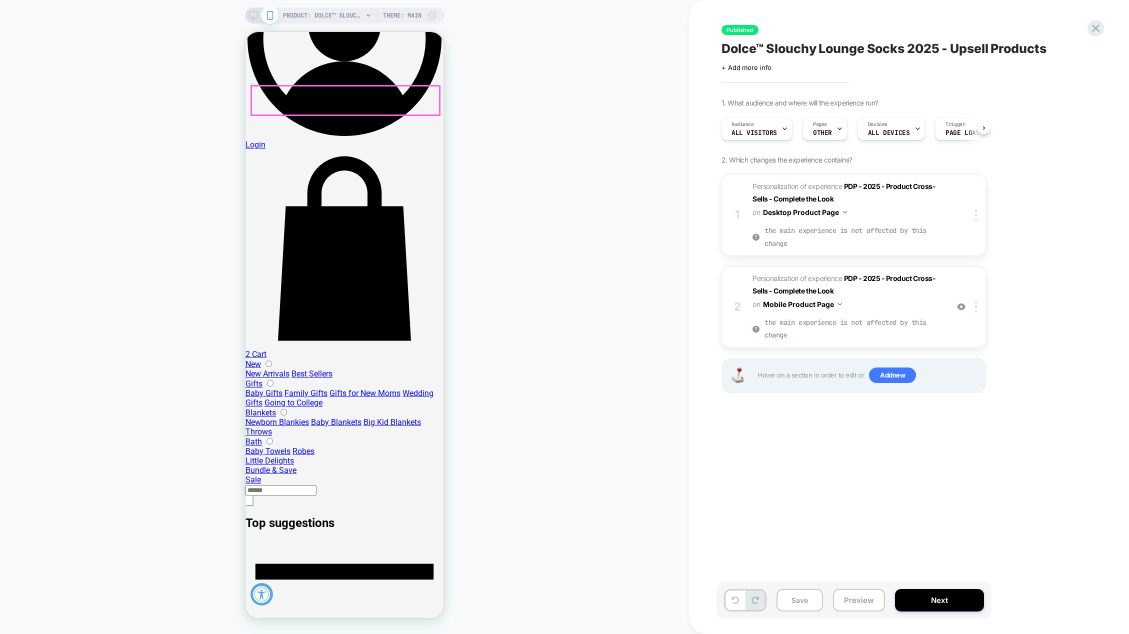
scroll to position [600, 0]
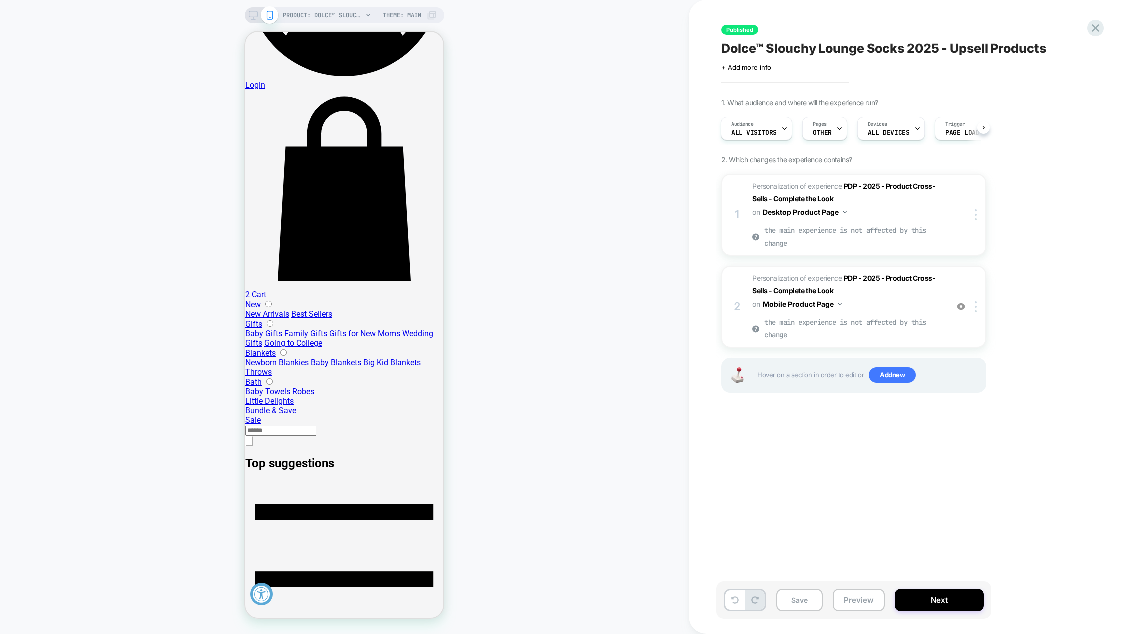
click at [255, 14] on icon at bounding box center [253, 15] width 9 height 9
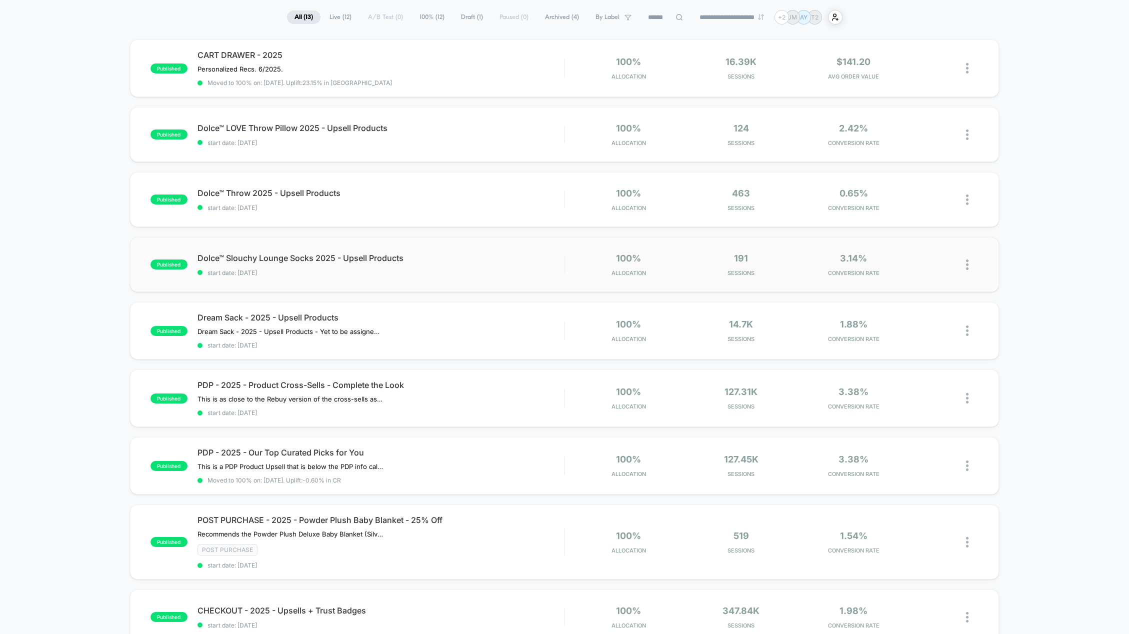
scroll to position [100, 0]
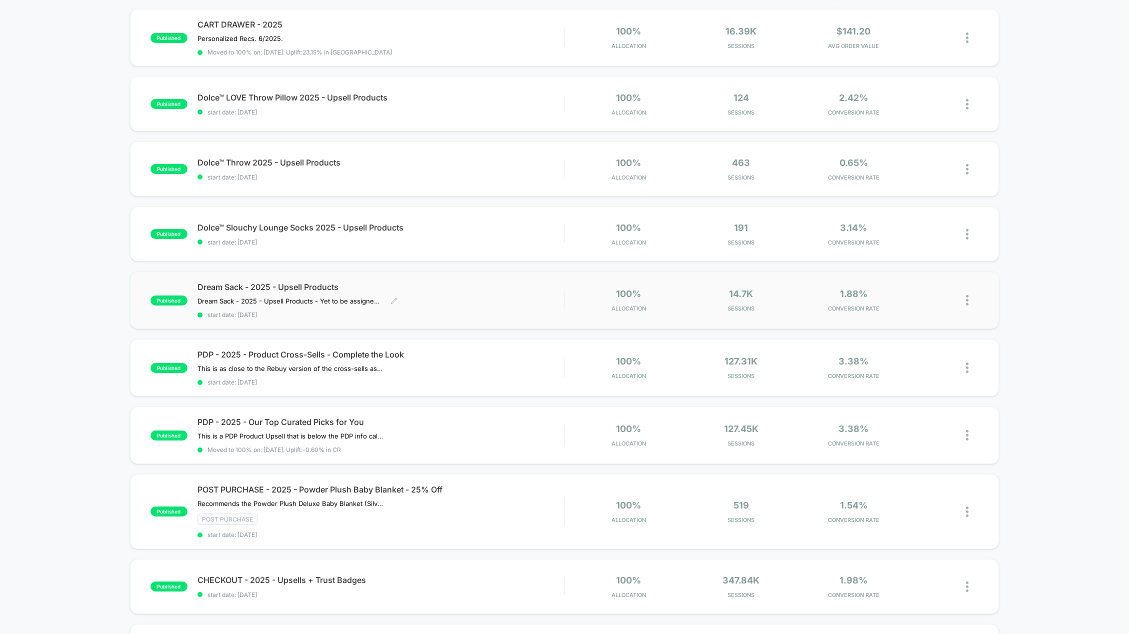
click at [269, 287] on span "Dream Sack - 2025 - Upsell Products" at bounding box center [380, 287] width 367 height 10
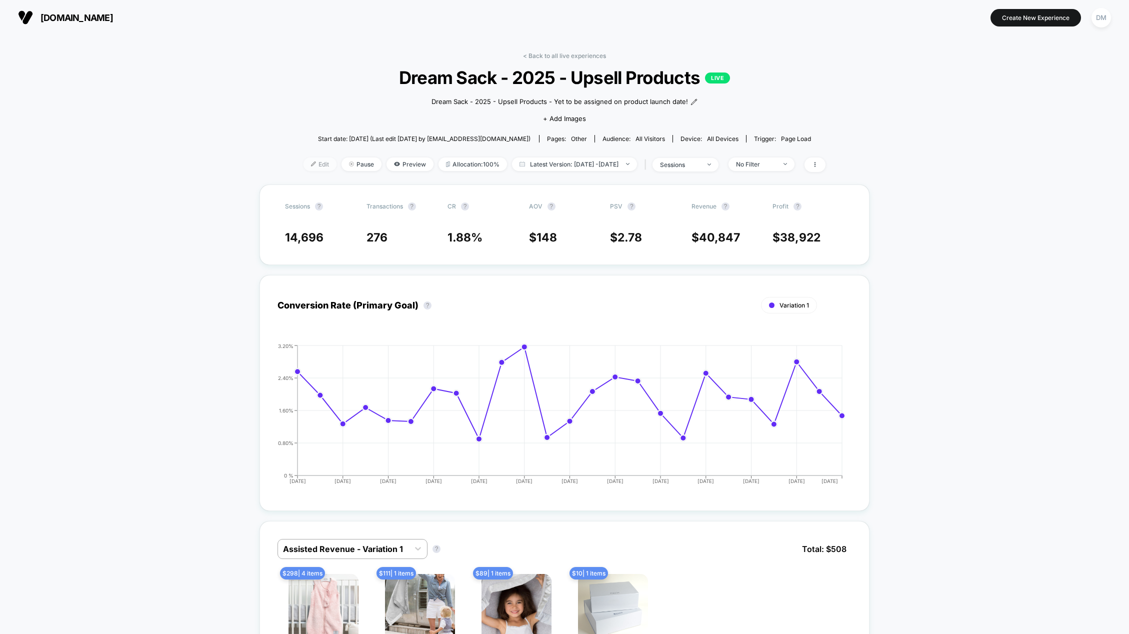
click at [303, 165] on span "Edit" at bounding box center [319, 163] width 33 height 13
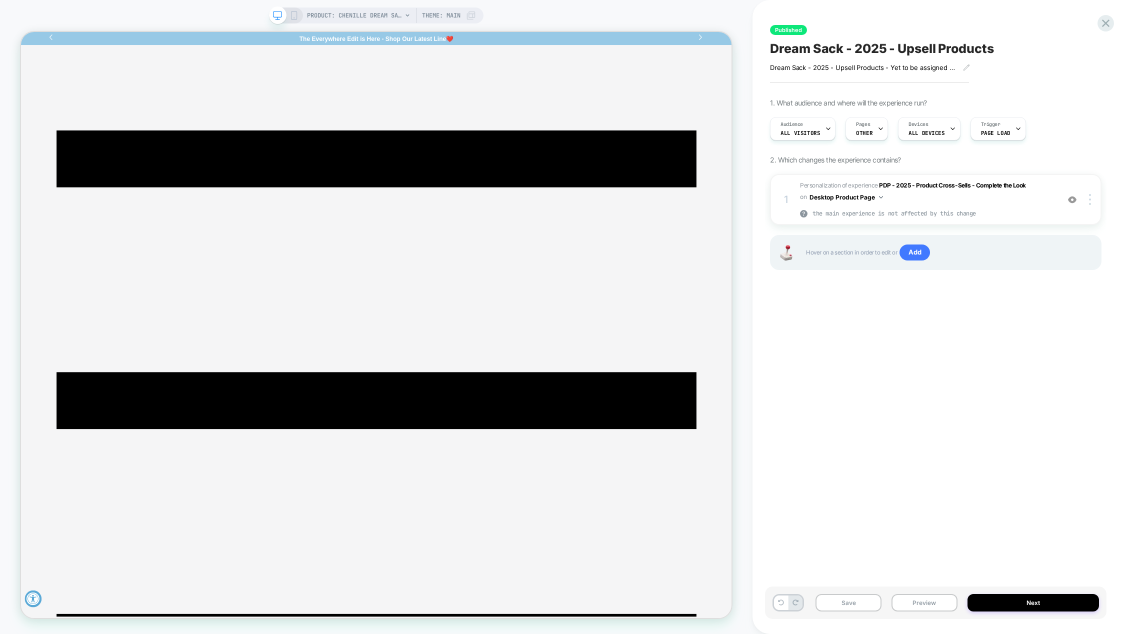
click at [895, 47] on span "Dream Sack - 2025 - Upsell Products" at bounding box center [881, 48] width 223 height 15
click at [895, 47] on textarea "**********" at bounding box center [919, 48] width 299 height 15
click at [916, 604] on button "Preview" at bounding box center [924, 602] width 66 height 17
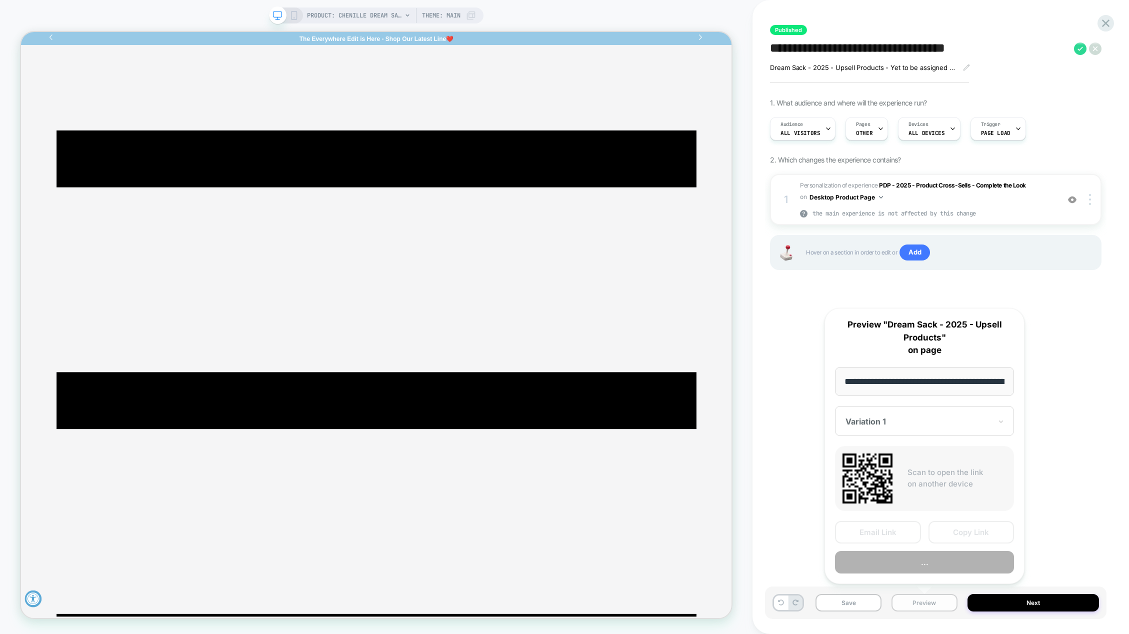
scroll to position [0, 130]
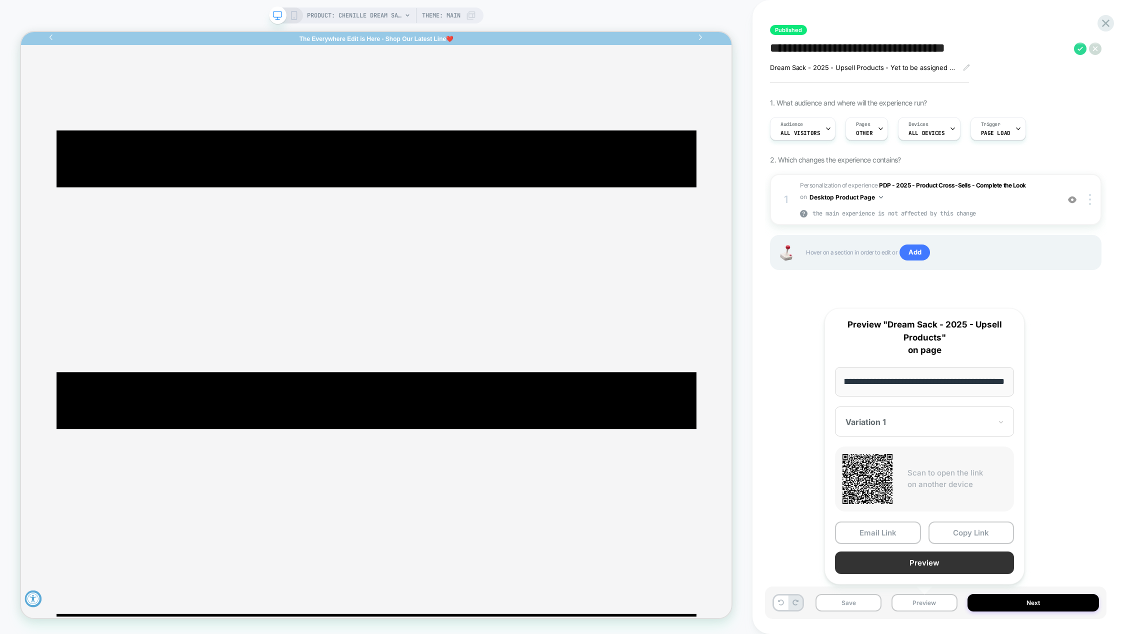
click at [916, 560] on button "Preview" at bounding box center [924, 562] width 179 height 22
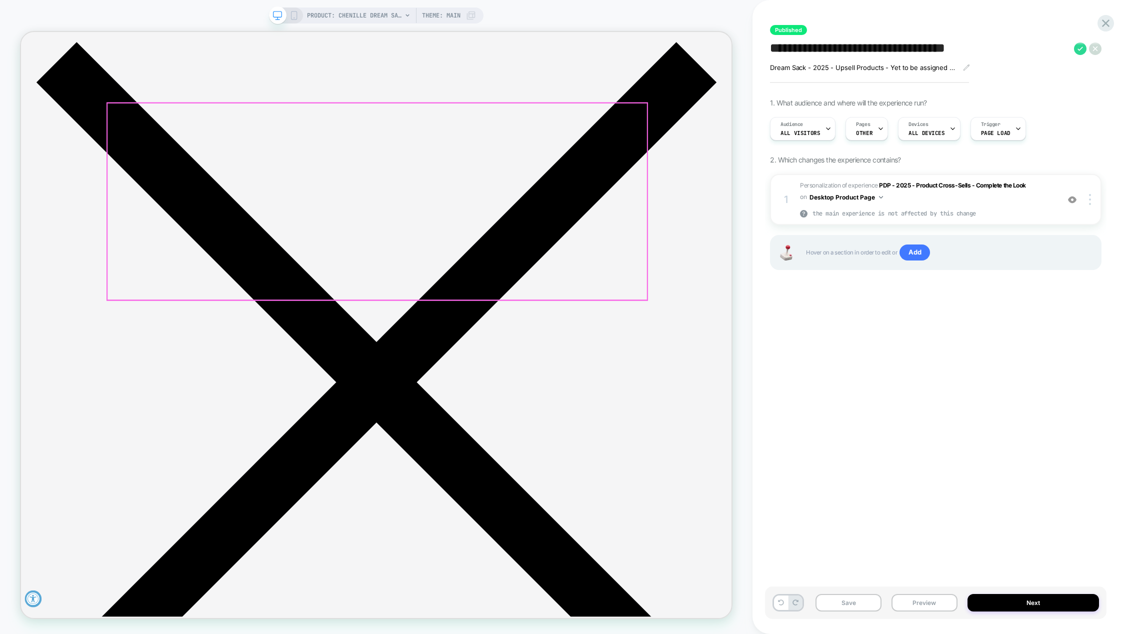
scroll to position [717, 0]
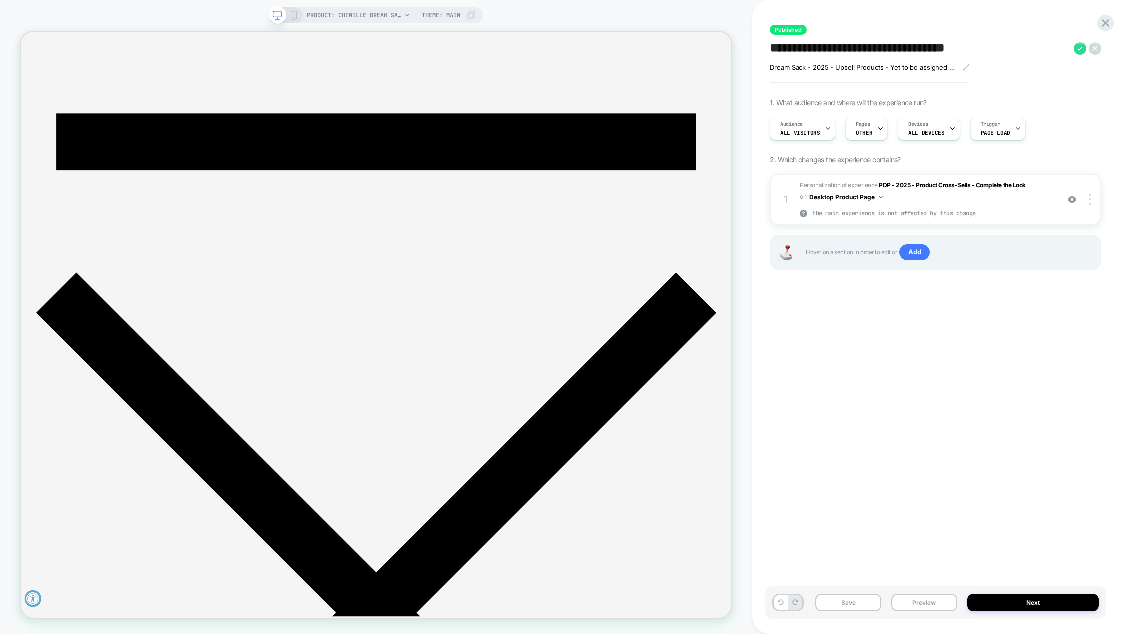
click at [293, 18] on icon at bounding box center [293, 15] width 9 height 9
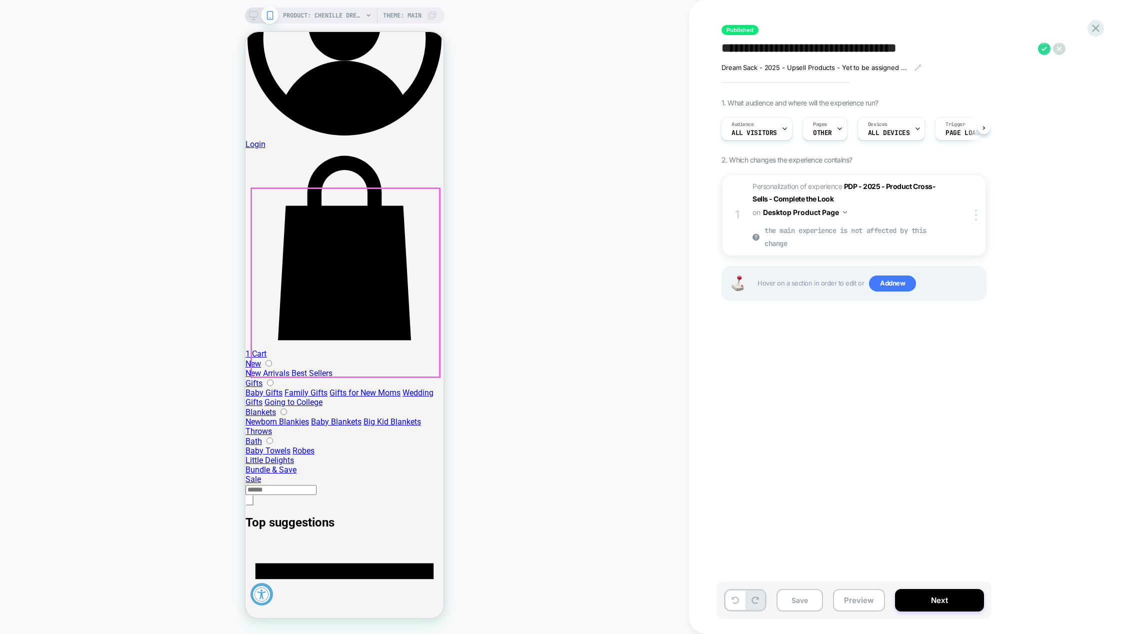
scroll to position [538, 0]
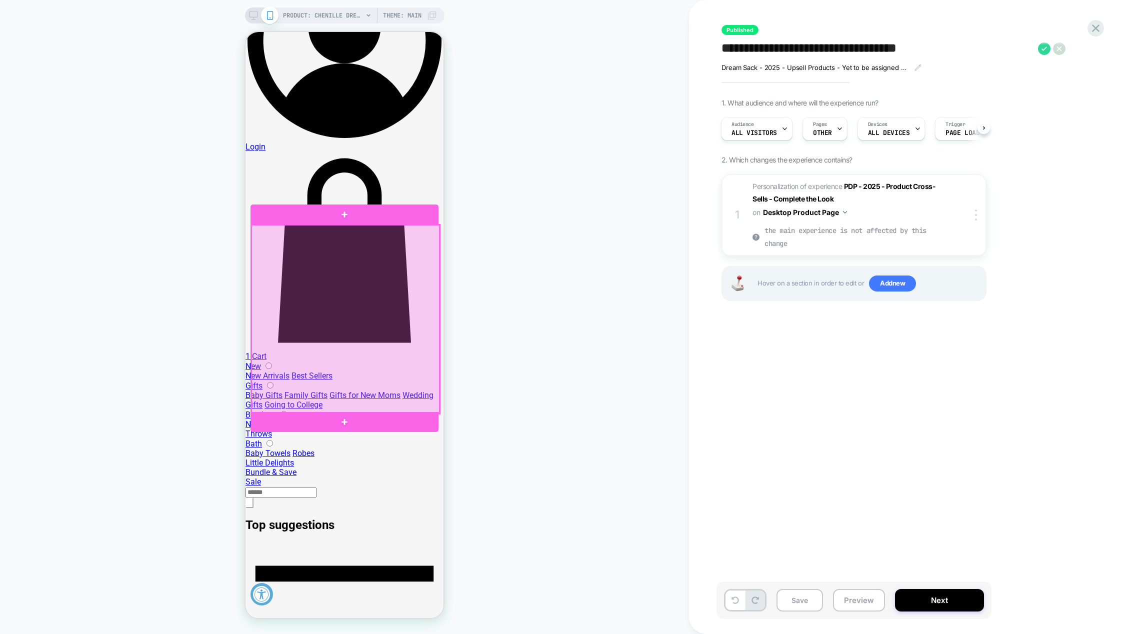
drag, startPoint x: 356, startPoint y: 311, endPoint x: 334, endPoint y: 313, distance: 21.6
click at [334, 313] on div at bounding box center [345, 319] width 188 height 188
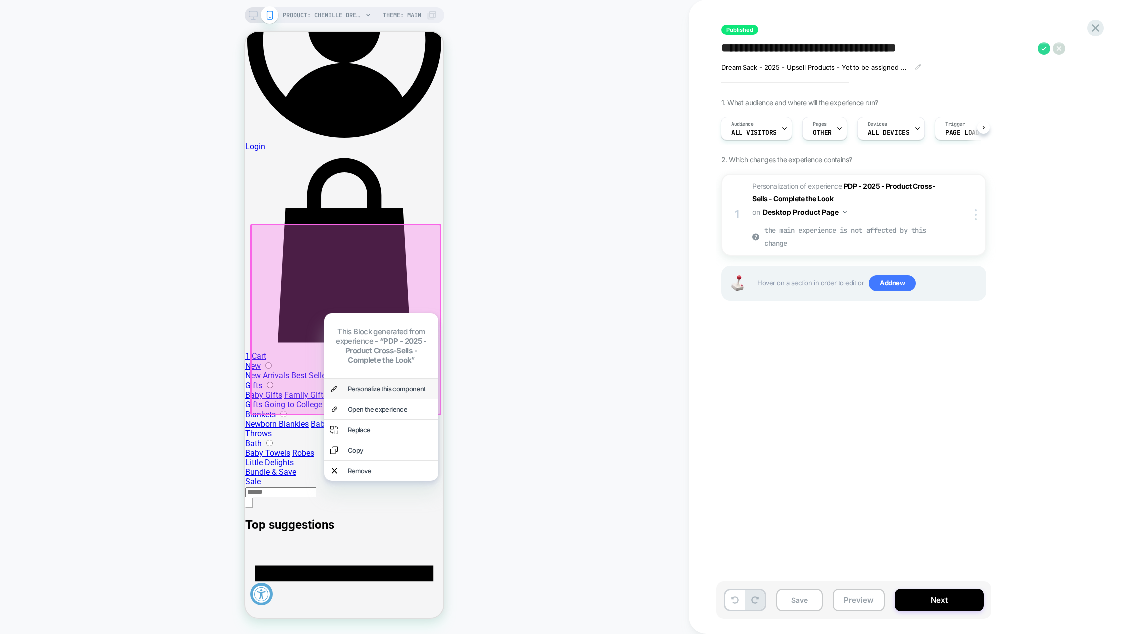
click at [373, 385] on div "Personalize this component" at bounding box center [390, 389] width 84 height 8
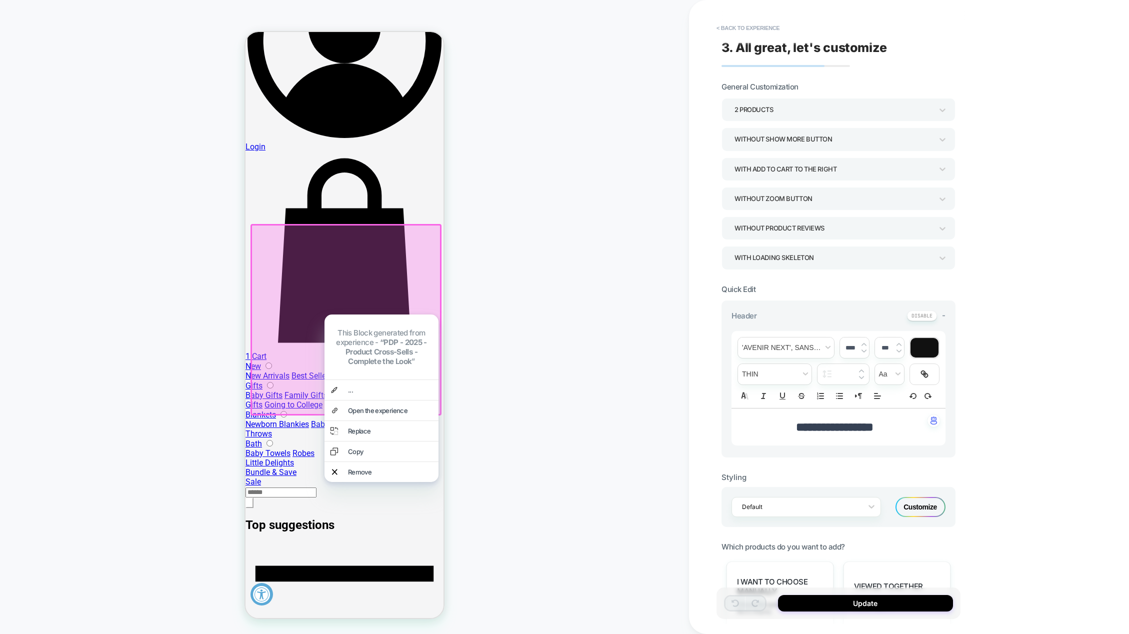
scroll to position [531, 0]
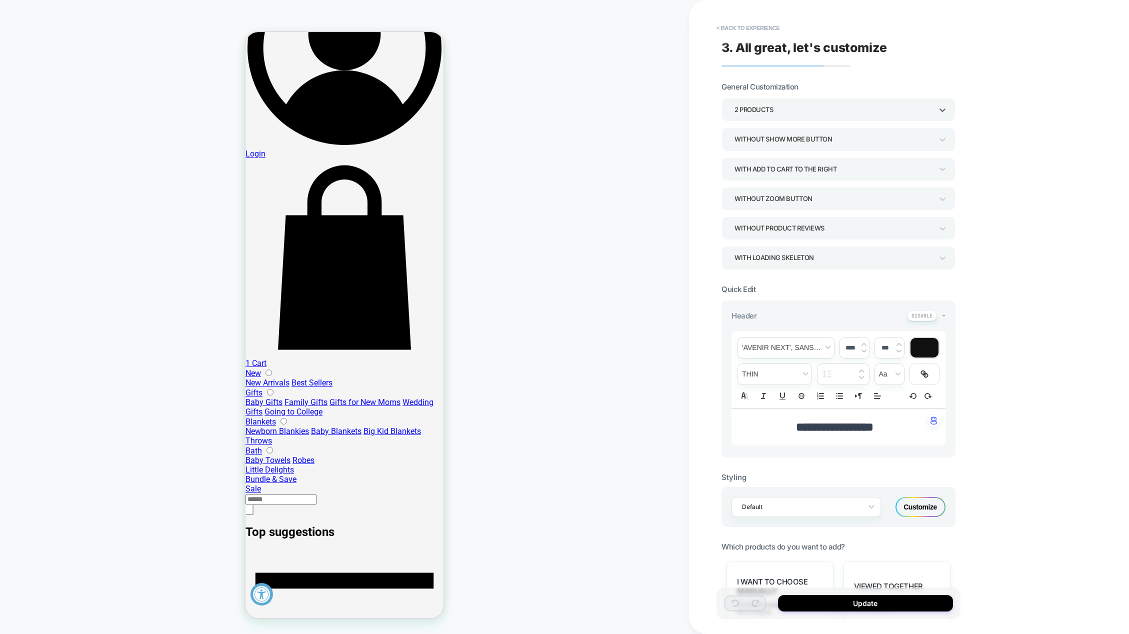
click at [795, 110] on div "2 Products" at bounding box center [833, 109] width 198 height 13
click at [761, 199] on div "4 Products" at bounding box center [838, 198] width 226 height 20
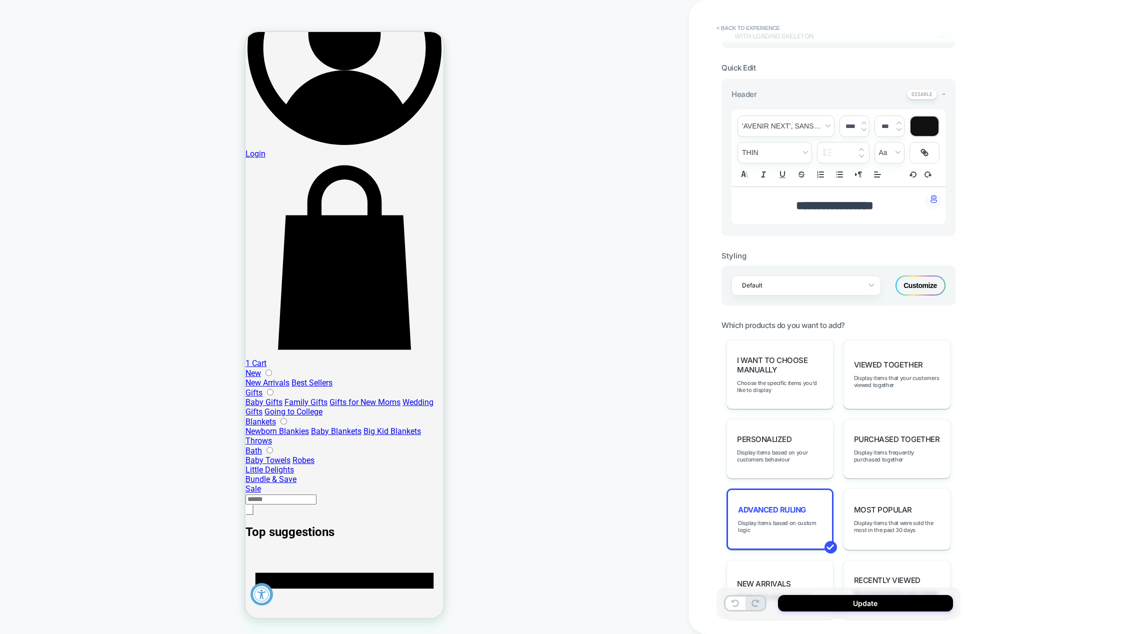
scroll to position [350, 0]
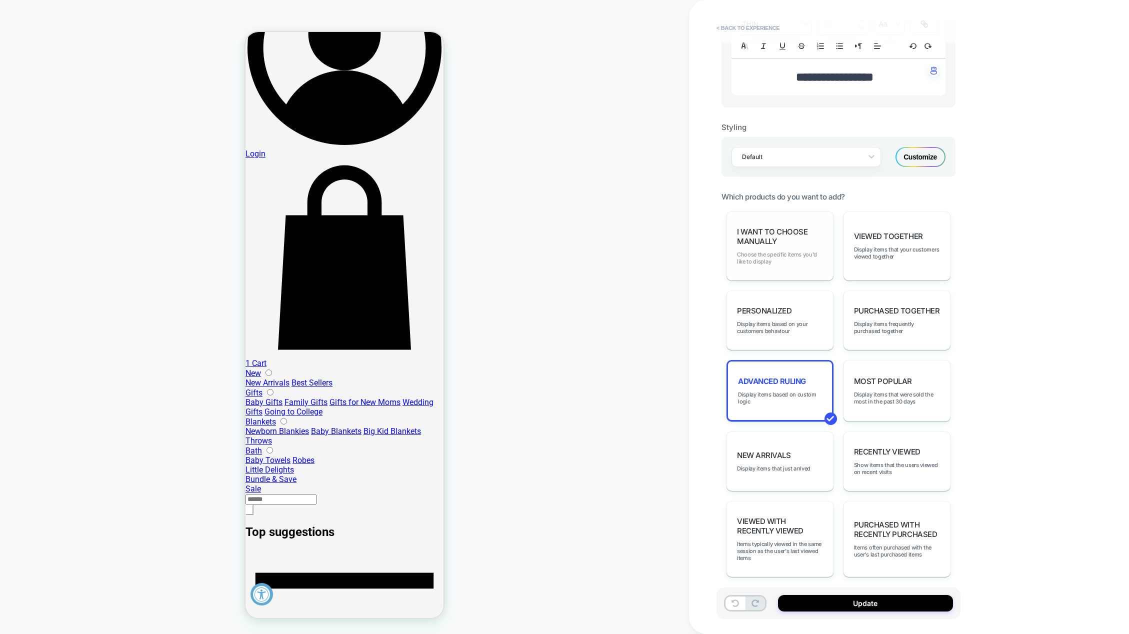
click at [787, 256] on span "Choose the specific items you'd like to display" at bounding box center [780, 258] width 86 height 14
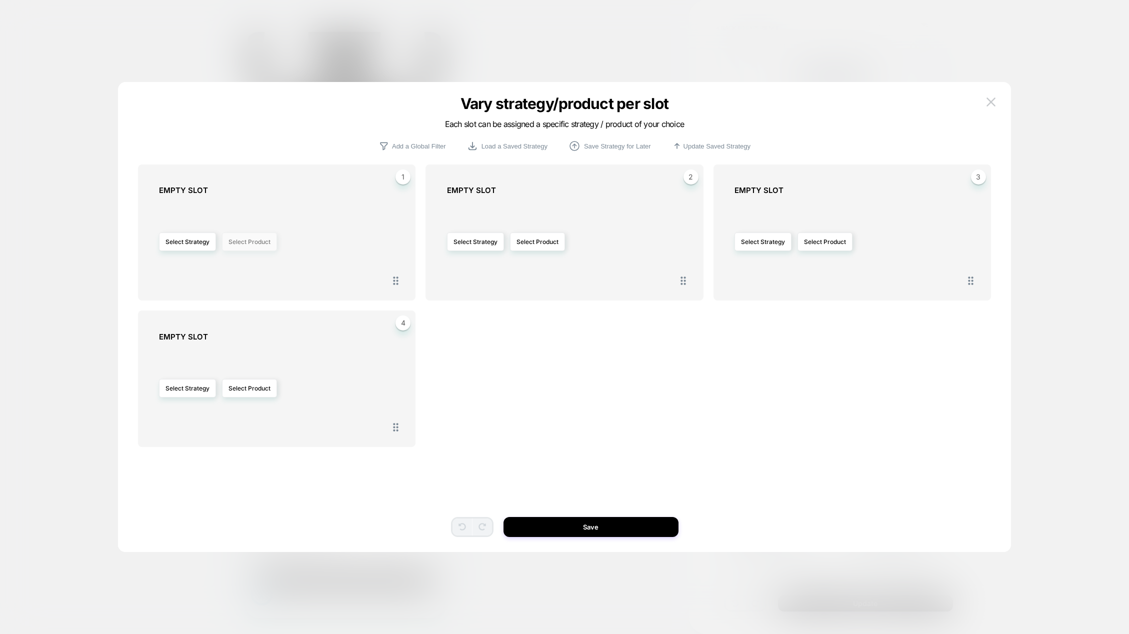
click at [252, 245] on button "Select Product" at bounding box center [249, 241] width 55 height 18
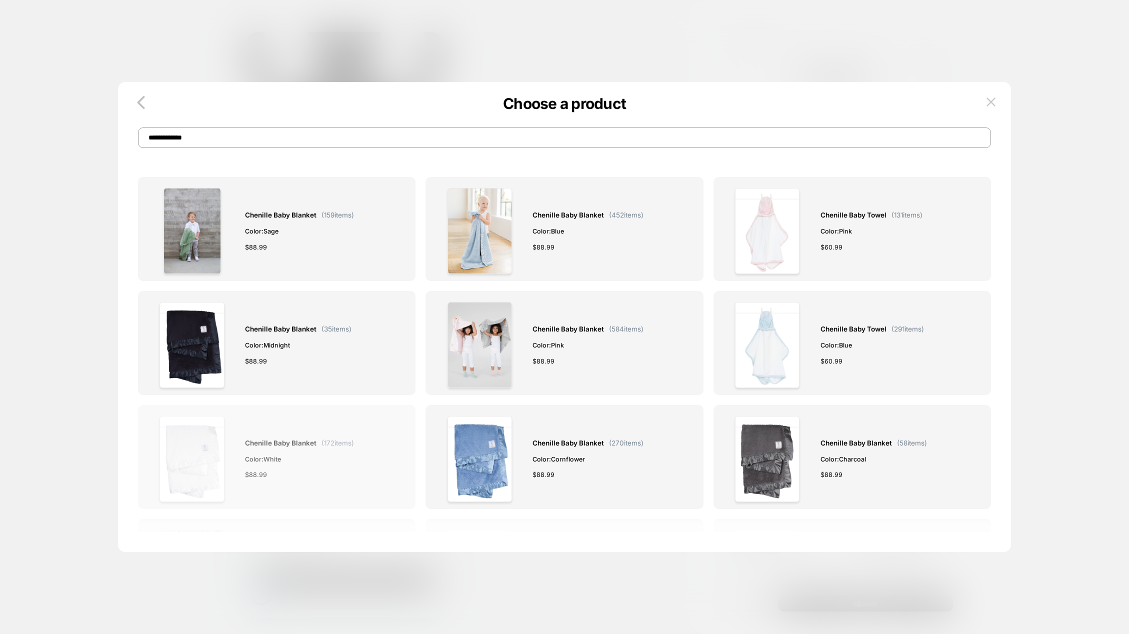
type input "**********"
click at [262, 441] on span "Chenille Baby Blanket" at bounding box center [280, 442] width 71 height 11
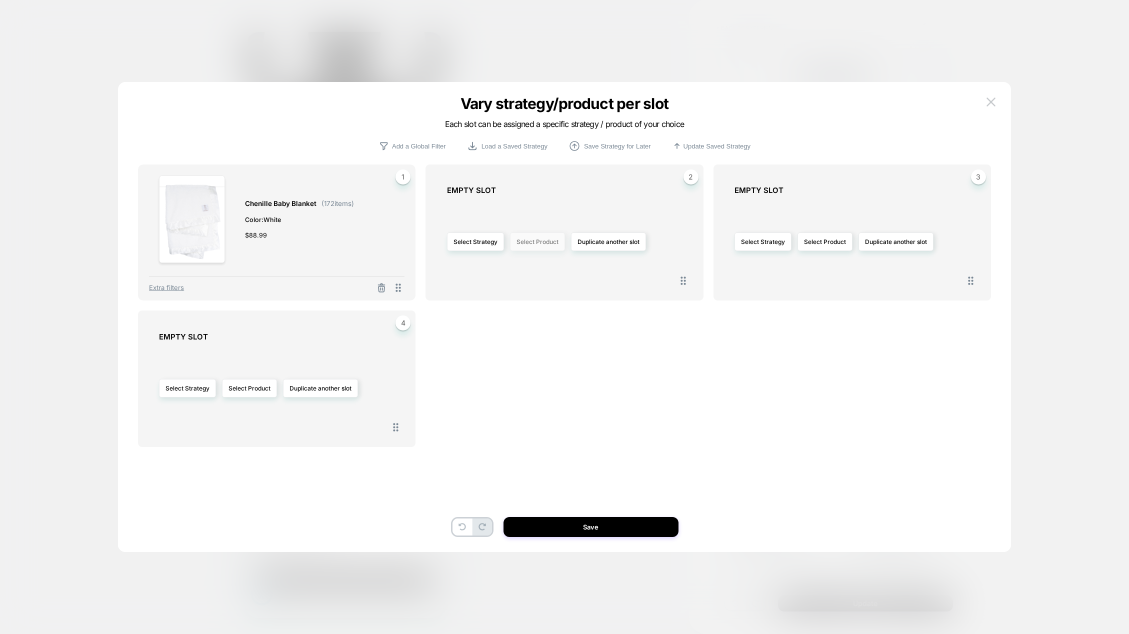
click at [535, 243] on button "Select Product" at bounding box center [537, 241] width 55 height 18
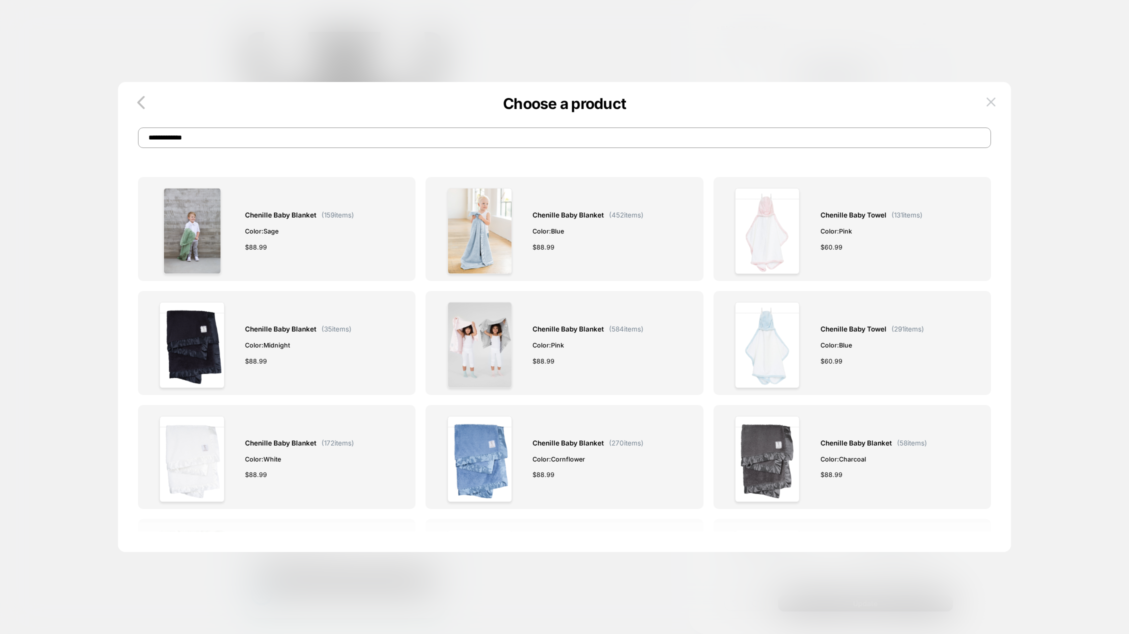
drag, startPoint x: 201, startPoint y: 141, endPoint x: 176, endPoint y: 136, distance: 25.5
click at [176, 136] on input "**********" at bounding box center [564, 137] width 853 height 20
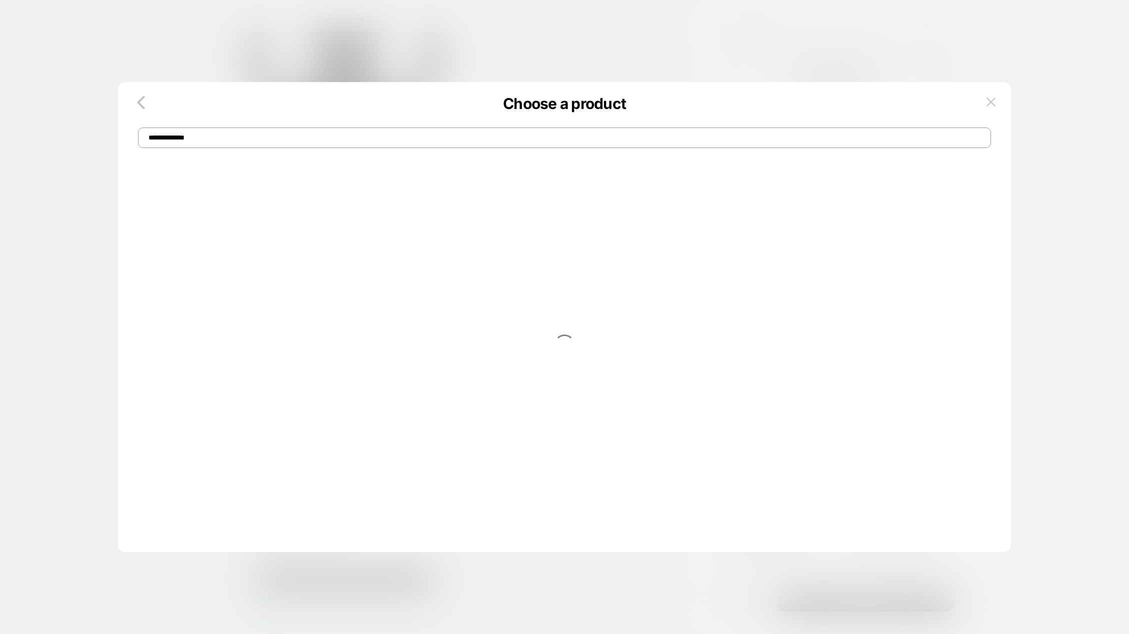
type input "**********"
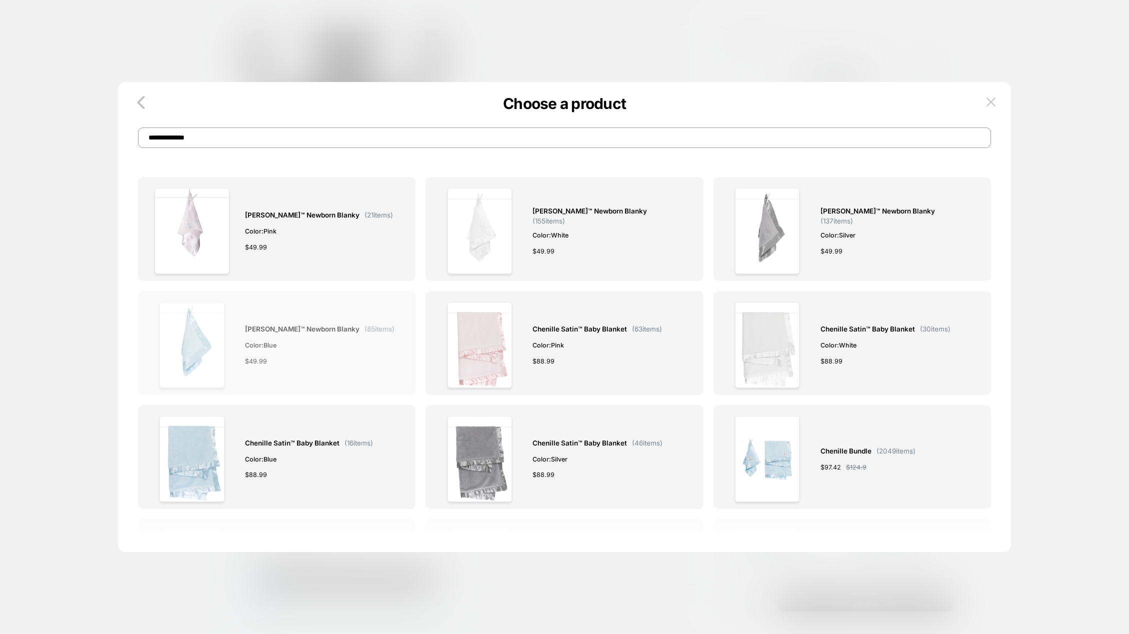
click at [301, 320] on div "Chenille Satin™ Newborn Blanky ( 85 items) Color: Blue $ 49.99" at bounding box center [319, 345] width 149 height 86
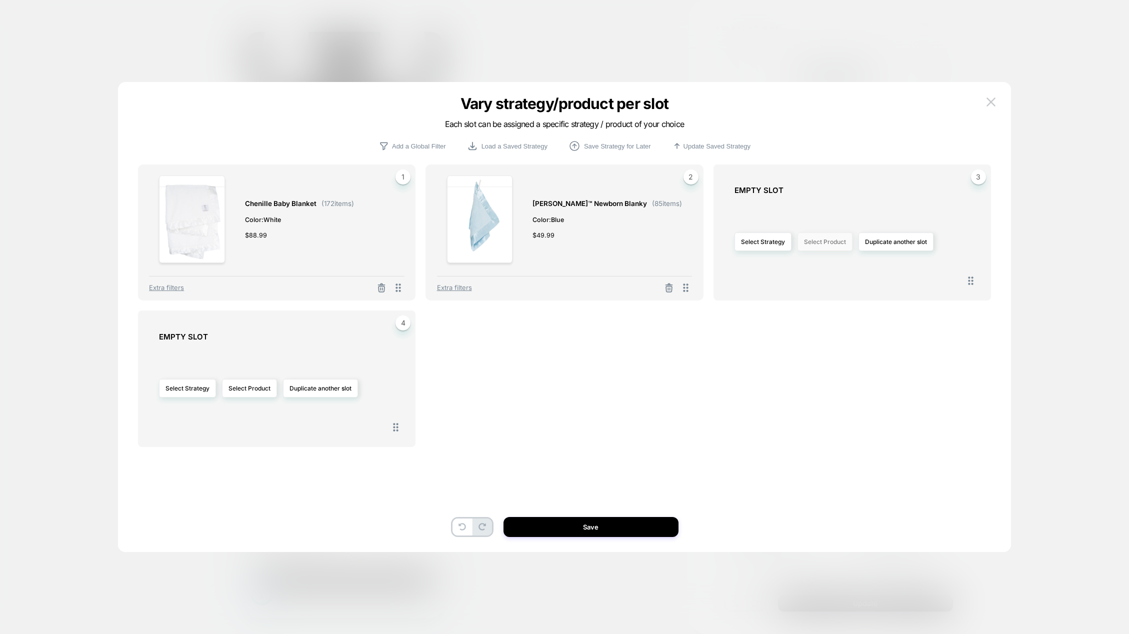
click at [822, 243] on button "Select Product" at bounding box center [824, 241] width 55 height 18
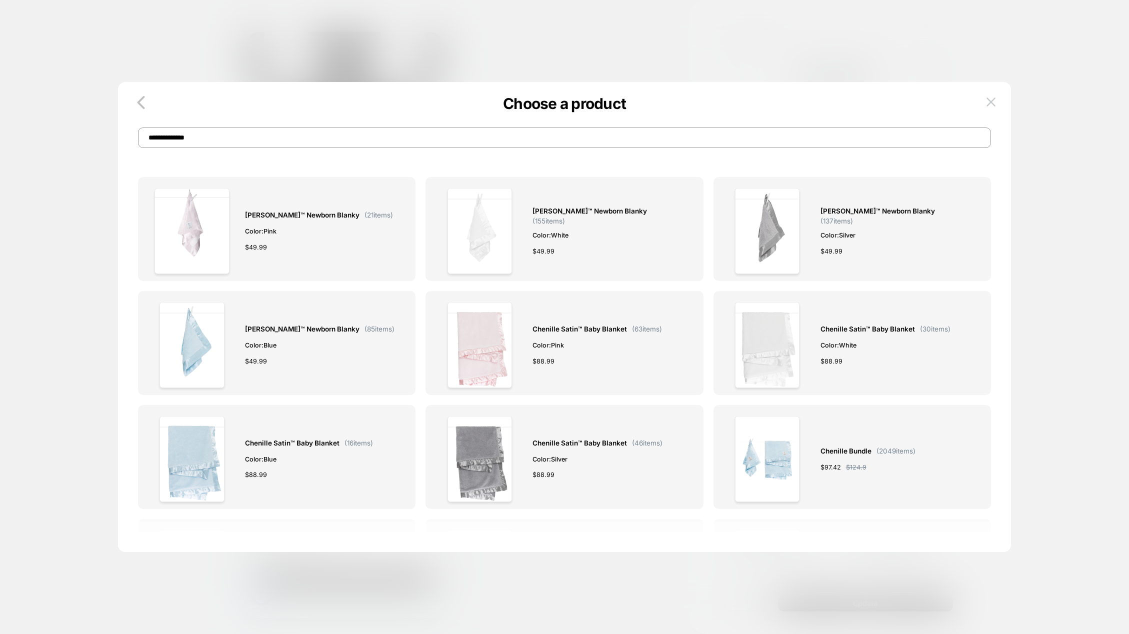
drag, startPoint x: 221, startPoint y: 134, endPoint x: 119, endPoint y: 134, distance: 102.5
click at [119, 134] on div "**********" at bounding box center [564, 127] width 893 height 41
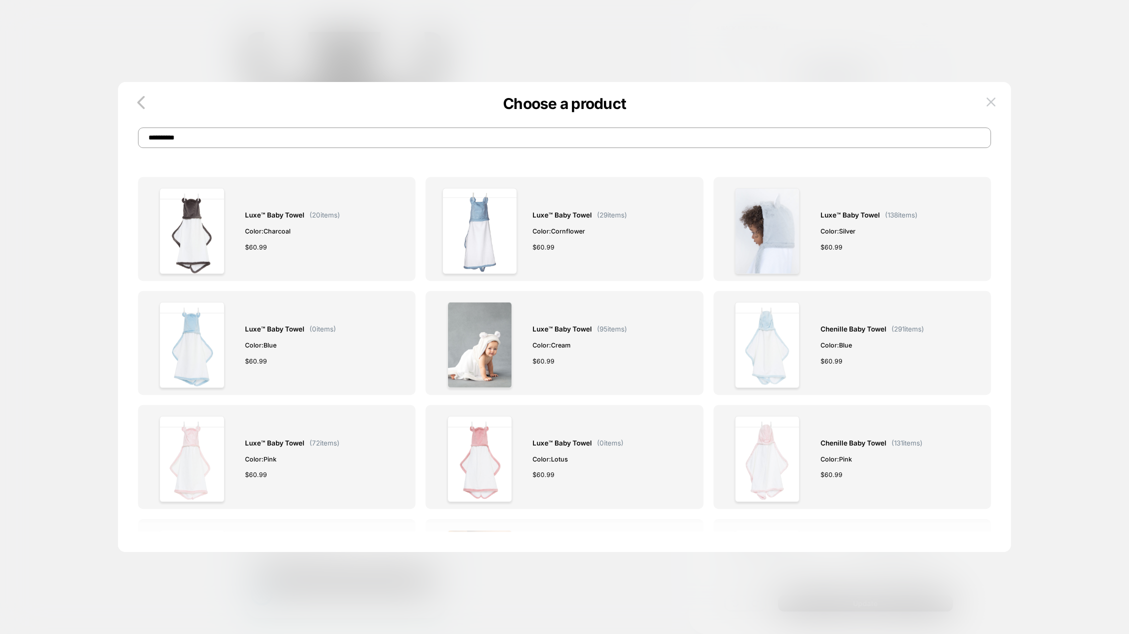
type input "**********"
click at [210, 447] on img at bounding box center [191, 459] width 64 height 86
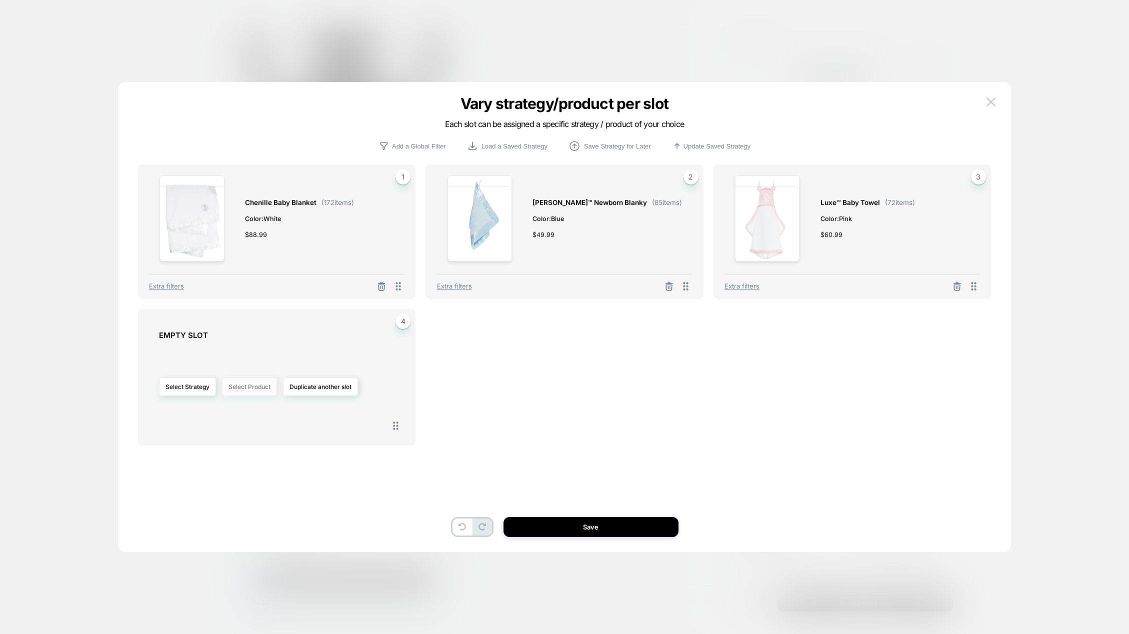
click at [242, 391] on button "Select Product" at bounding box center [249, 386] width 55 height 18
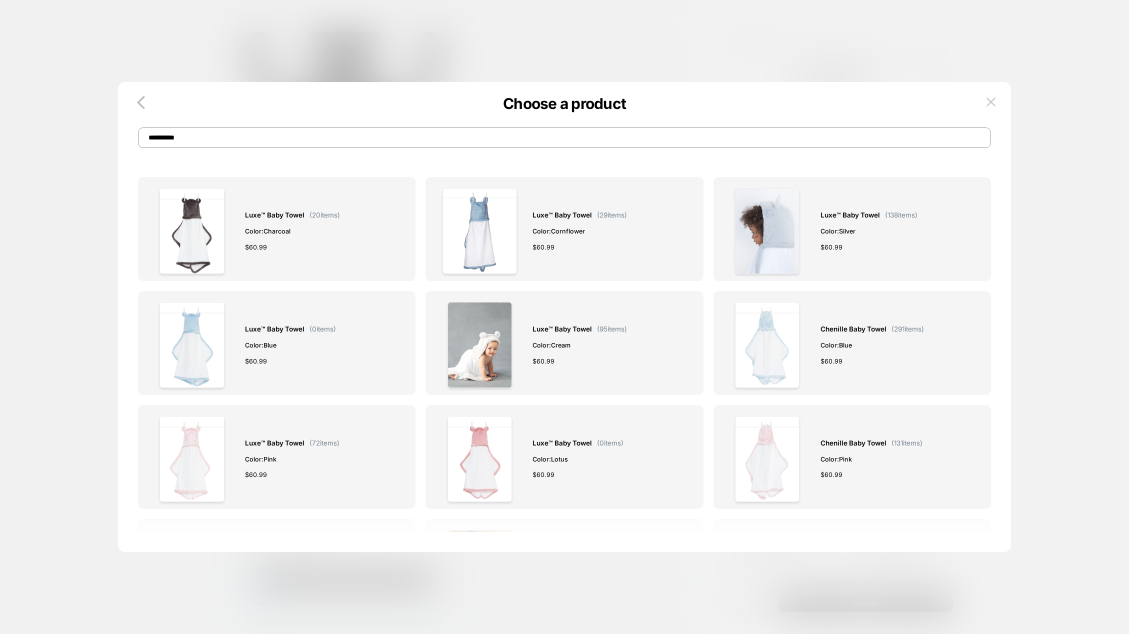
drag, startPoint x: 253, startPoint y: 135, endPoint x: 141, endPoint y: 130, distance: 112.1
click at [141, 130] on input "**********" at bounding box center [564, 137] width 853 height 20
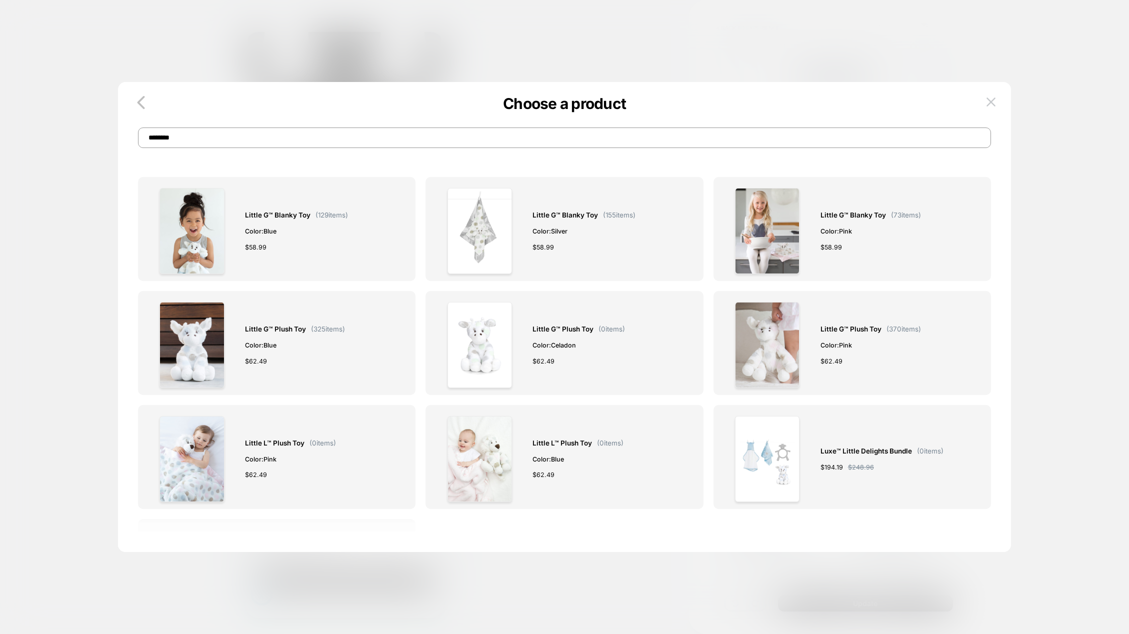
type input "********"
click at [840, 238] on div "Little G™ Blanky Toy ( 73 items) Color: Pink $ 58.99" at bounding box center [870, 231] width 100 height 86
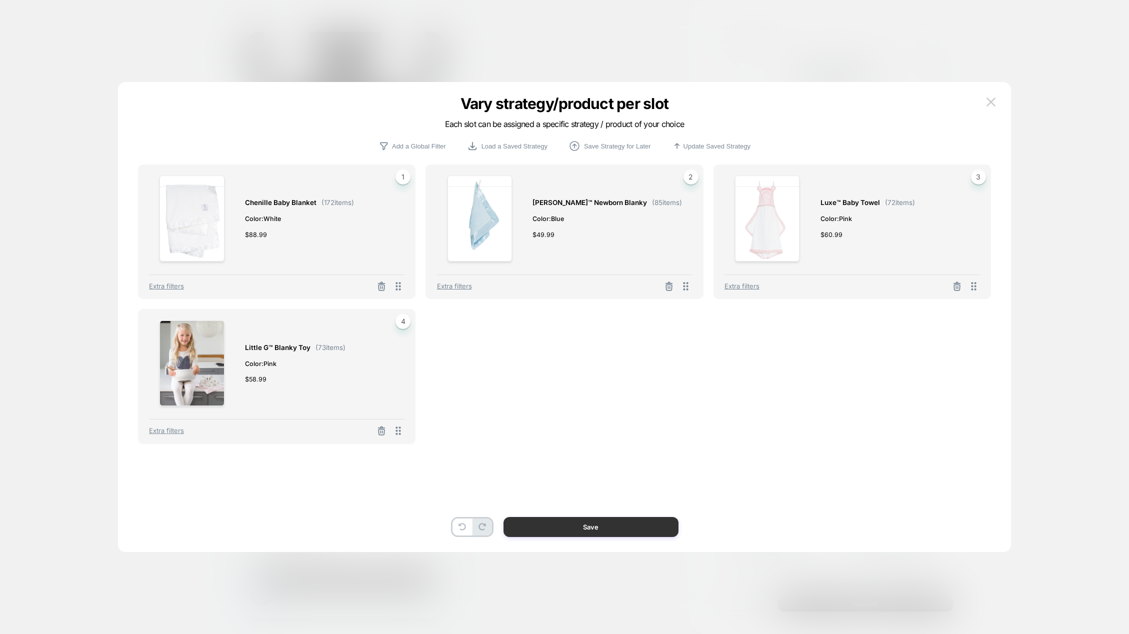
click at [642, 525] on button "Save" at bounding box center [590, 527] width 175 height 20
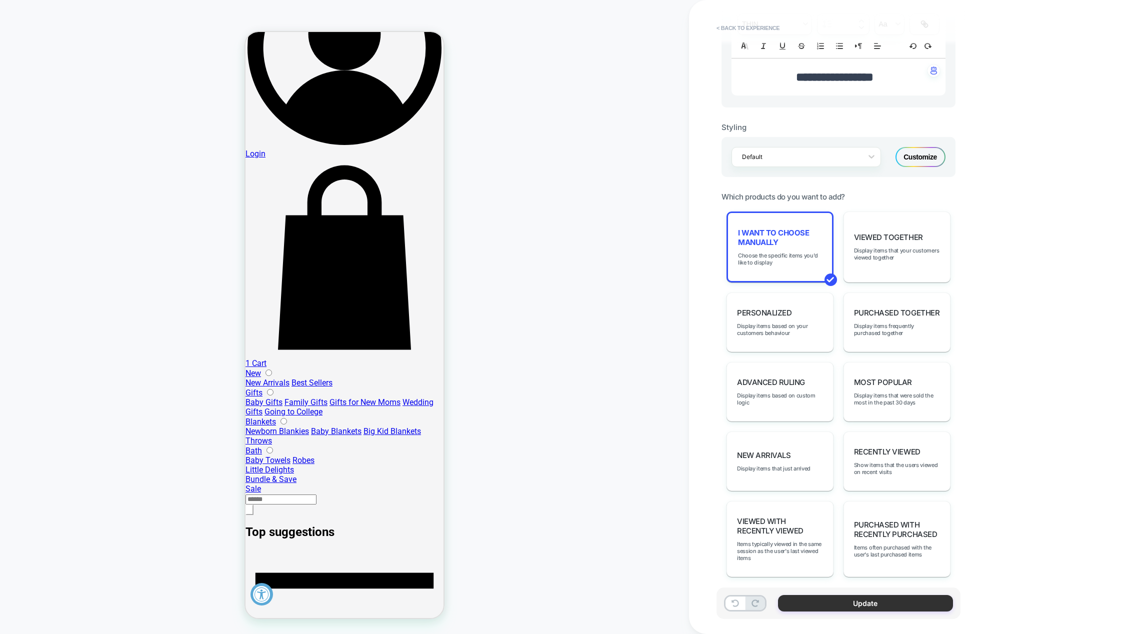
click at [853, 606] on button "Update" at bounding box center [865, 603] width 175 height 16
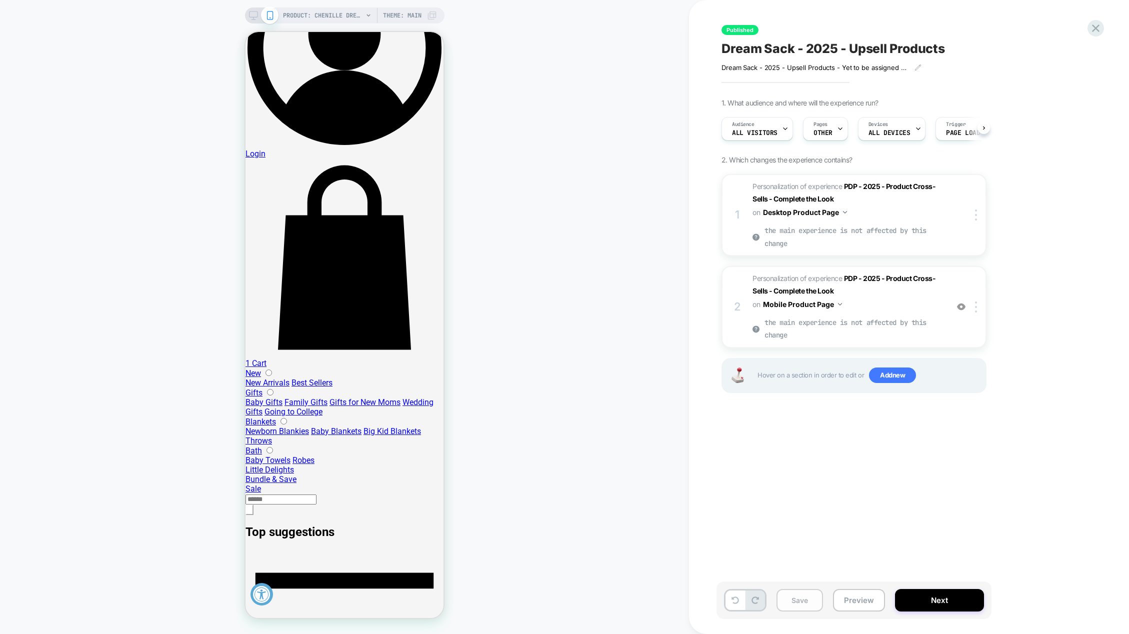
scroll to position [0, 0]
click at [953, 598] on button "Next" at bounding box center [939, 600] width 89 height 22
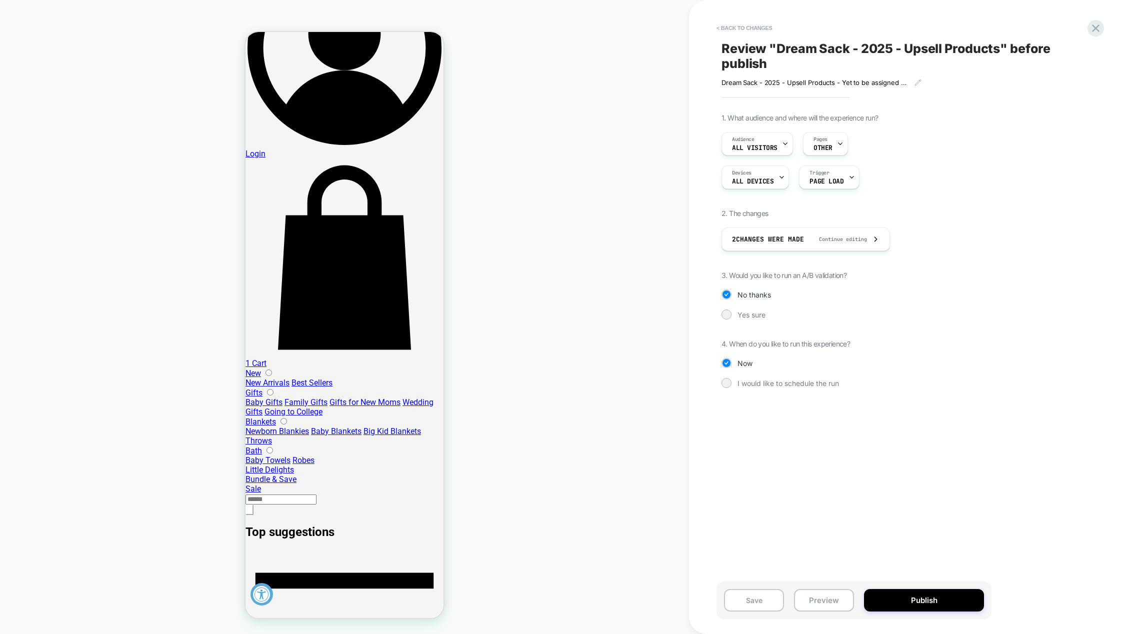
click at [953, 598] on button "Publish" at bounding box center [924, 600] width 120 height 22
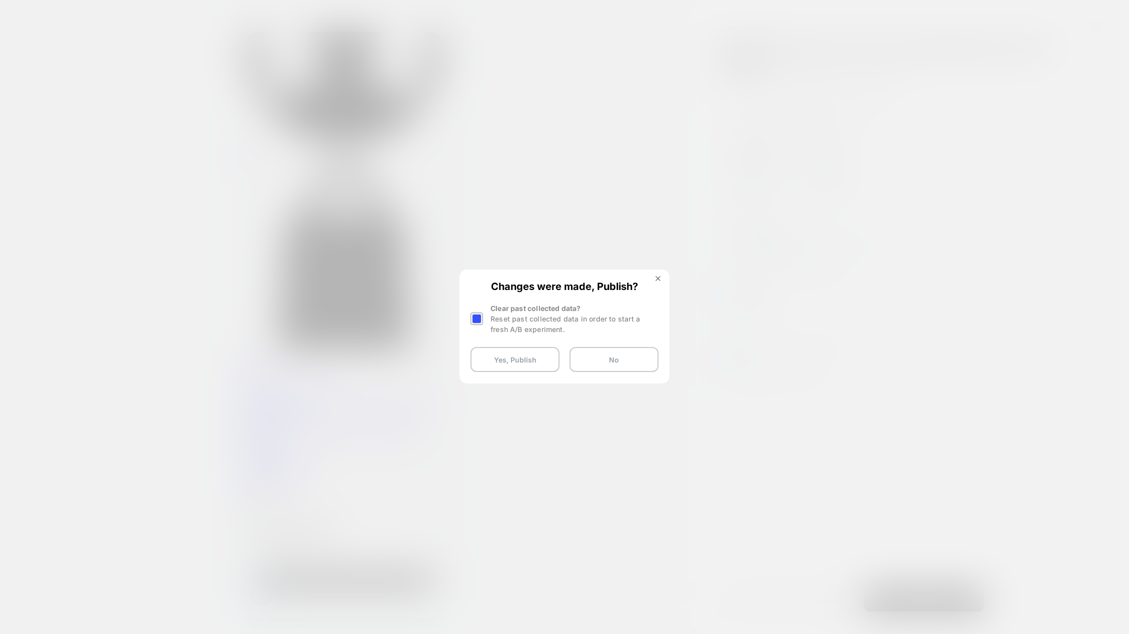
click at [479, 320] on div at bounding box center [476, 318] width 12 height 12
click at [523, 366] on button "Yes, Publish" at bounding box center [514, 359] width 89 height 25
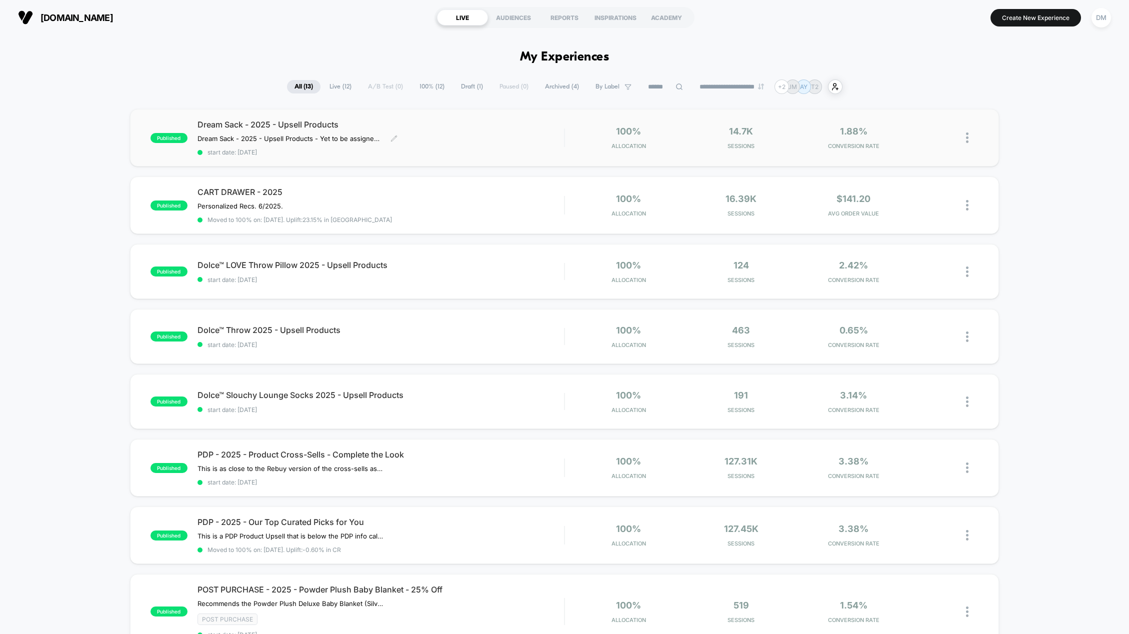
click at [234, 125] on span "Dream Sack - 2025 - Upsell Products" at bounding box center [380, 124] width 367 height 10
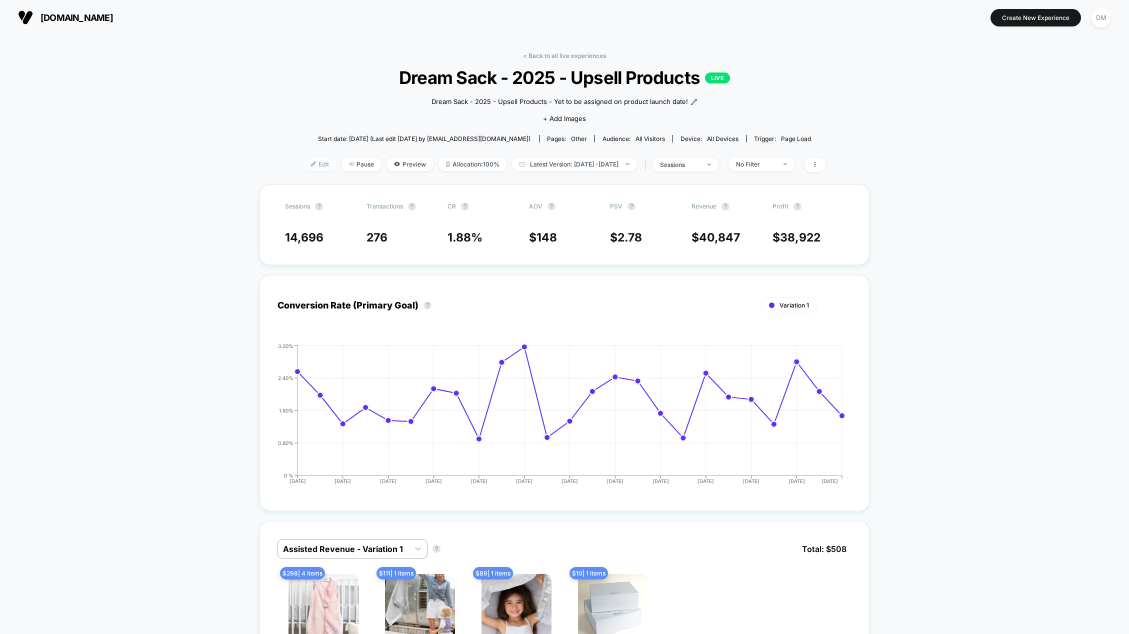
click at [303, 167] on span "Edit" at bounding box center [319, 163] width 33 height 13
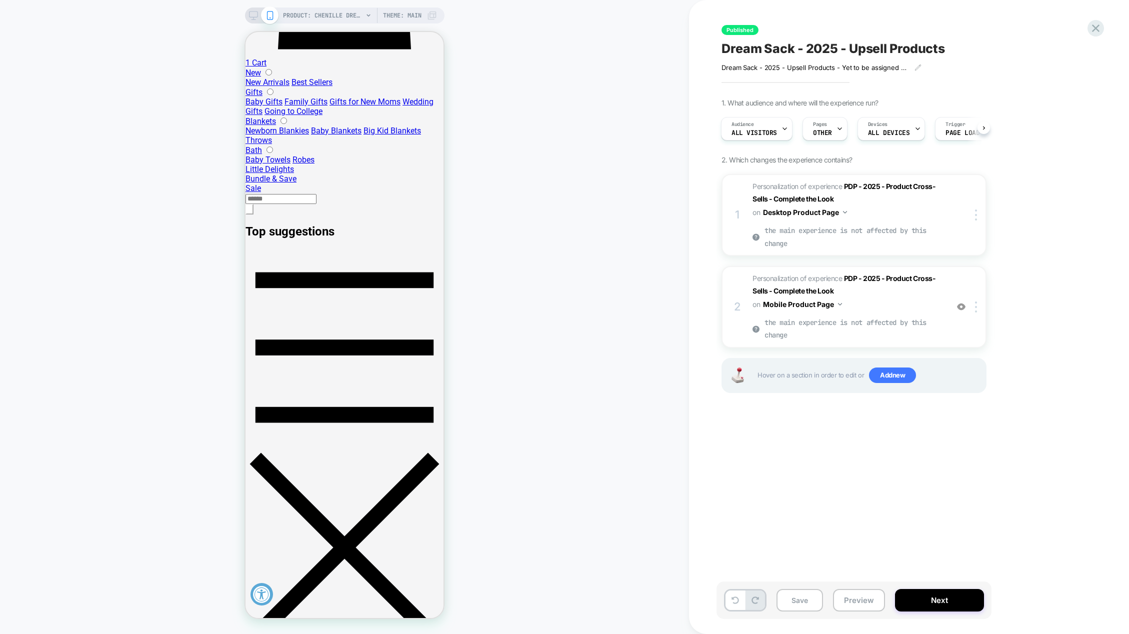
scroll to position [850, 0]
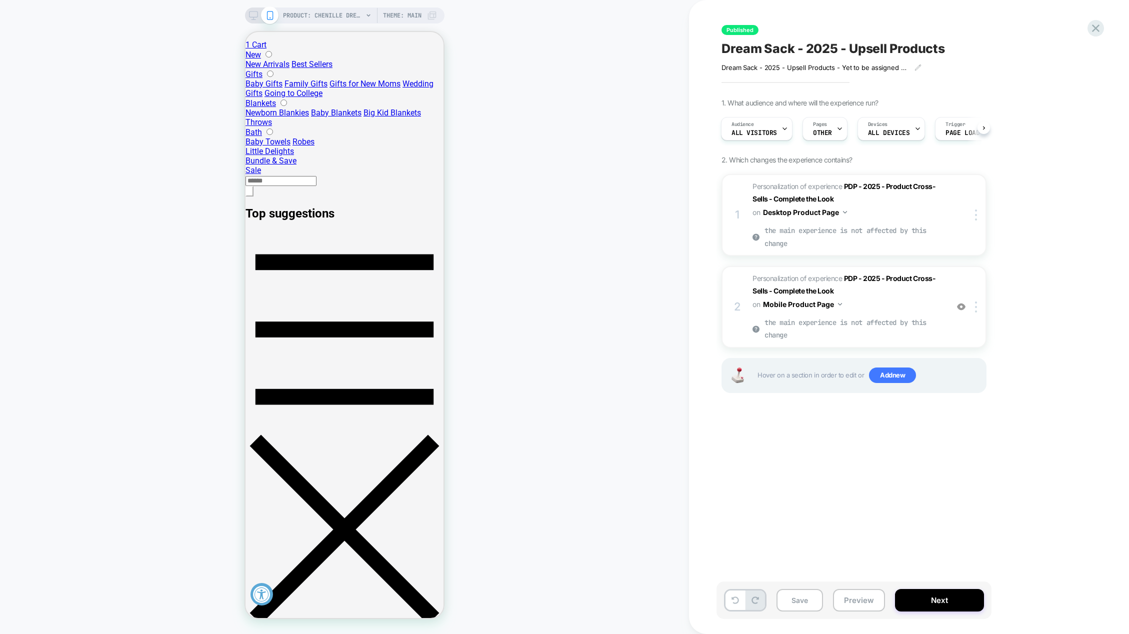
click at [249, 16] on icon at bounding box center [253, 15] width 9 height 9
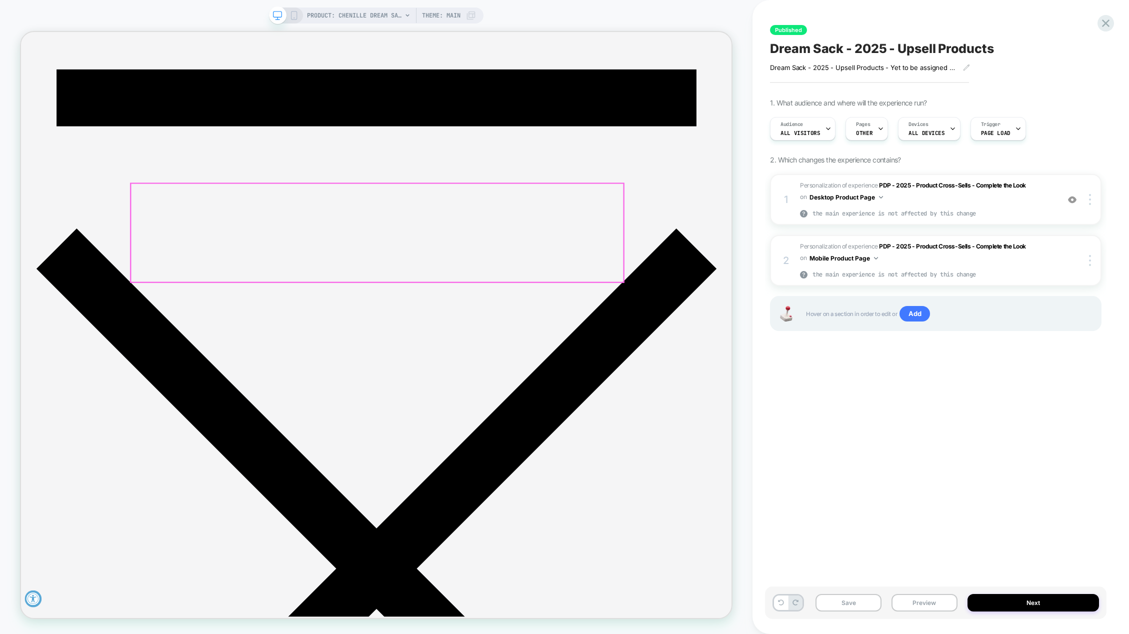
scroll to position [573, 0]
